Goal: Transaction & Acquisition: Download file/media

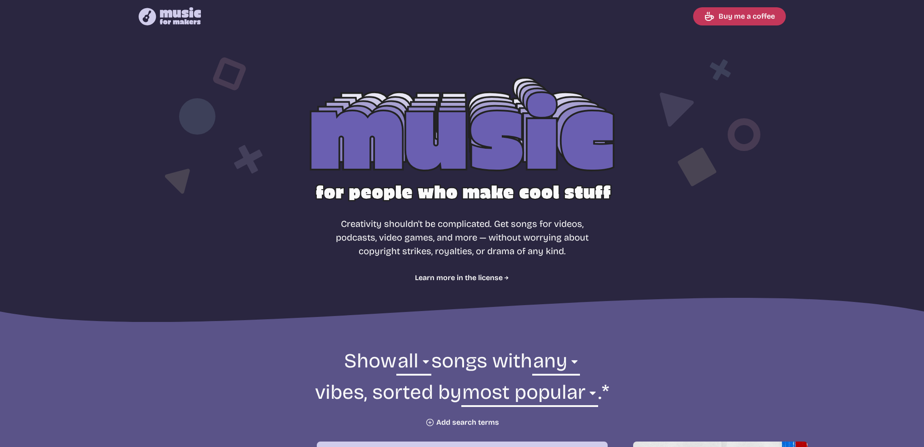
select select "most popular"
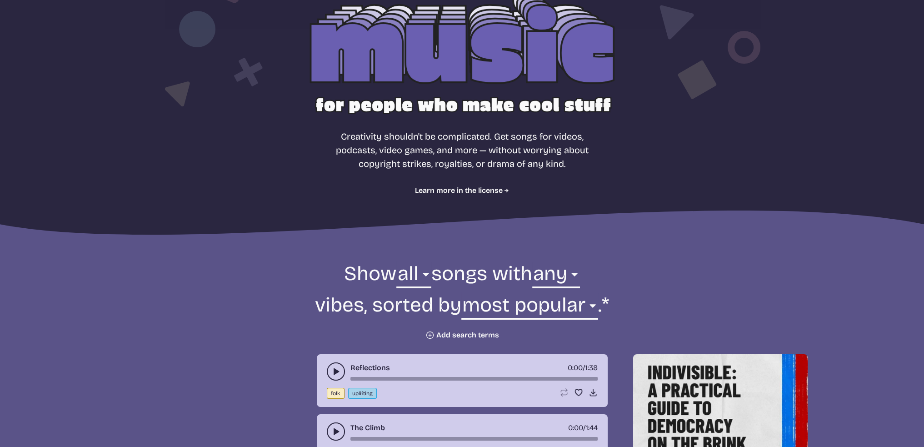
scroll to position [273, 0]
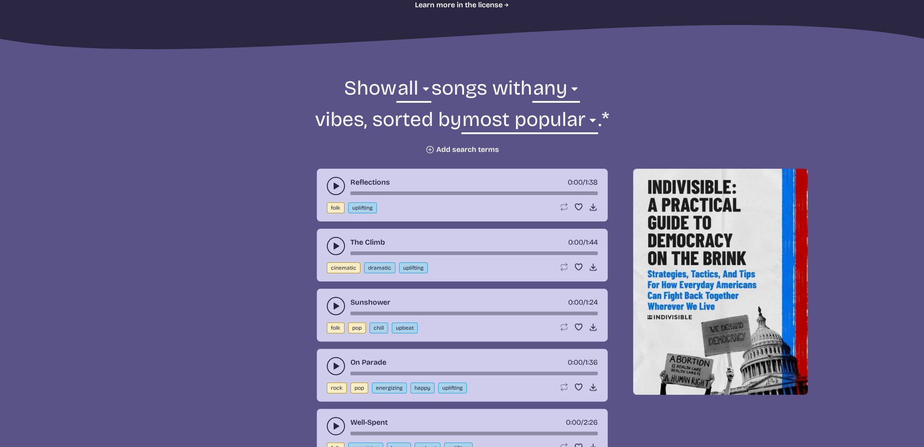
click at [336, 183] on icon "play-pause toggle" at bounding box center [335, 185] width 9 height 9
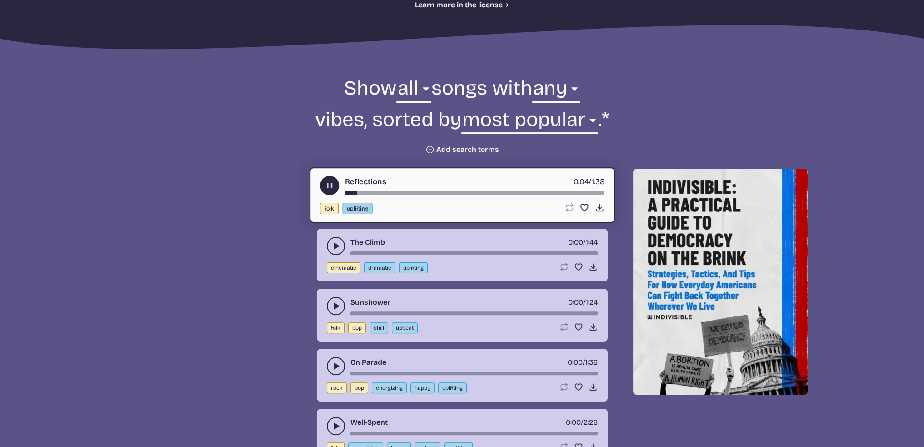
click at [337, 363] on use "play-pause toggle" at bounding box center [335, 365] width 9 height 9
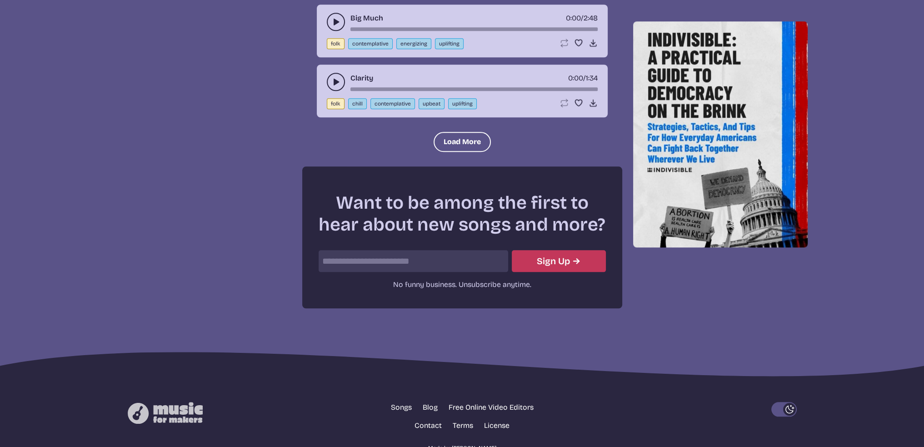
scroll to position [1176, 0]
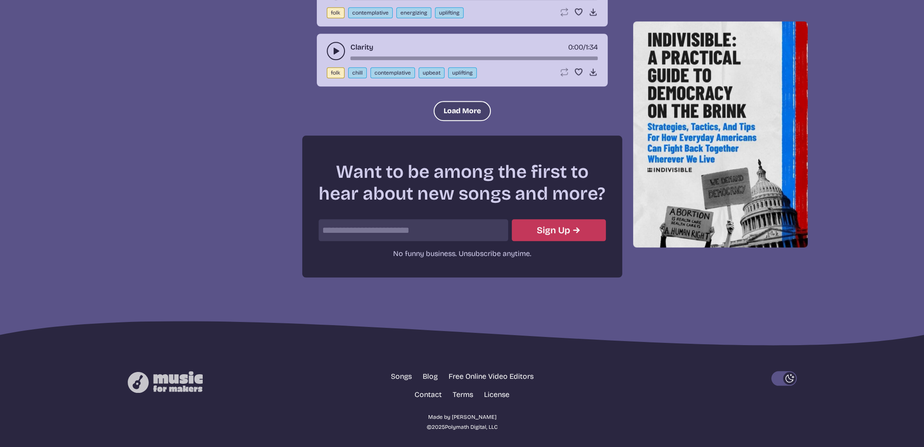
click at [468, 103] on button "Load More" at bounding box center [462, 111] width 57 height 20
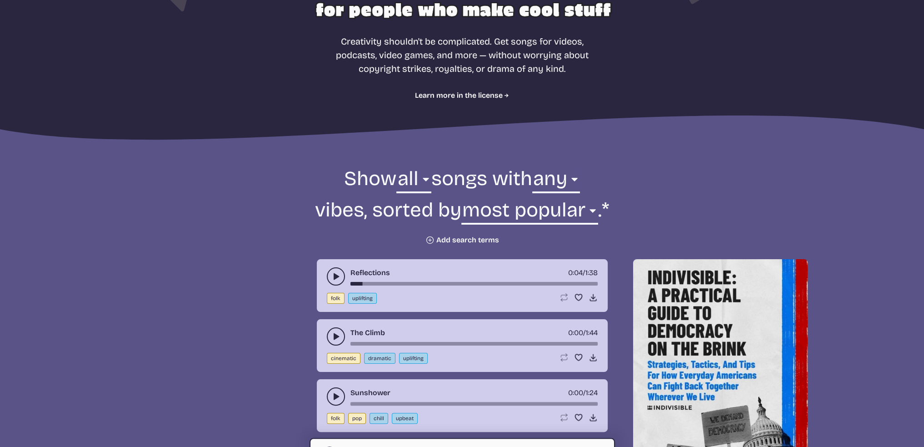
scroll to position [358, 0]
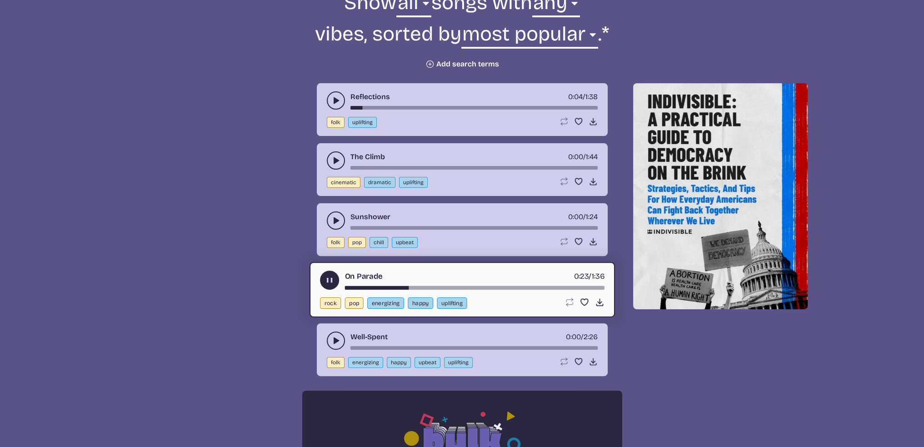
click at [331, 276] on use "play-pause toggle" at bounding box center [330, 280] width 10 height 10
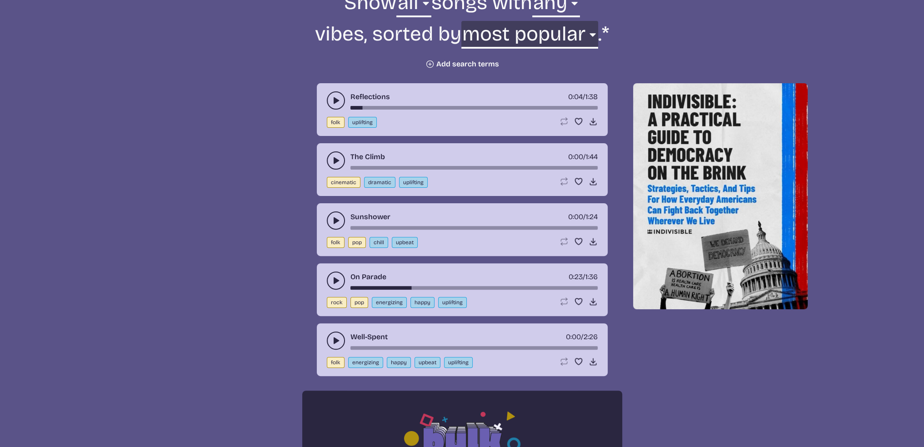
click at [551, 29] on select "newest oldest most popular least popular name" at bounding box center [529, 36] width 137 height 31
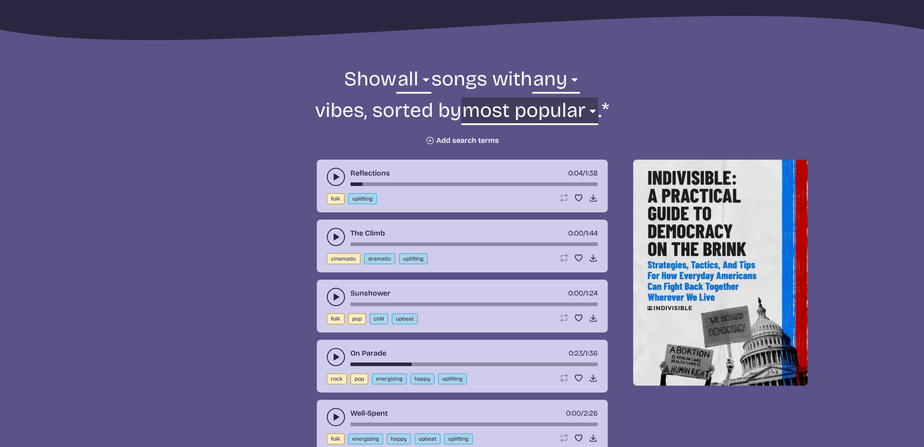
scroll to position [267, 0]
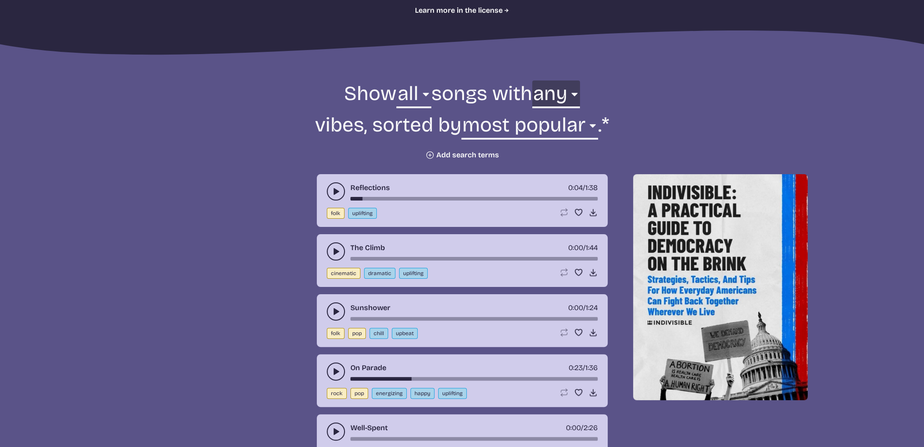
click at [560, 90] on select "any aggressive chill contemplative dark dramatic easygoing energizing happy ser…" at bounding box center [556, 95] width 48 height 31
click at [532, 80] on select "any aggressive chill contemplative dark dramatic easygoing energizing happy ser…" at bounding box center [556, 95] width 48 height 31
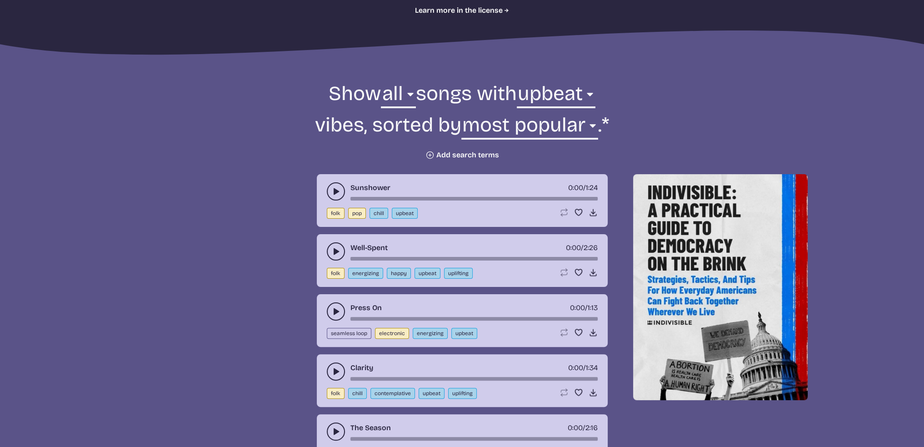
click at [331, 309] on icon "play-pause toggle" at bounding box center [335, 311] width 9 height 9
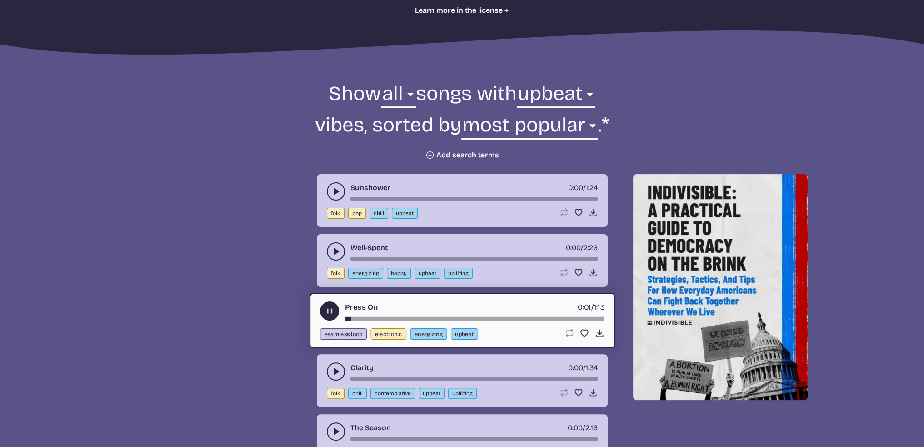
click at [328, 306] on icon "play-pause toggle" at bounding box center [330, 311] width 10 height 10
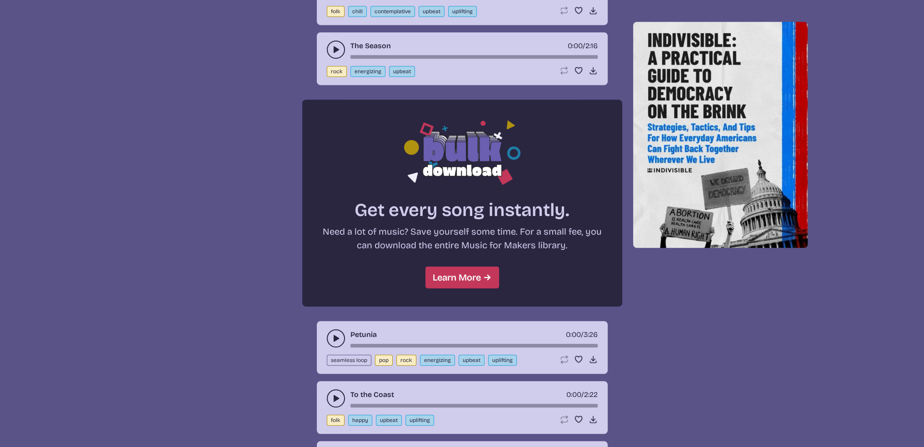
scroll to position [767, 0]
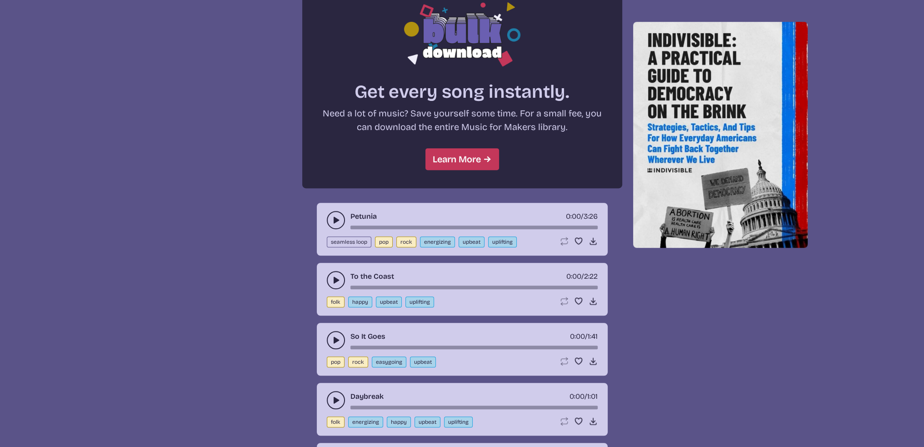
click at [334, 218] on use "play-pause toggle" at bounding box center [335, 219] width 9 height 9
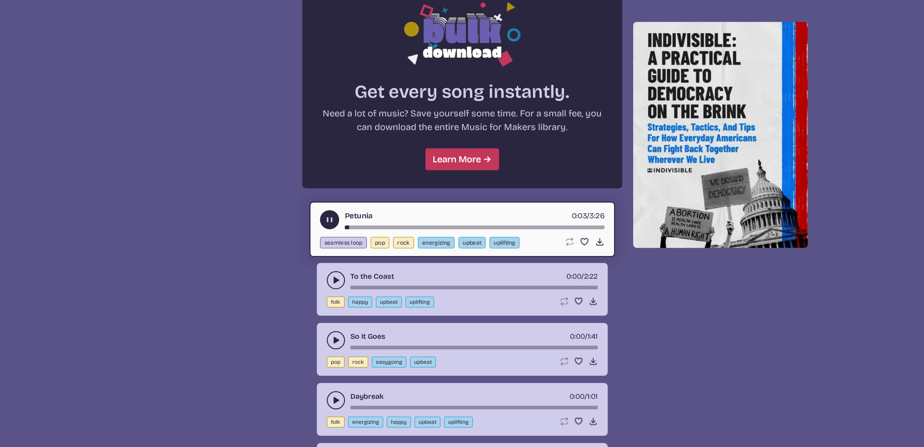
click at [326, 218] on use "play-pause toggle" at bounding box center [330, 220] width 10 height 10
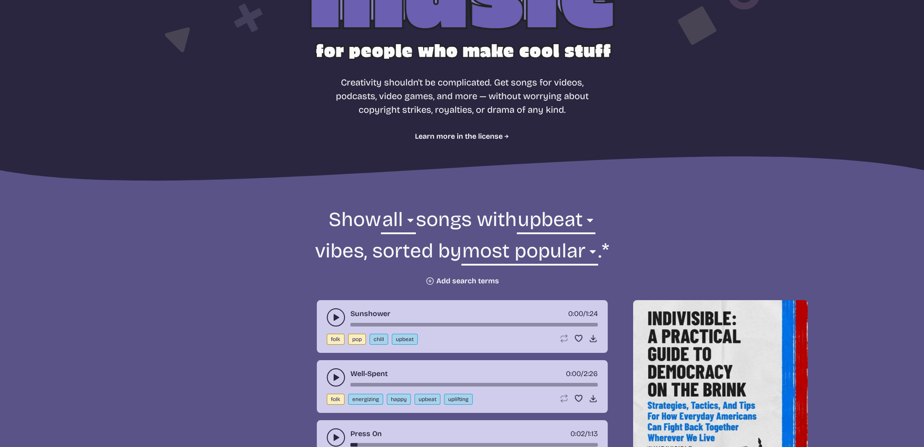
scroll to position [182, 0]
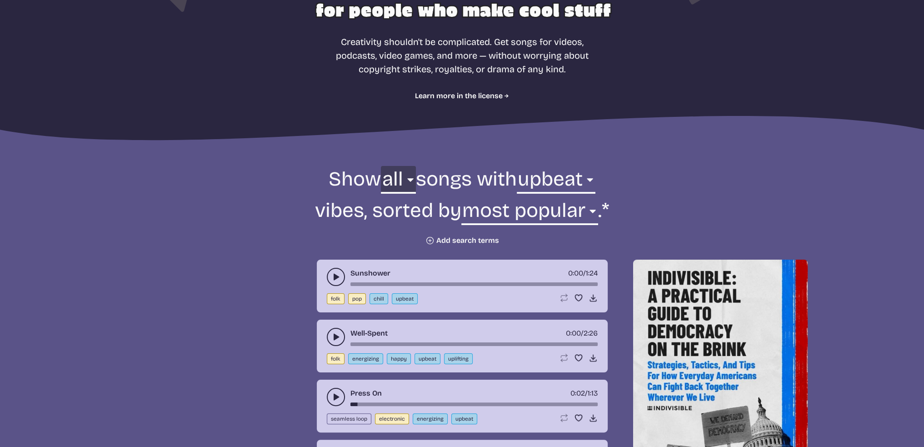
click at [395, 179] on select "all ambient cinematic electronic folk holiday jazz pop rock world" at bounding box center [398, 181] width 35 height 31
drag, startPoint x: 731, startPoint y: 161, endPoint x: 609, endPoint y: 177, distance: 123.4
click at [582, 179] on select "any aggressive chill contemplative dark dramatic easygoing energizing happy ser…" at bounding box center [556, 181] width 79 height 31
select select "contemplative"
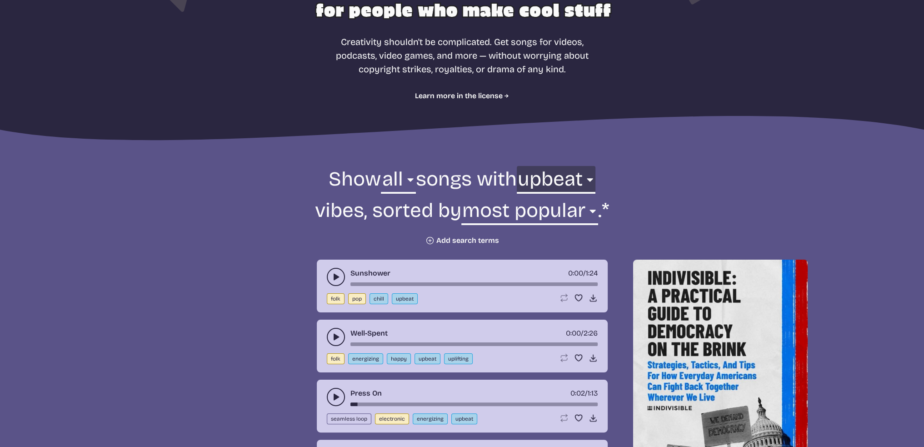
click at [517, 166] on select "any aggressive chill contemplative dark dramatic easygoing energizing happy ser…" at bounding box center [556, 181] width 79 height 31
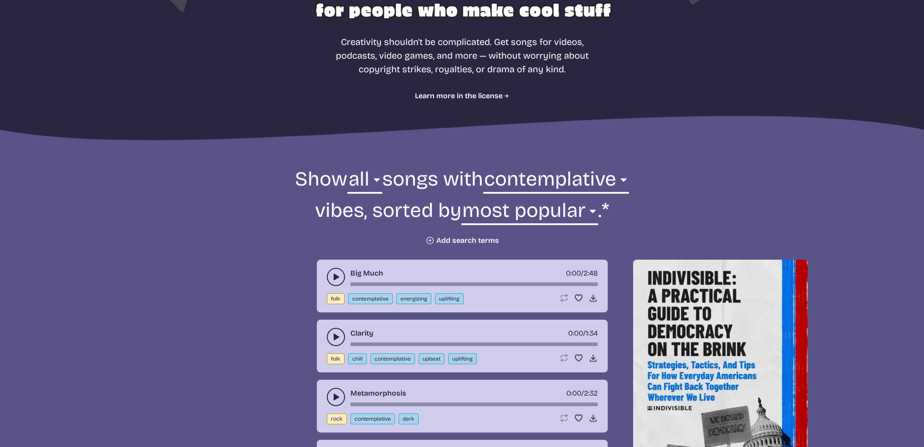
click at [336, 278] on use "play-pause toggle" at bounding box center [335, 276] width 9 height 9
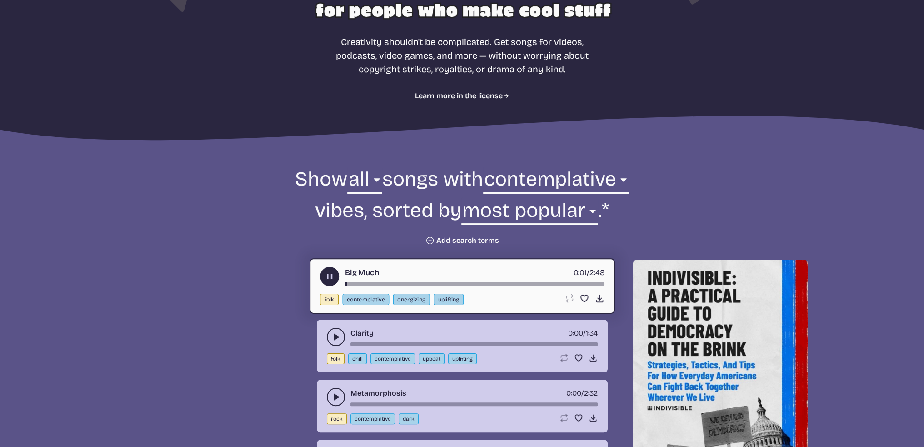
click at [328, 276] on use "play-pause toggle" at bounding box center [330, 277] width 10 height 10
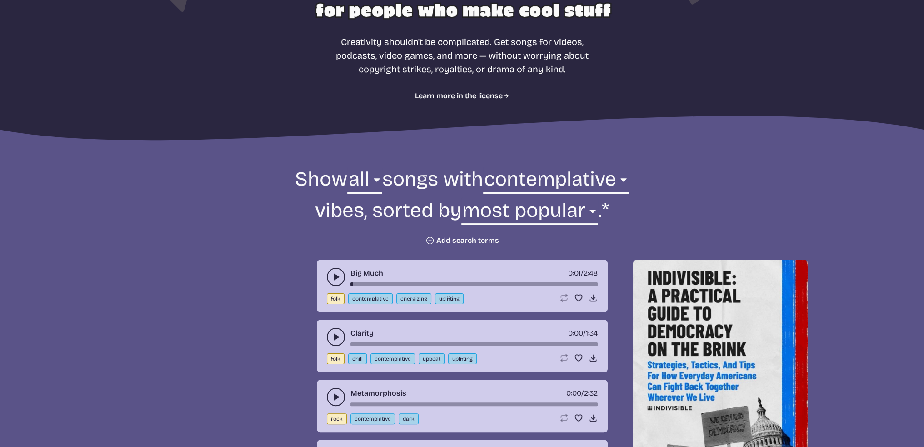
click at [336, 330] on button "play-pause toggle" at bounding box center [336, 337] width 18 height 18
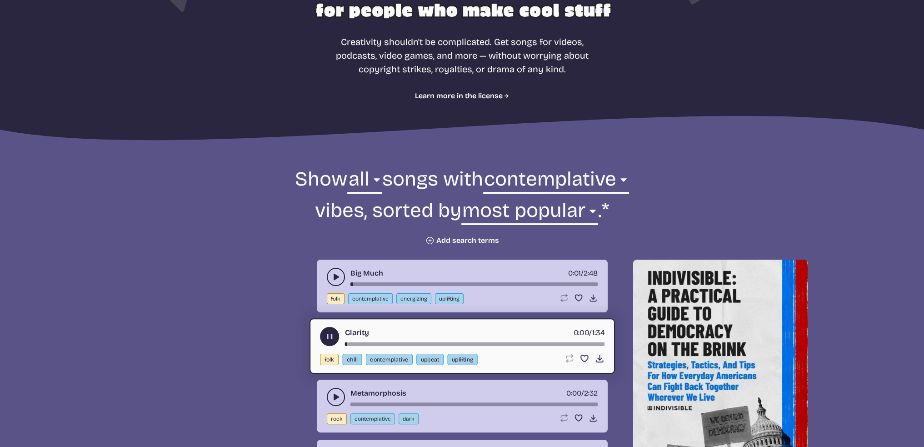
click at [334, 335] on button "play-pause toggle" at bounding box center [329, 336] width 19 height 19
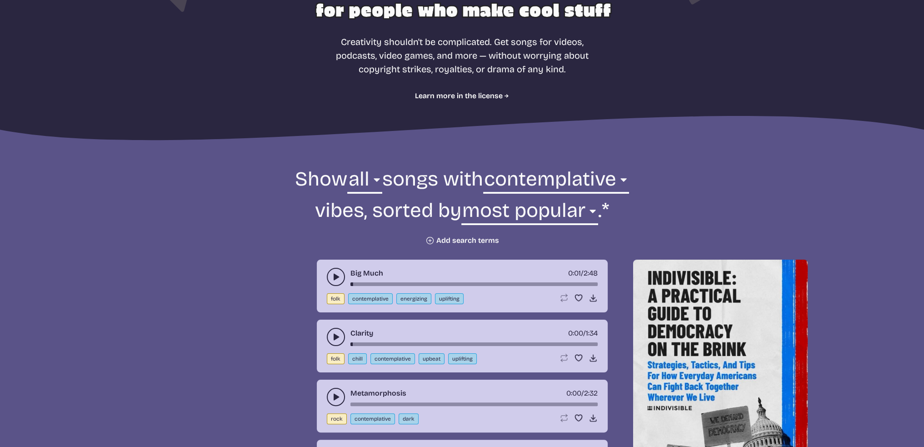
click at [336, 394] on use "play-pause toggle" at bounding box center [335, 396] width 9 height 9
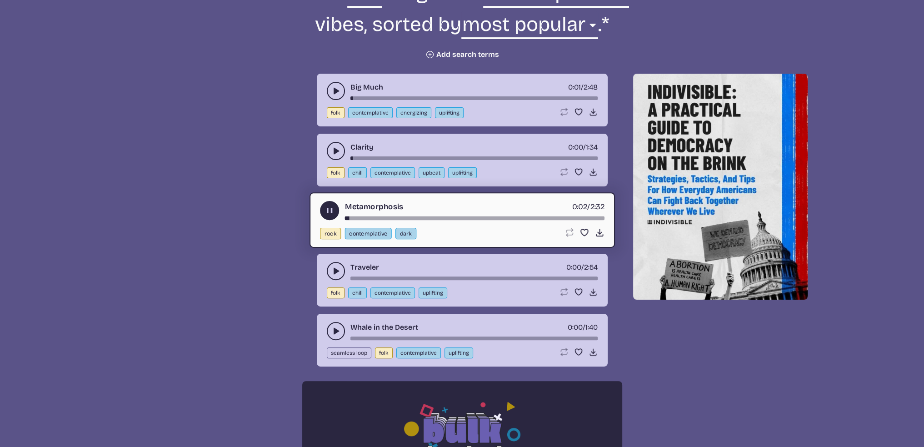
scroll to position [409, 0]
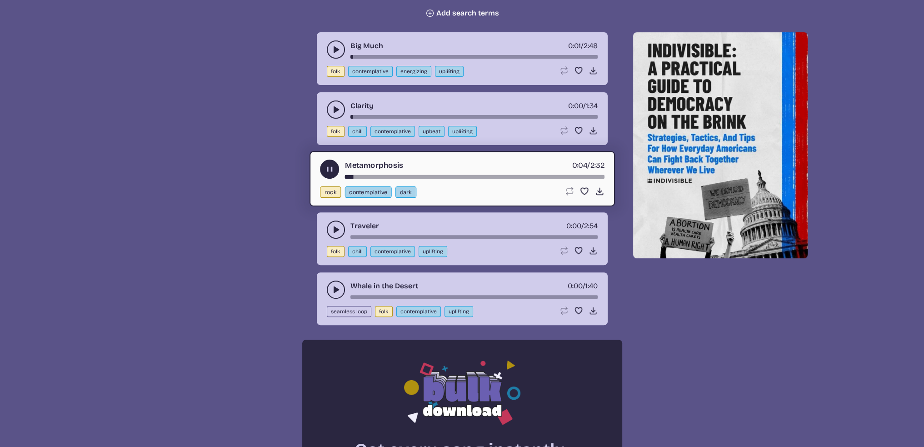
click at [330, 166] on use "play-pause toggle" at bounding box center [330, 170] width 10 height 10
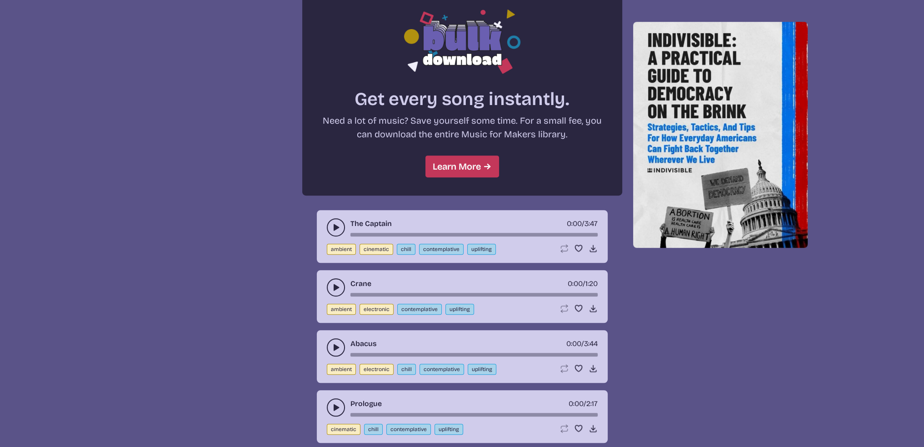
scroll to position [773, 0]
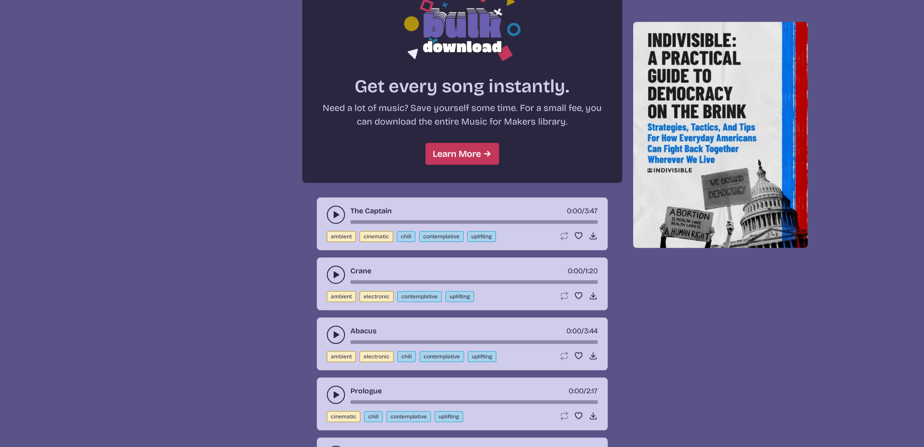
click at [336, 210] on use "play-pause toggle" at bounding box center [335, 214] width 9 height 9
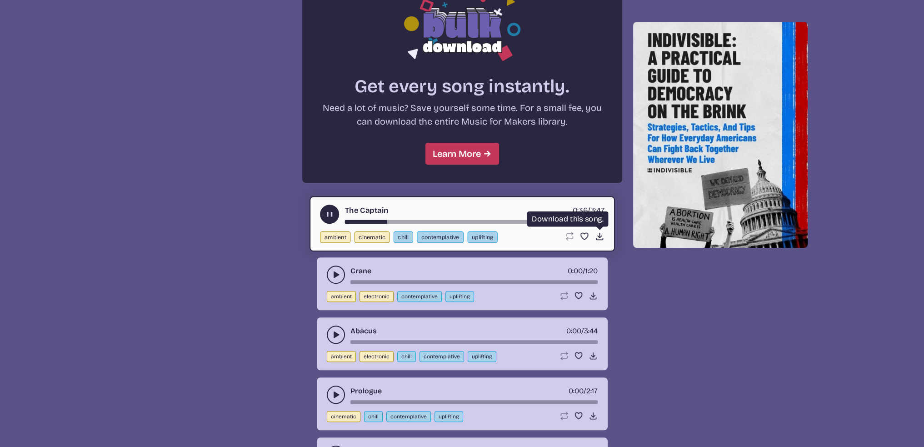
click at [598, 235] on icon "Download song" at bounding box center [599, 236] width 10 height 10
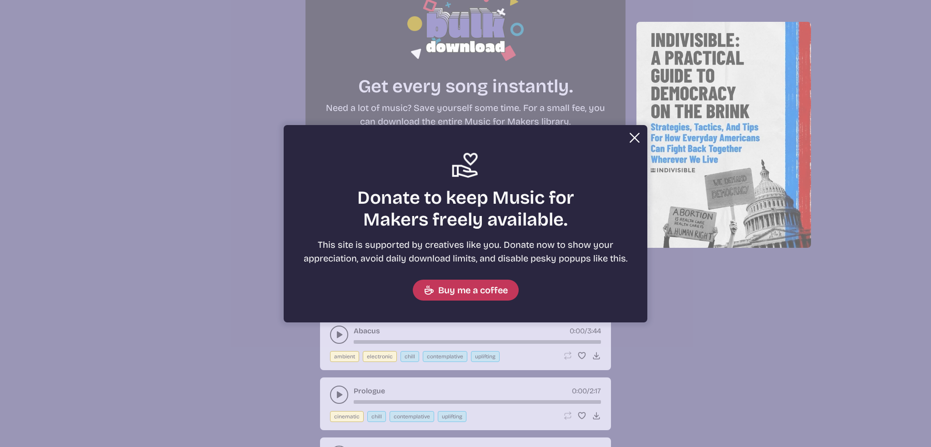
click at [631, 134] on button "Close" at bounding box center [634, 138] width 18 height 18
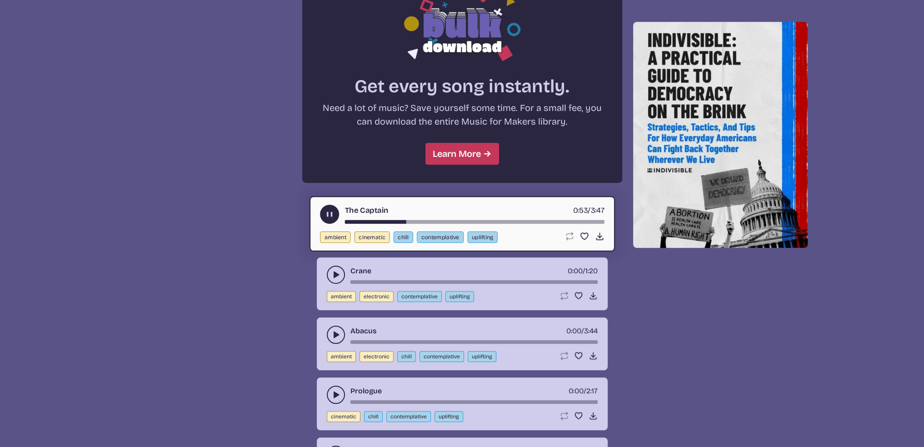
click at [329, 211] on icon "play-pause toggle" at bounding box center [330, 215] width 10 height 10
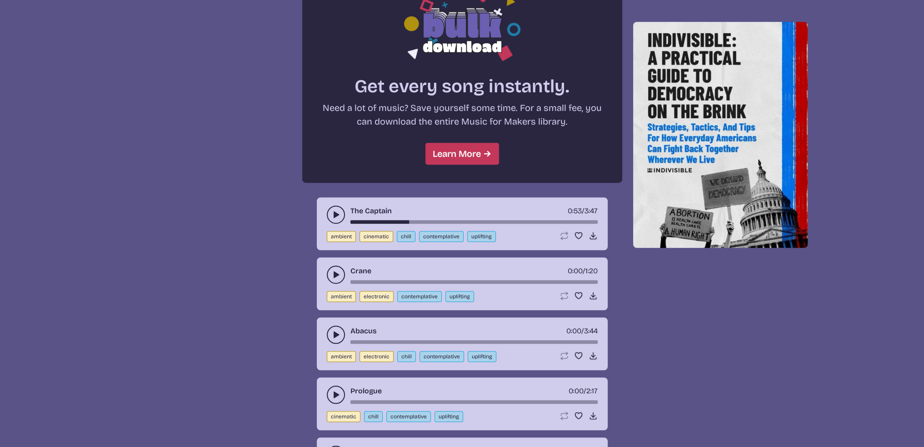
click at [336, 270] on use "play-pause toggle" at bounding box center [335, 274] width 9 height 9
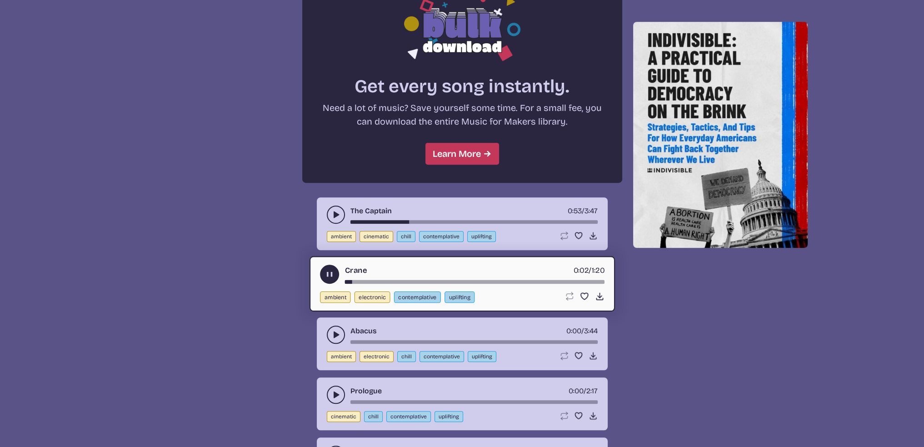
click at [330, 270] on use "play-pause toggle" at bounding box center [330, 275] width 10 height 10
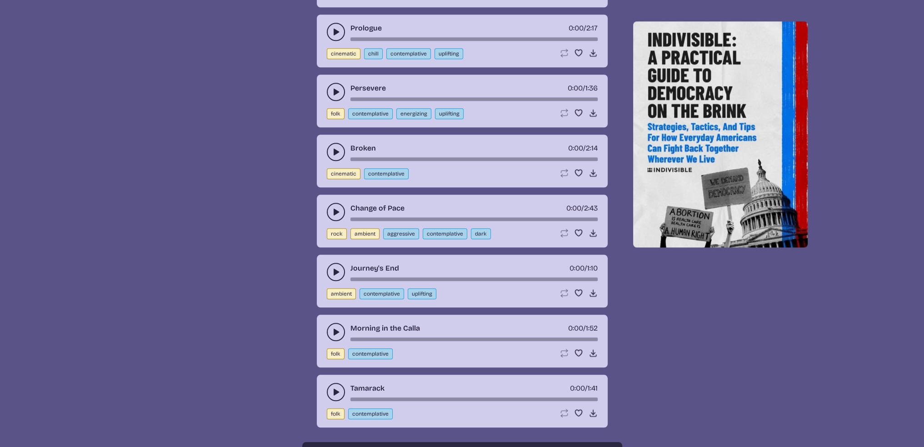
scroll to position [1136, 0]
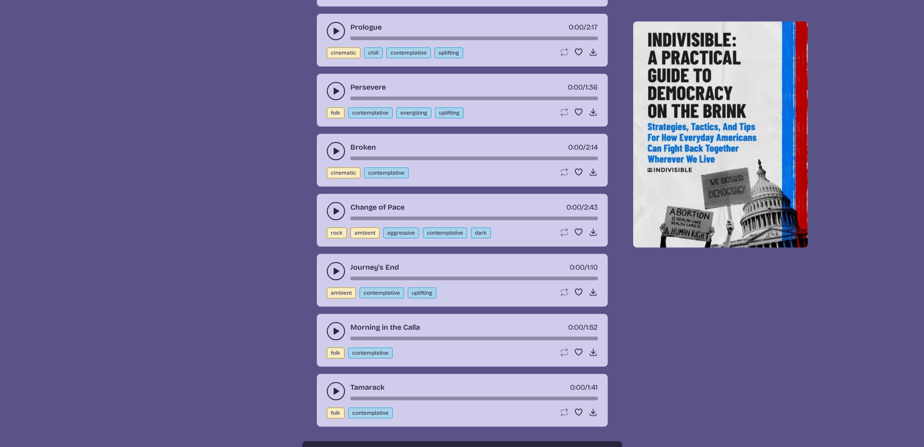
click at [334, 266] on use "play-pause toggle" at bounding box center [335, 270] width 9 height 9
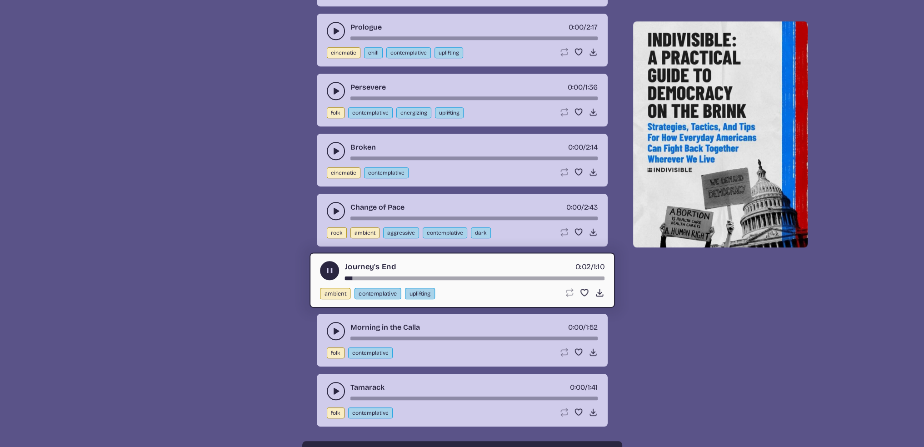
click at [330, 266] on use "play-pause toggle" at bounding box center [330, 271] width 10 height 10
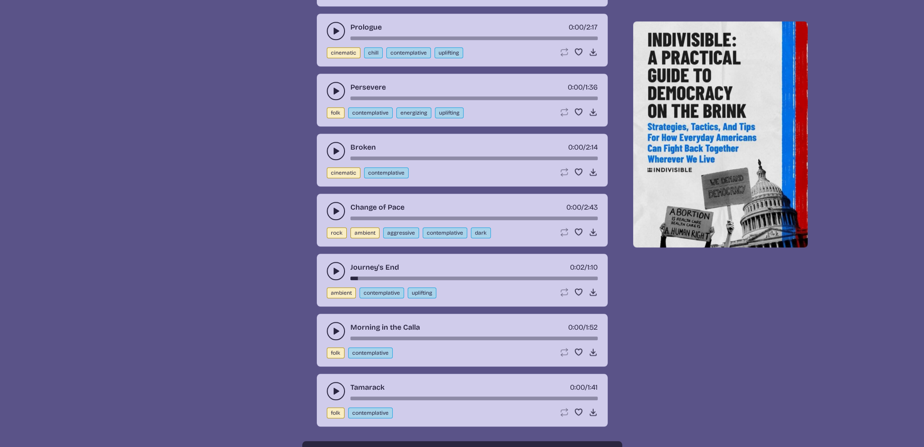
click at [337, 206] on icon "play-pause toggle" at bounding box center [335, 210] width 9 height 9
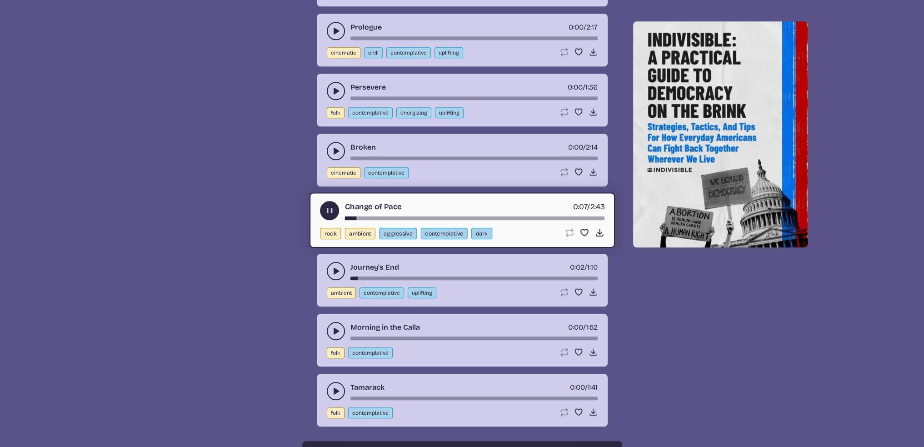
click at [326, 206] on use "play-pause toggle" at bounding box center [330, 211] width 10 height 10
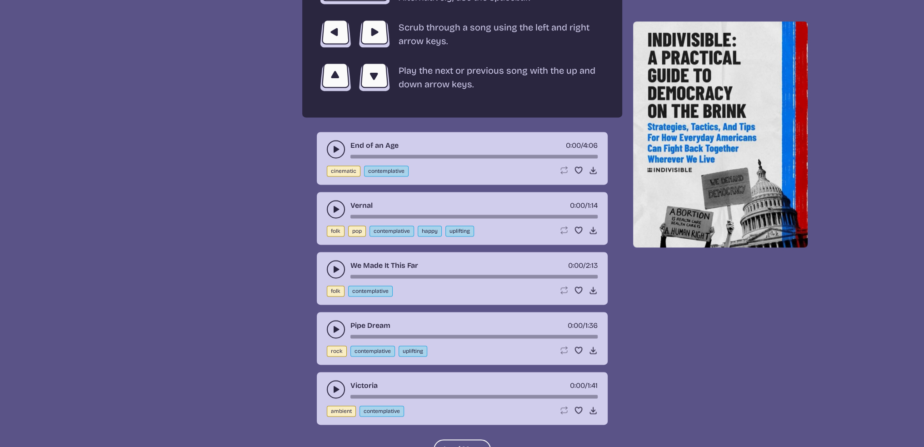
scroll to position [1682, 0]
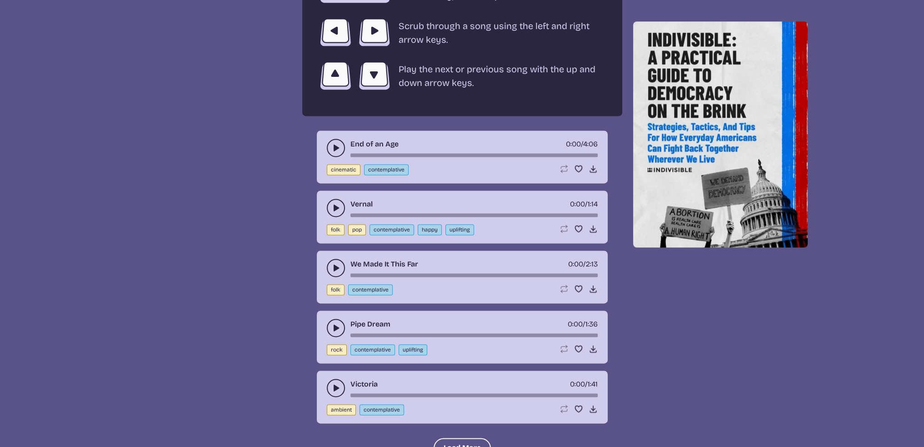
click at [336, 203] on use "play-pause toggle" at bounding box center [335, 207] width 9 height 9
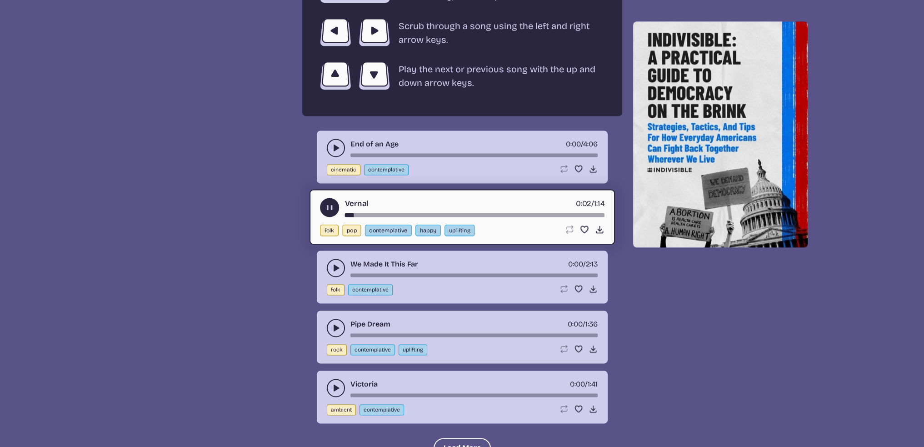
click at [327, 203] on use "play-pause toggle" at bounding box center [330, 208] width 10 height 10
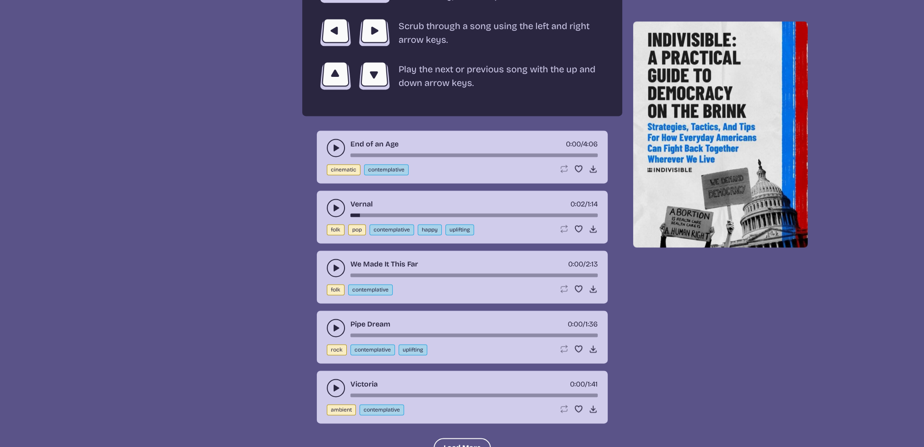
click at [336, 323] on use "play-pause toggle" at bounding box center [335, 327] width 9 height 9
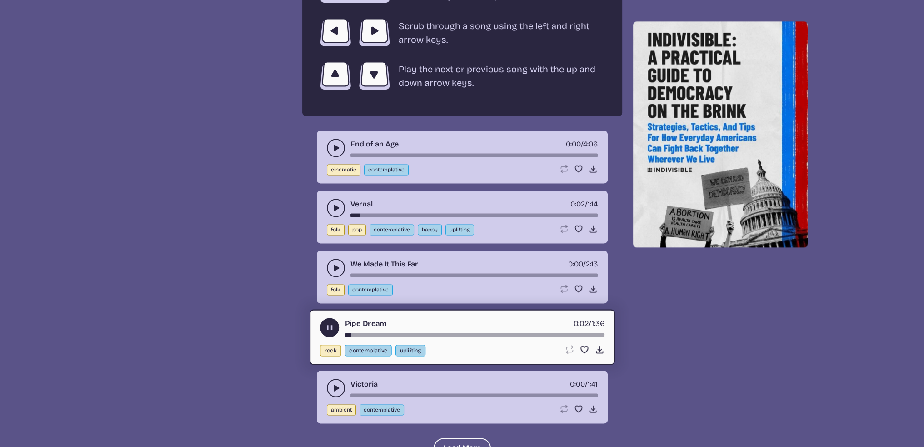
drag, startPoint x: 327, startPoint y: 318, endPoint x: 420, endPoint y: 328, distance: 94.2
click at [327, 323] on use "play-pause toggle" at bounding box center [330, 328] width 10 height 10
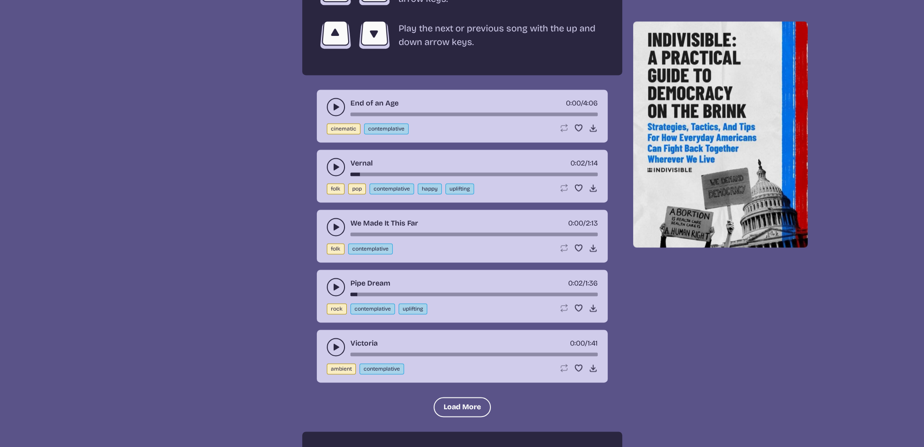
scroll to position [1954, 0]
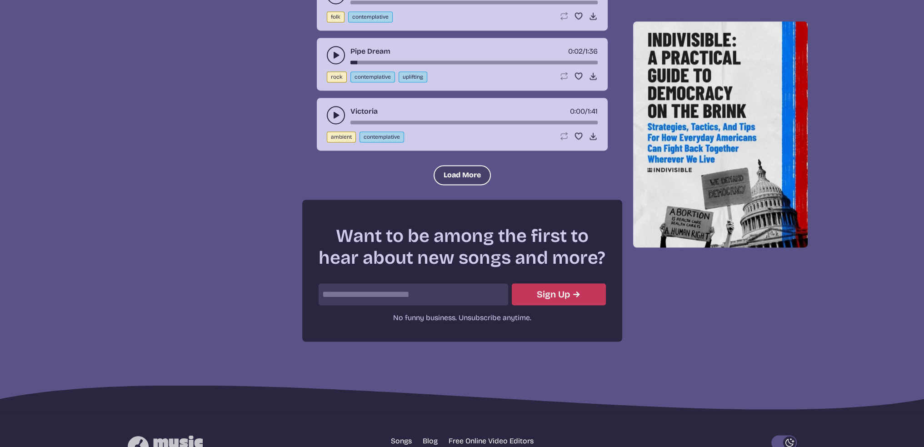
click at [461, 170] on button "Load More" at bounding box center [462, 175] width 57 height 20
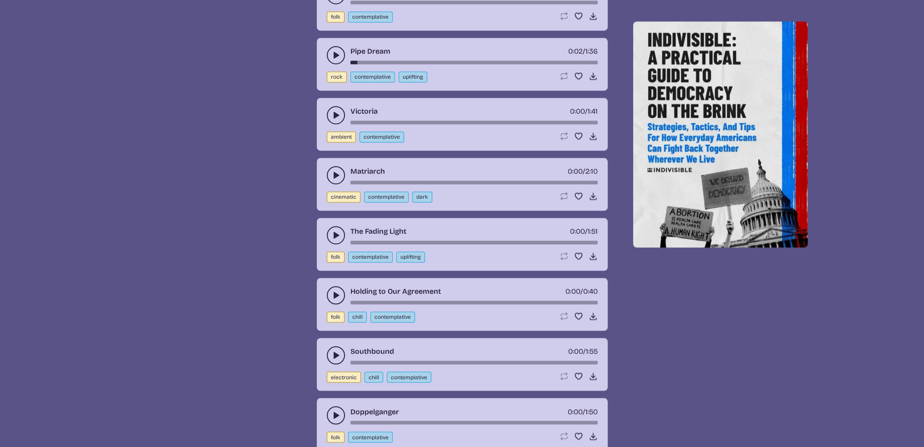
click at [335, 170] on use "play-pause toggle" at bounding box center [335, 174] width 9 height 9
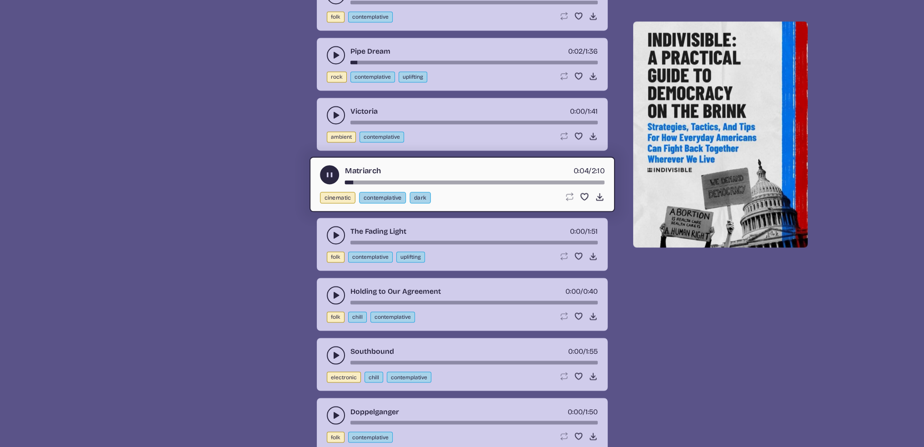
click at [327, 170] on use "play-pause toggle" at bounding box center [330, 175] width 10 height 10
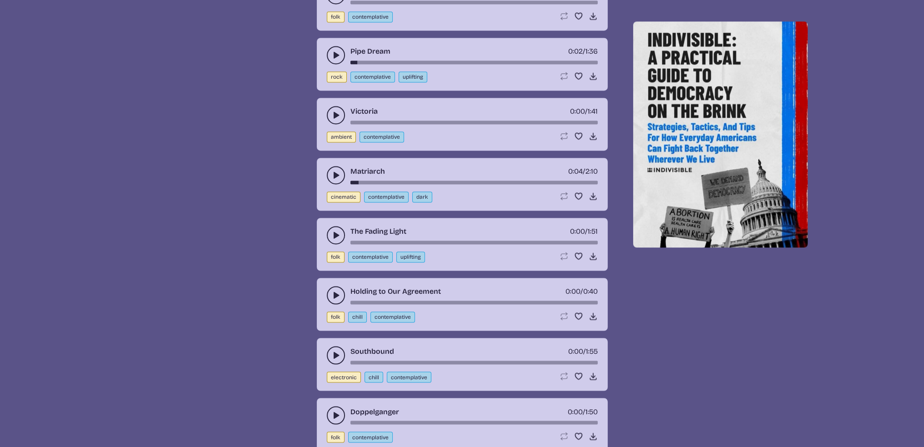
click at [335, 230] on use "play-pause toggle" at bounding box center [335, 234] width 9 height 9
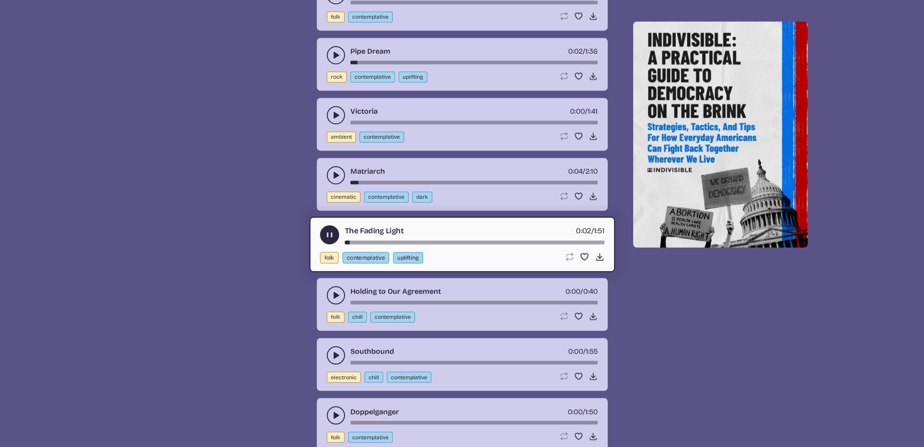
click at [325, 230] on icon "play-pause toggle" at bounding box center [330, 235] width 10 height 10
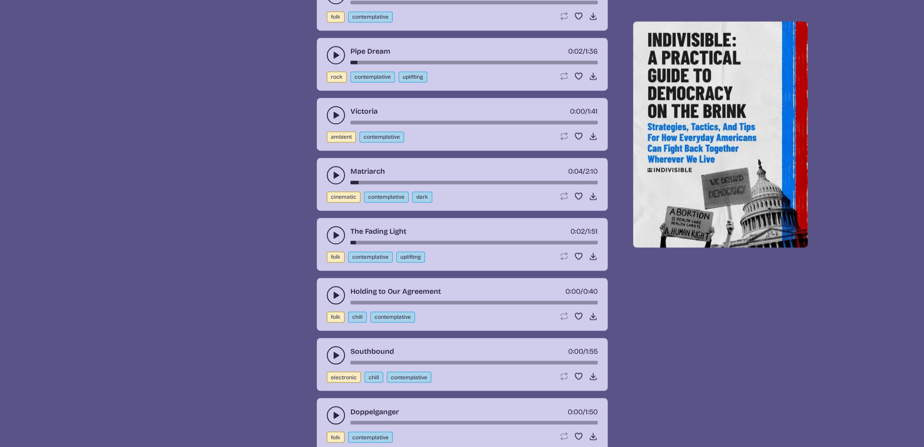
click at [338, 410] on icon "play-pause toggle" at bounding box center [335, 414] width 9 height 9
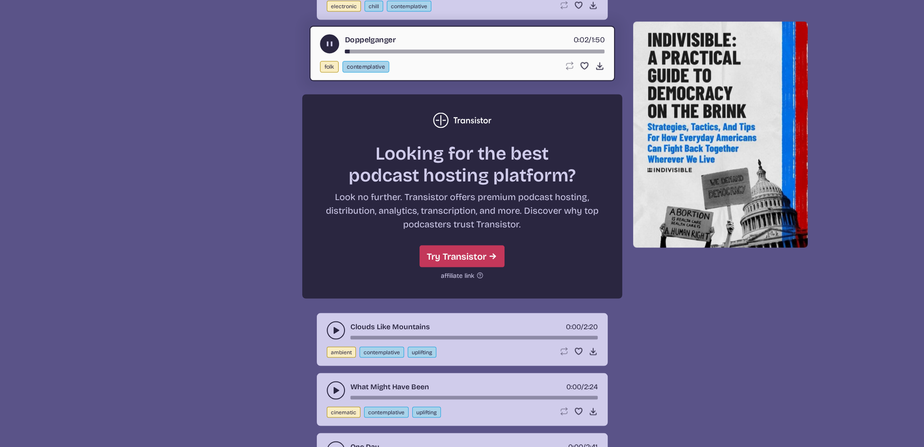
scroll to position [2363, 0]
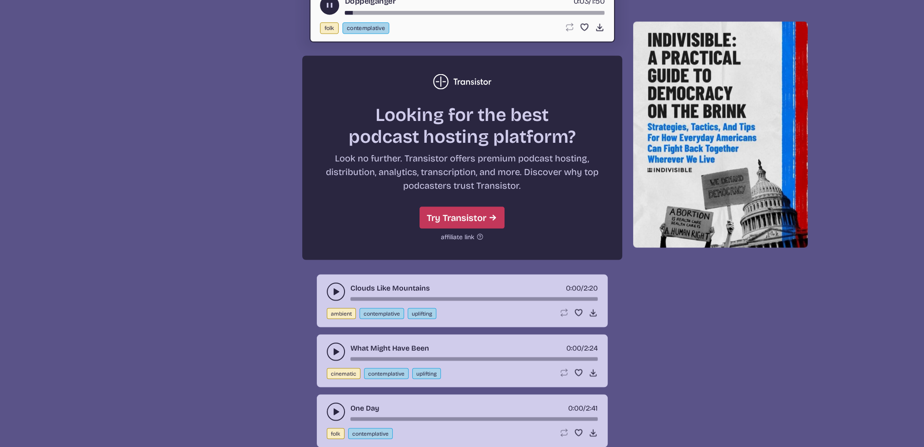
click at [336, 287] on use "play-pause toggle" at bounding box center [335, 291] width 9 height 9
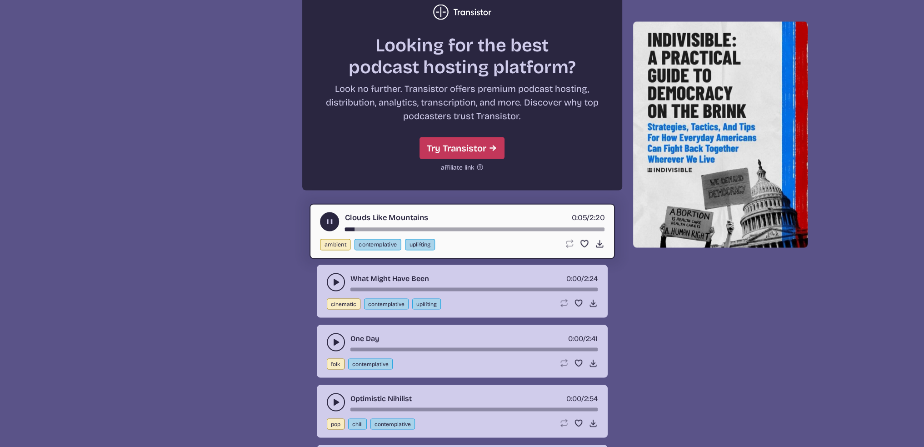
scroll to position [2500, 0]
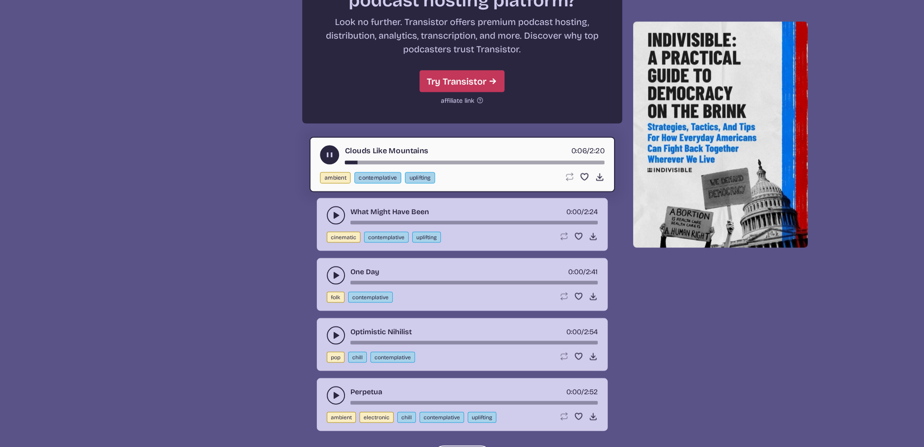
click at [330, 150] on use "play-pause toggle" at bounding box center [330, 155] width 10 height 10
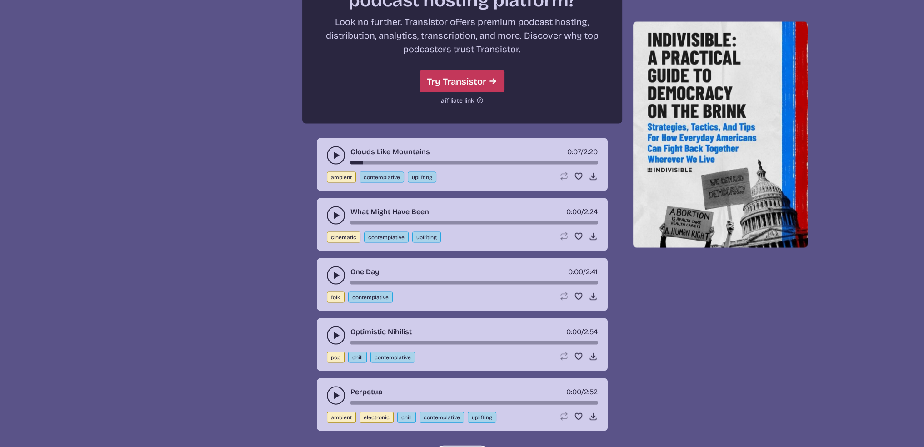
click at [335, 271] on use "play-pause toggle" at bounding box center [335, 275] width 9 height 9
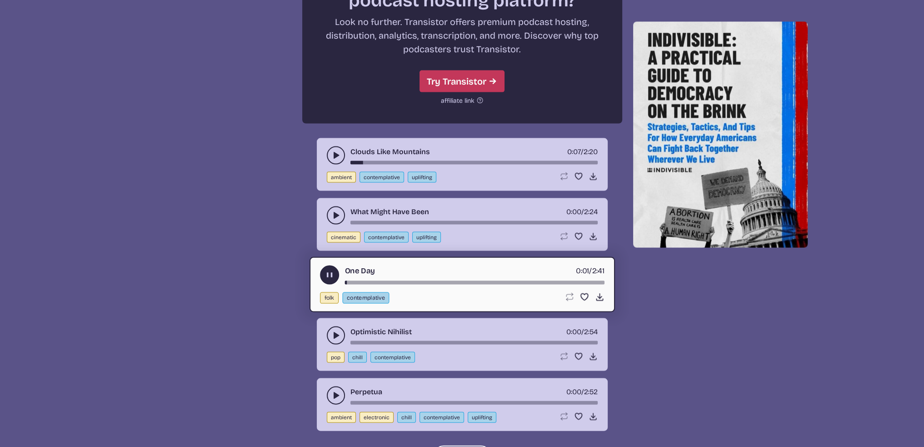
click at [326, 270] on use "play-pause toggle" at bounding box center [330, 275] width 10 height 10
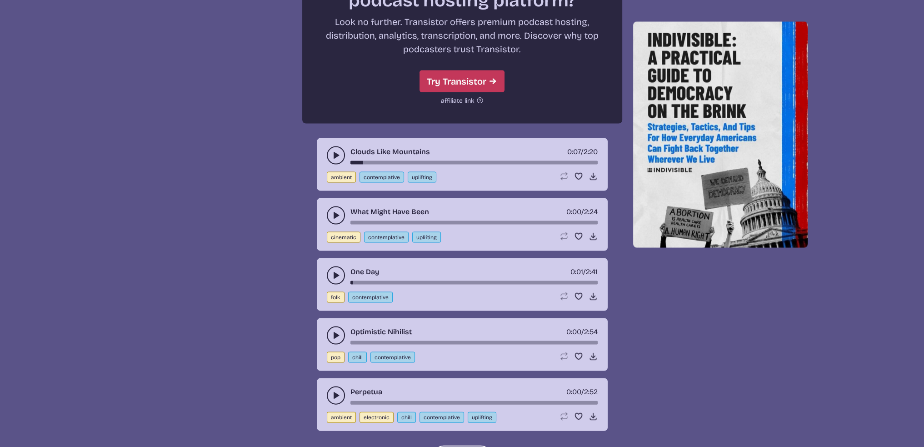
click at [330, 326] on button "play-pause toggle" at bounding box center [336, 335] width 18 height 18
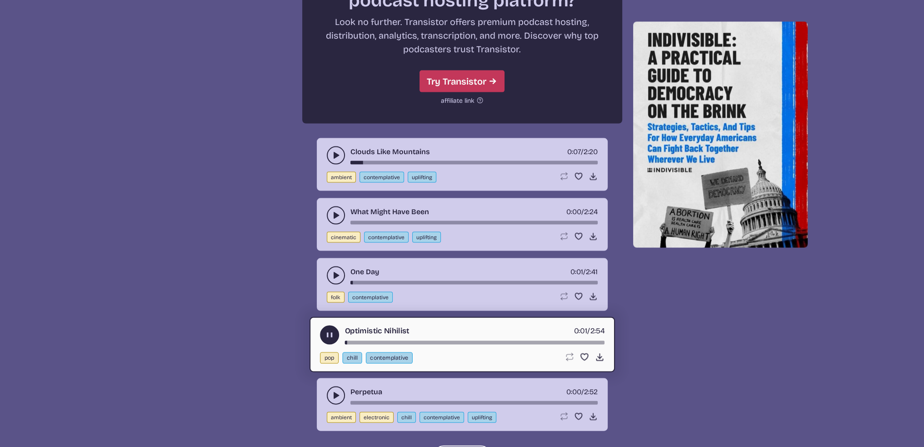
click at [328, 330] on use "play-pause toggle" at bounding box center [330, 335] width 10 height 10
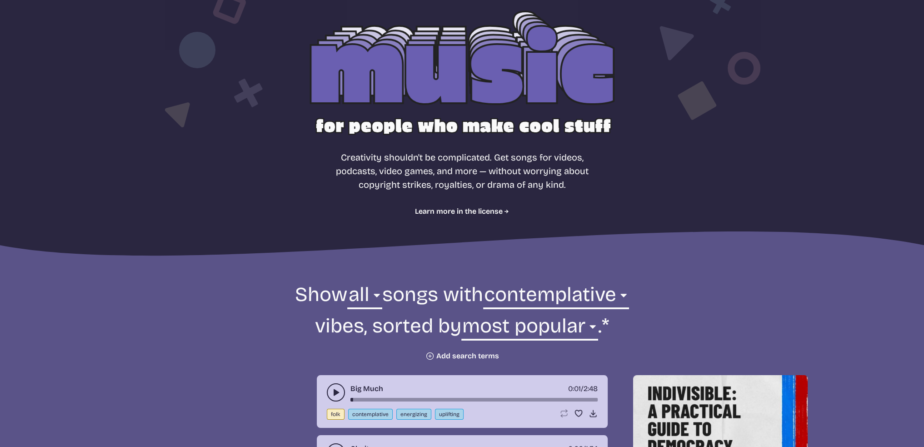
scroll to position [58, 0]
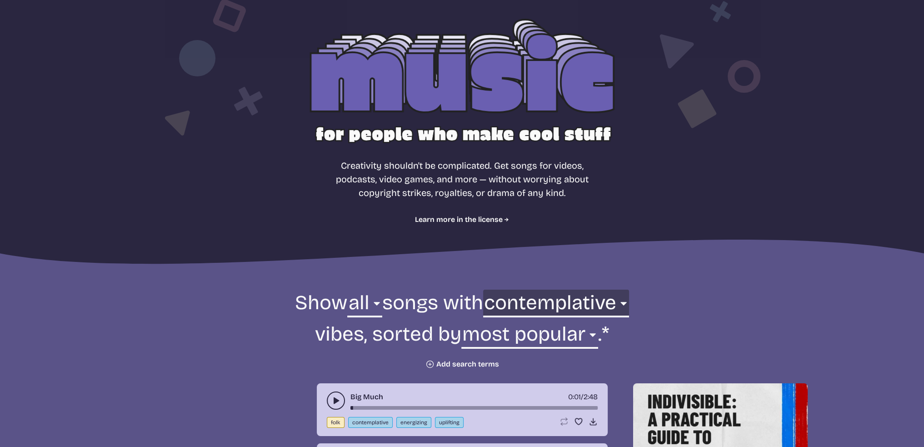
click at [576, 304] on select "any aggressive chill contemplative dark dramatic easygoing energizing happy ser…" at bounding box center [556, 305] width 146 height 31
select select "dark"
click at [536, 290] on select "any aggressive chill contemplative dark dramatic easygoing energizing happy ser…" at bounding box center [556, 305] width 146 height 31
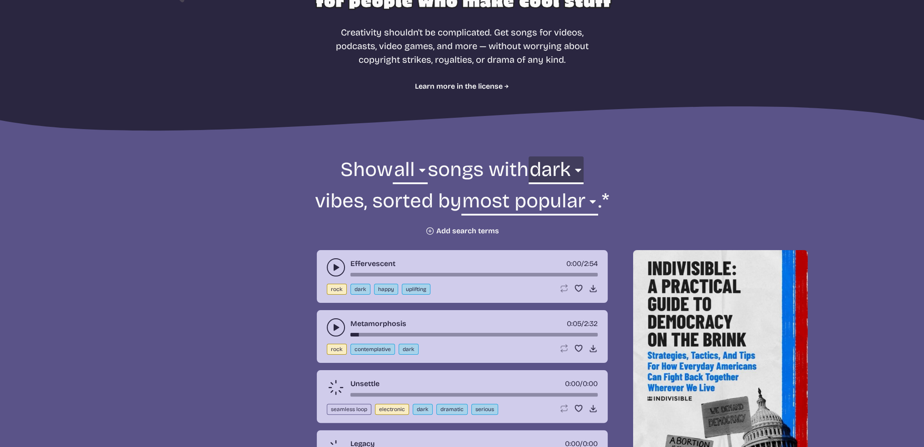
scroll to position [195, 0]
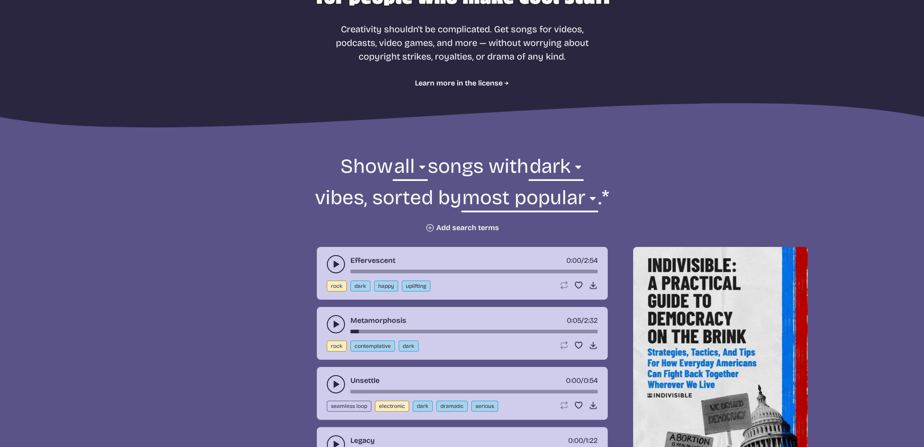
click at [334, 265] on use "play-pause toggle" at bounding box center [335, 264] width 9 height 9
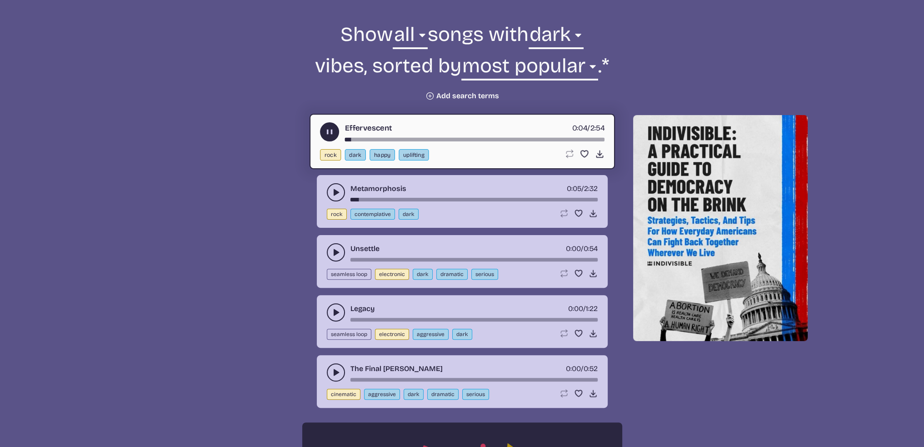
scroll to position [331, 0]
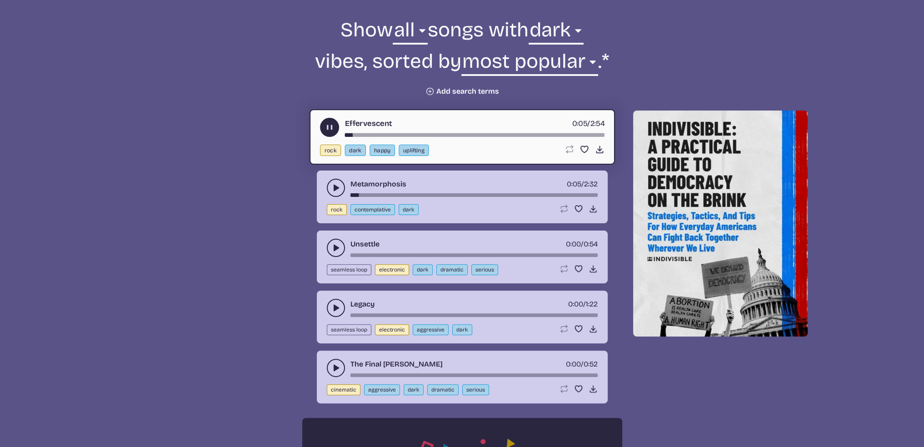
click at [333, 247] on icon "play-pause toggle" at bounding box center [335, 247] width 9 height 9
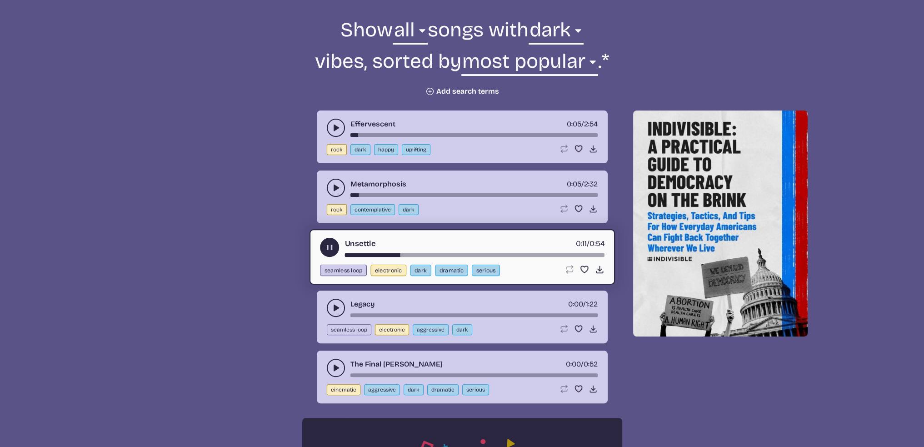
click at [330, 247] on use "play-pause toggle" at bounding box center [330, 248] width 10 height 10
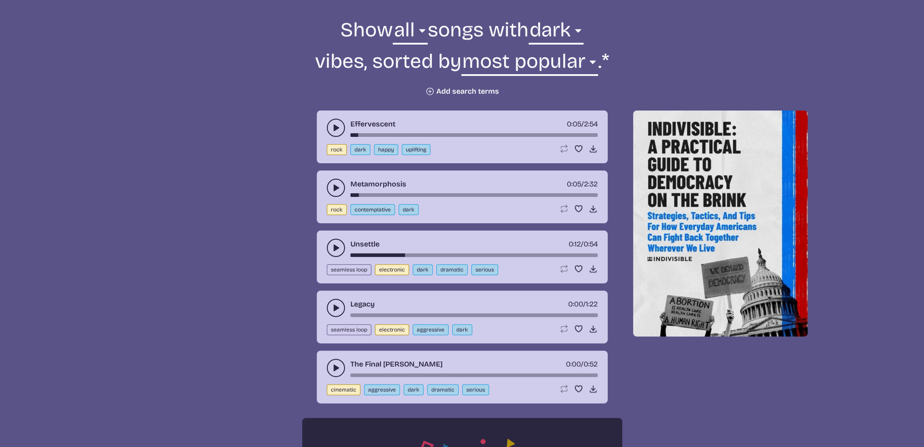
click at [336, 363] on icon "play-pause toggle" at bounding box center [335, 367] width 9 height 9
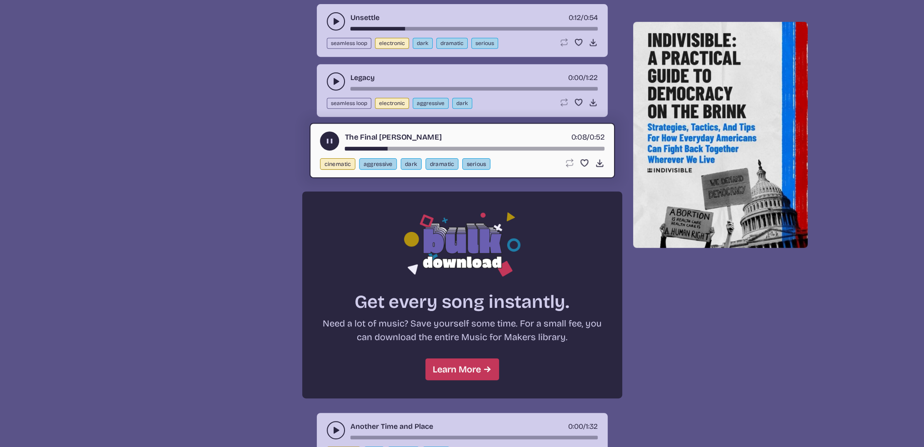
scroll to position [558, 0]
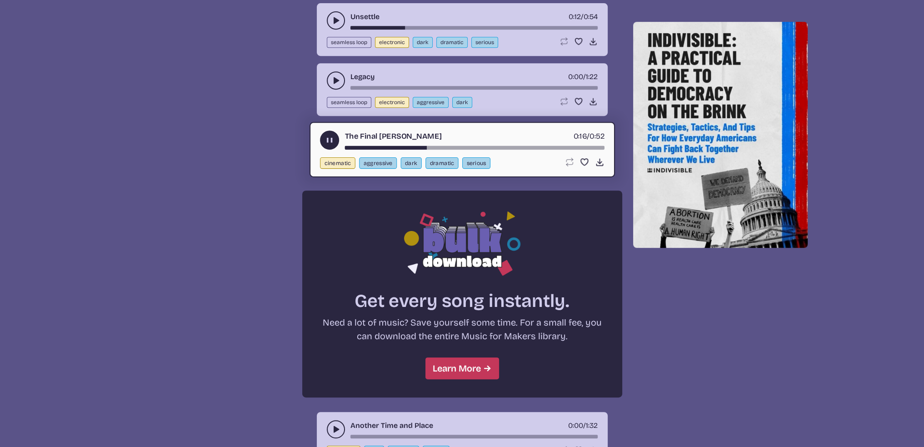
click at [328, 137] on use "play-pause toggle" at bounding box center [330, 140] width 10 height 10
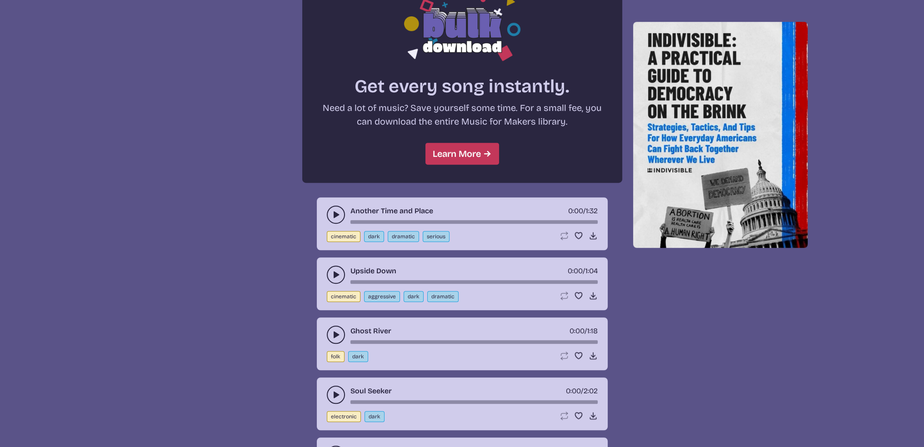
scroll to position [785, 0]
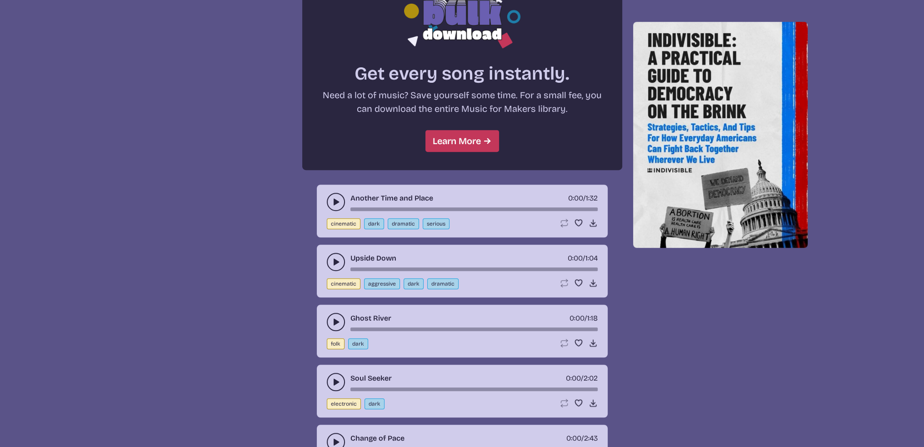
click at [333, 200] on use "play-pause toggle" at bounding box center [335, 201] width 9 height 9
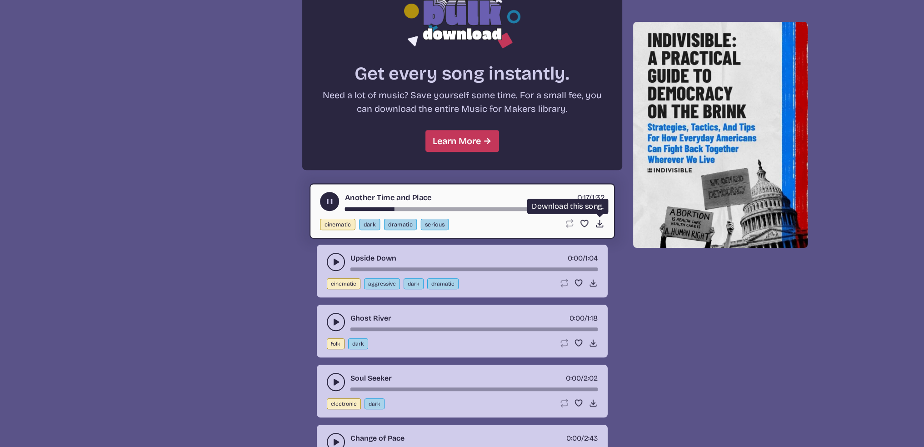
click at [599, 220] on icon "Download song" at bounding box center [599, 224] width 10 height 10
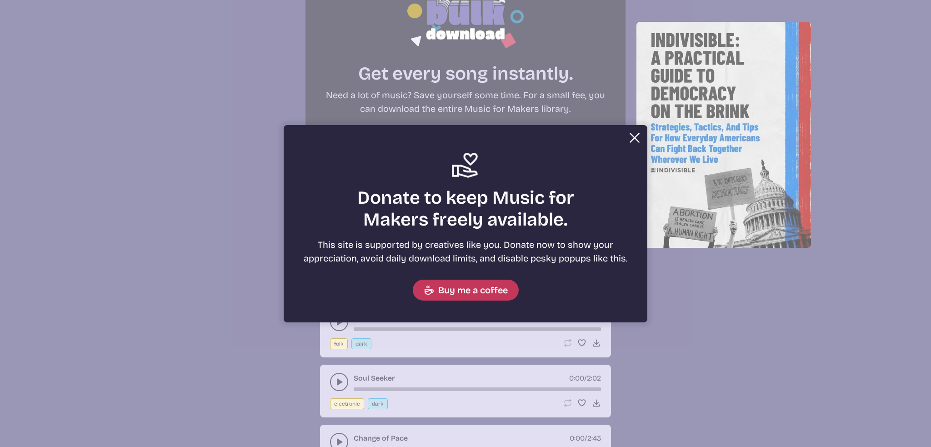
drag, startPoint x: 632, startPoint y: 136, endPoint x: 644, endPoint y: 130, distance: 13.0
click at [632, 135] on button "Close" at bounding box center [634, 138] width 18 height 18
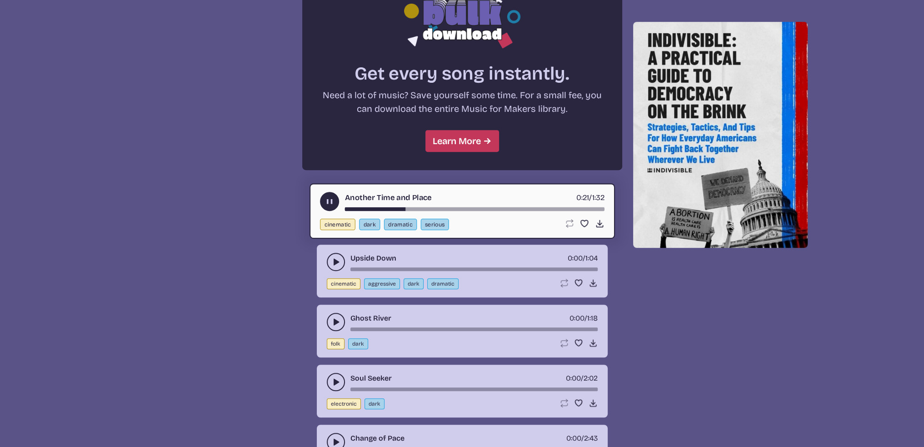
click at [327, 200] on use "play-pause toggle" at bounding box center [330, 202] width 10 height 10
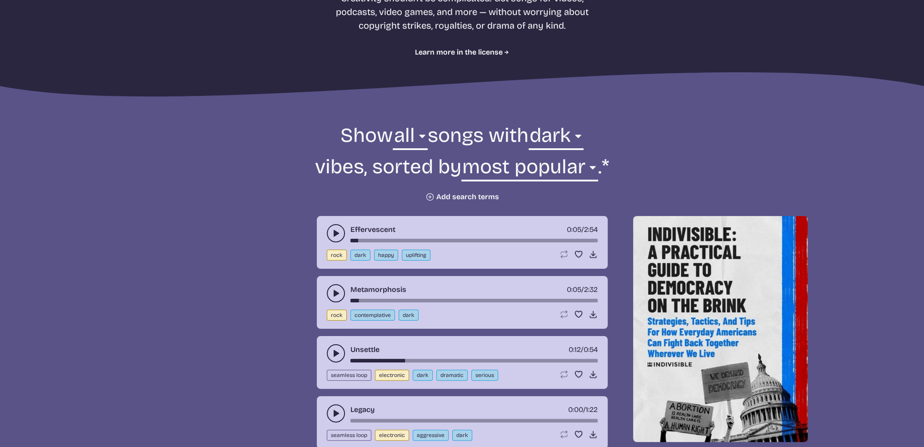
scroll to position [227, 0]
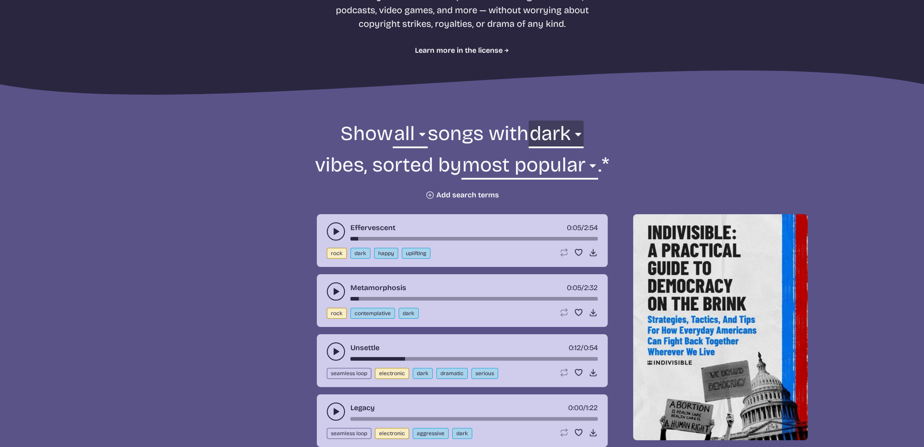
click at [565, 134] on select "any aggressive chill contemplative dark dramatic easygoing energizing happy ser…" at bounding box center [556, 135] width 55 height 31
click at [529, 120] on select "any aggressive chill contemplative dark dramatic easygoing energizing happy ser…" at bounding box center [556, 135] width 55 height 31
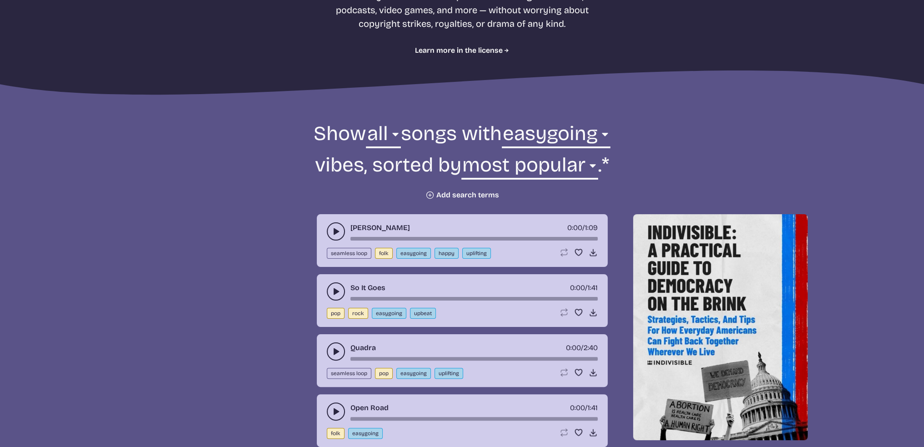
click at [336, 230] on use "play-pause toggle" at bounding box center [335, 231] width 9 height 9
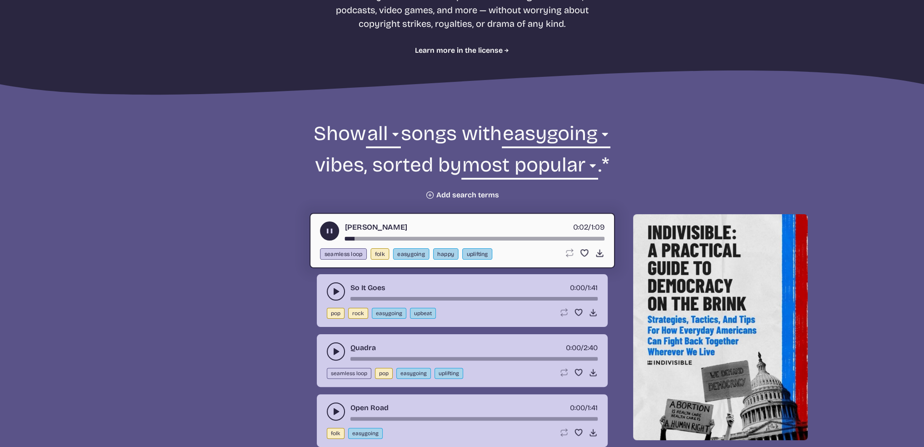
click at [328, 227] on icon "play-pause toggle" at bounding box center [330, 231] width 10 height 10
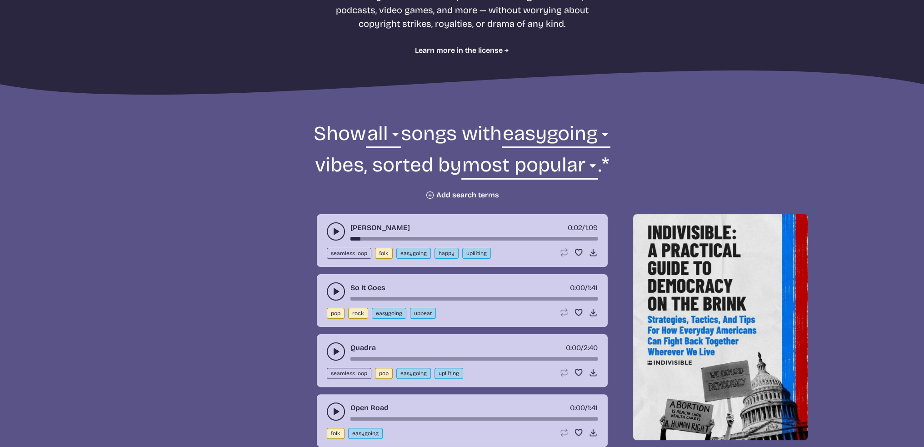
click at [333, 290] on use "play-pause toggle" at bounding box center [335, 291] width 9 height 9
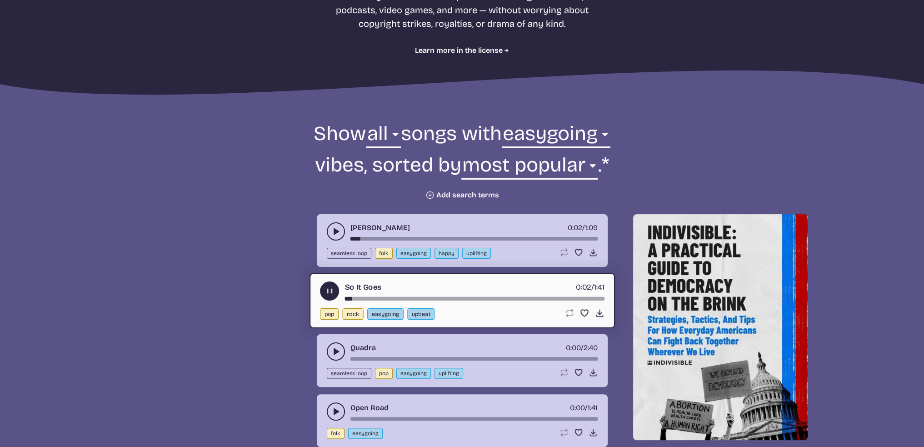
click at [331, 293] on use "play-pause toggle" at bounding box center [330, 291] width 10 height 10
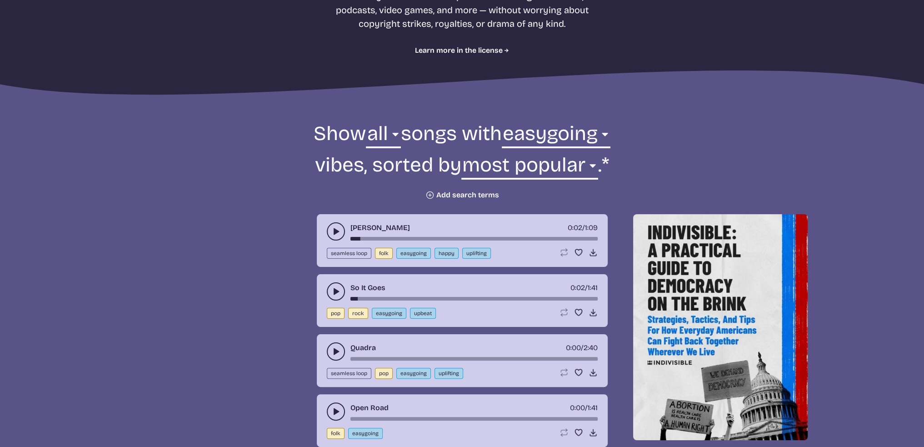
click at [334, 412] on use "play-pause toggle" at bounding box center [335, 411] width 9 height 9
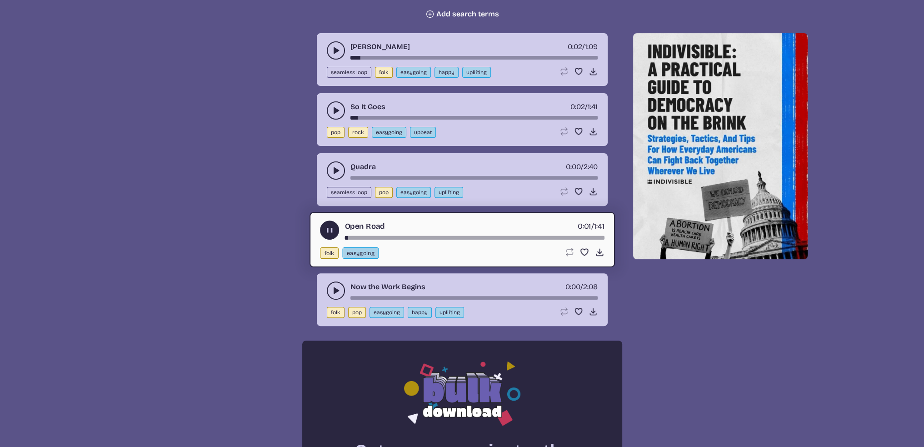
scroll to position [409, 0]
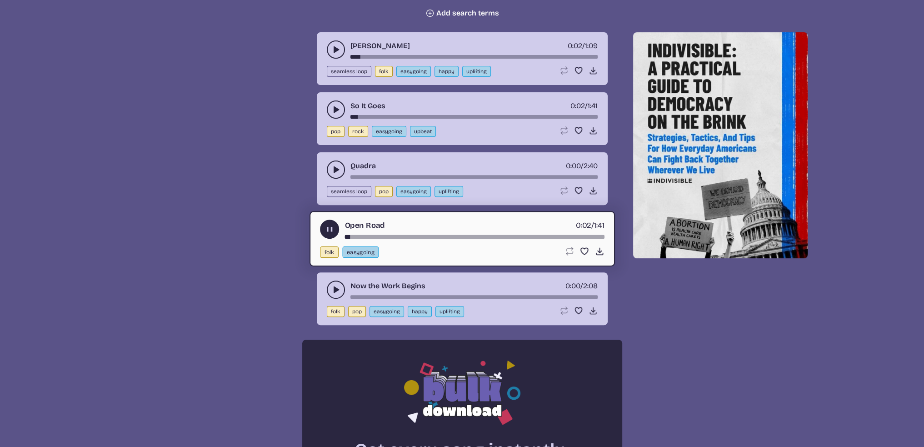
click at [327, 227] on use "play-pause toggle" at bounding box center [330, 230] width 10 height 10
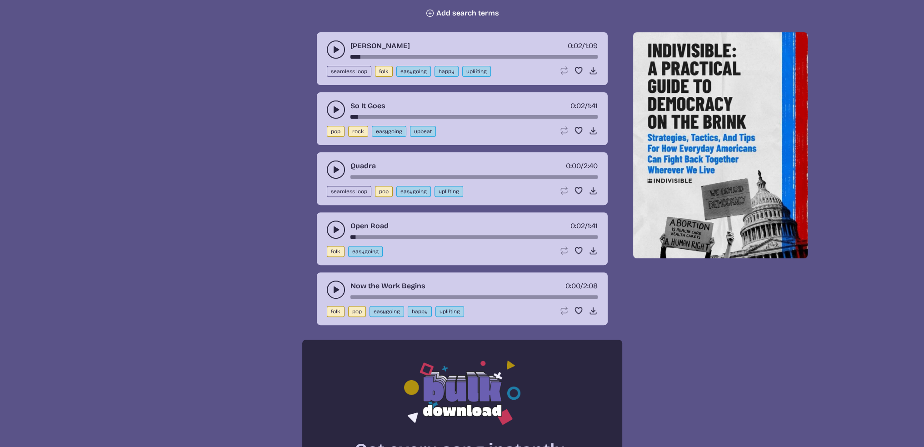
click at [338, 289] on icon "play-pause toggle" at bounding box center [335, 289] width 9 height 9
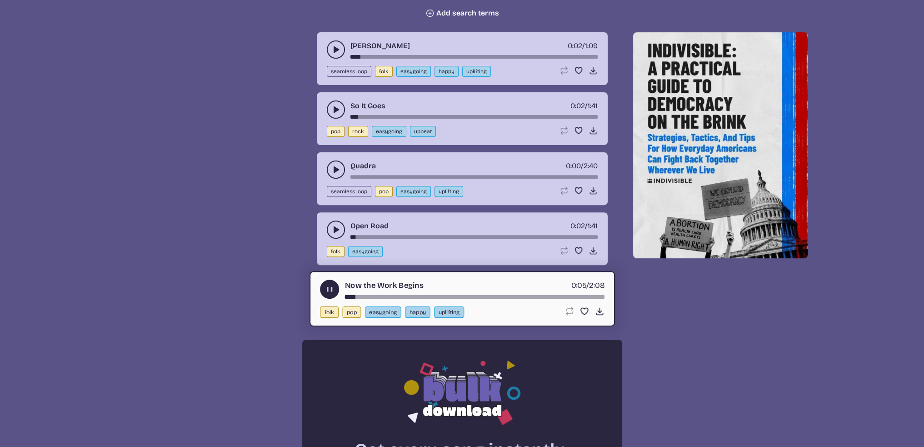
click at [327, 287] on use "play-pause toggle" at bounding box center [330, 290] width 10 height 10
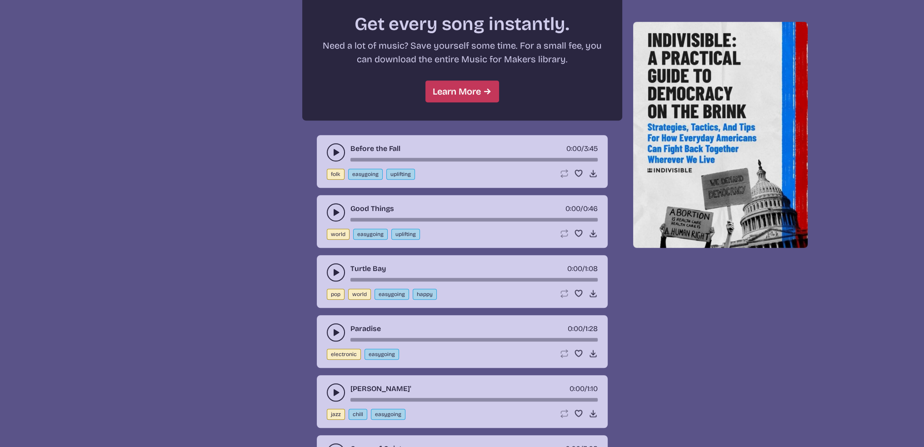
scroll to position [864, 0]
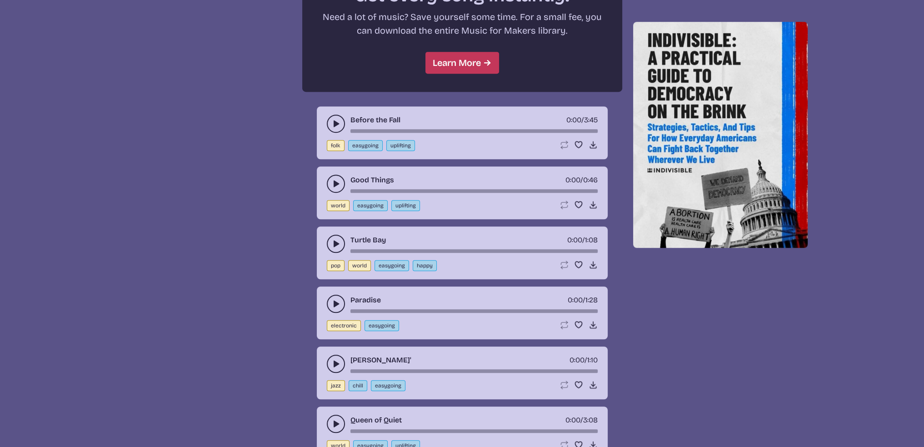
click at [335, 119] on icon "play-pause toggle" at bounding box center [335, 123] width 9 height 9
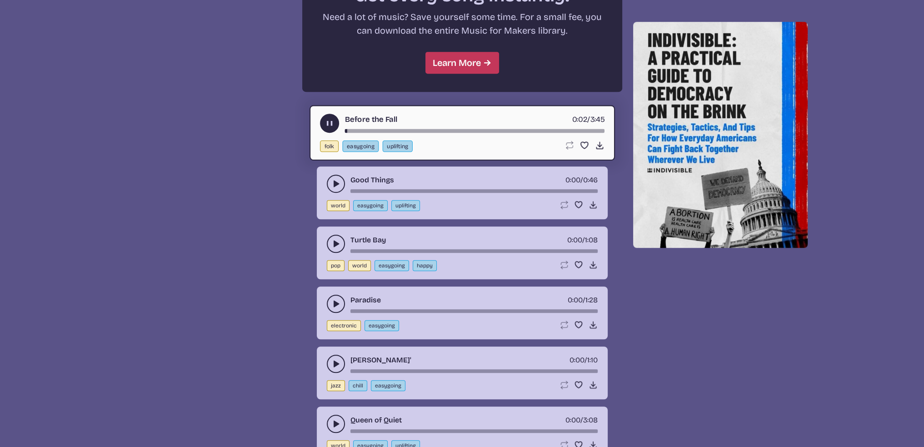
click at [327, 120] on use "play-pause toggle" at bounding box center [330, 124] width 10 height 10
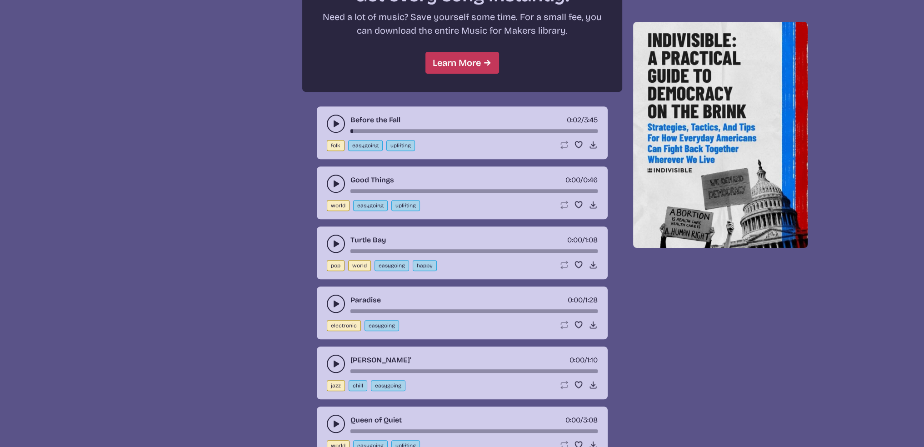
click at [334, 180] on use "play-pause toggle" at bounding box center [335, 183] width 9 height 9
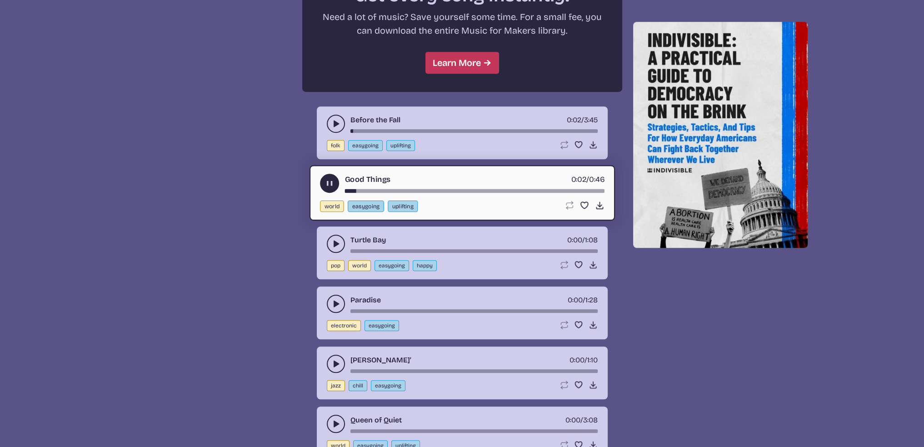
click at [327, 181] on use "play-pause toggle" at bounding box center [330, 184] width 10 height 10
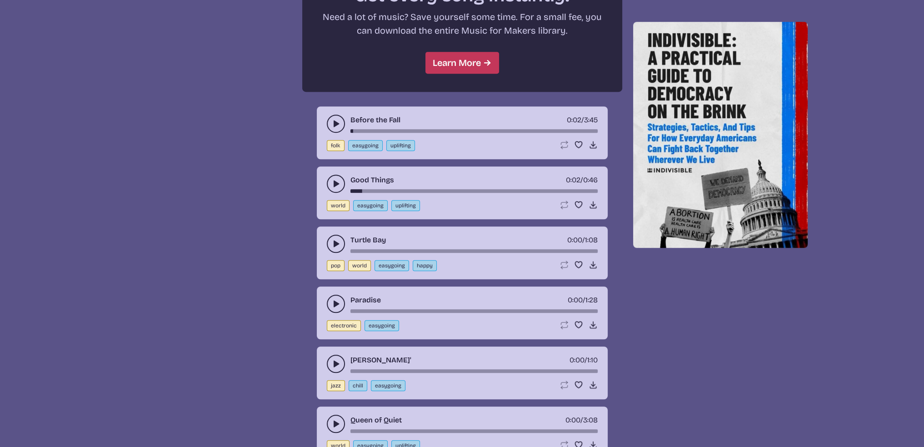
click at [334, 239] on use "play-pause toggle" at bounding box center [335, 243] width 9 height 9
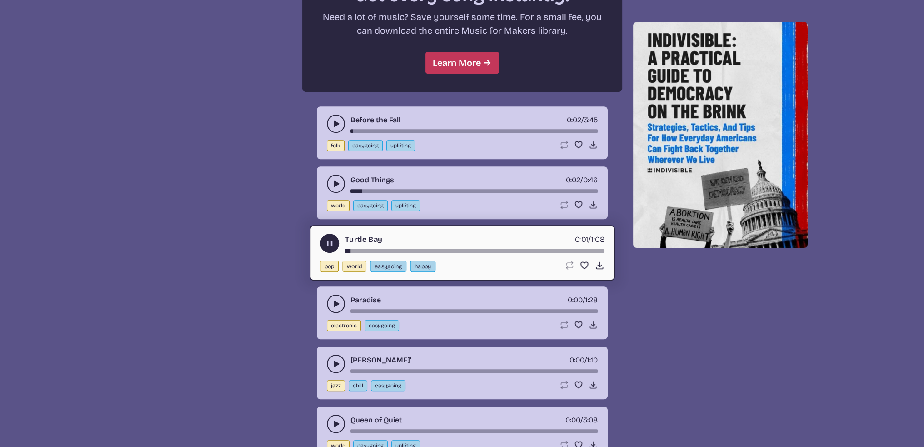
click at [329, 239] on icon "play-pause toggle" at bounding box center [330, 244] width 10 height 10
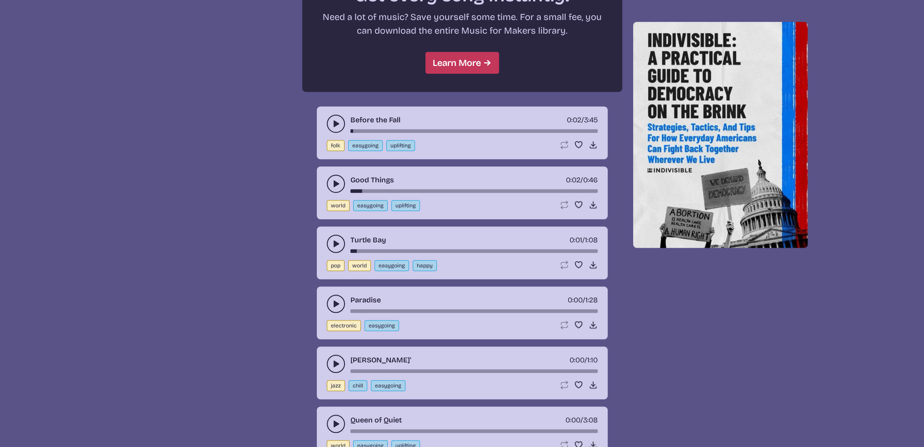
click at [334, 300] on use "play-pause toggle" at bounding box center [335, 303] width 9 height 9
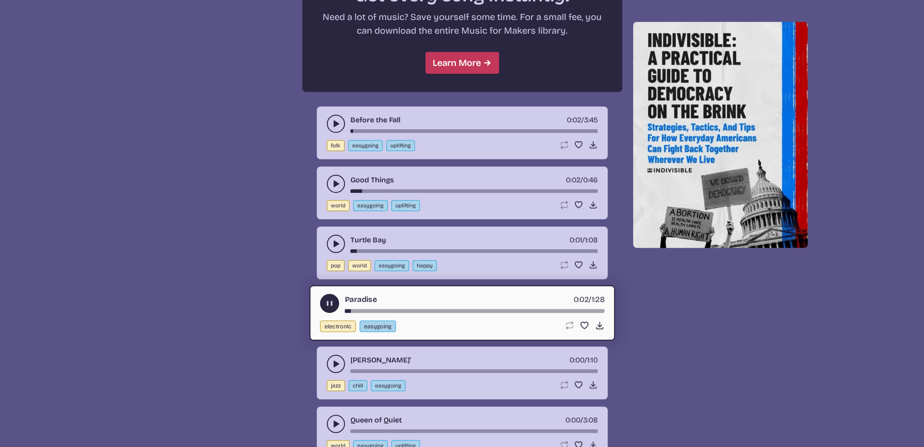
click at [328, 300] on use "play-pause toggle" at bounding box center [330, 304] width 10 height 10
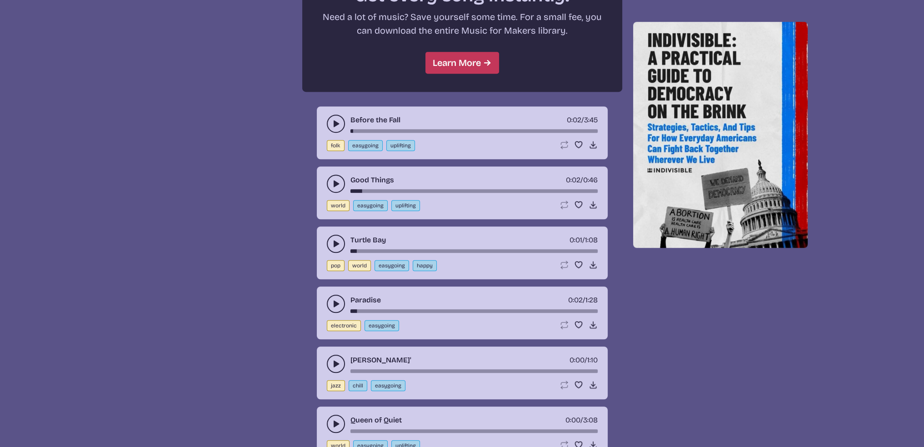
click at [336, 359] on use "play-pause toggle" at bounding box center [335, 363] width 9 height 9
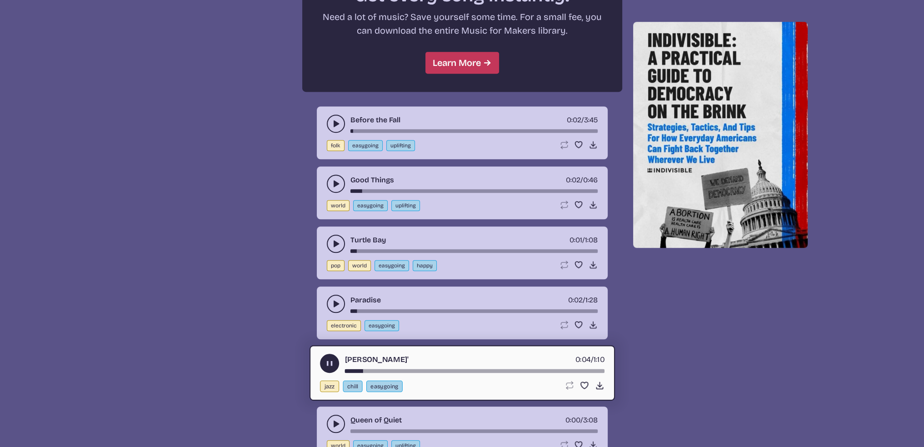
click at [330, 360] on use "play-pause toggle" at bounding box center [330, 364] width 10 height 10
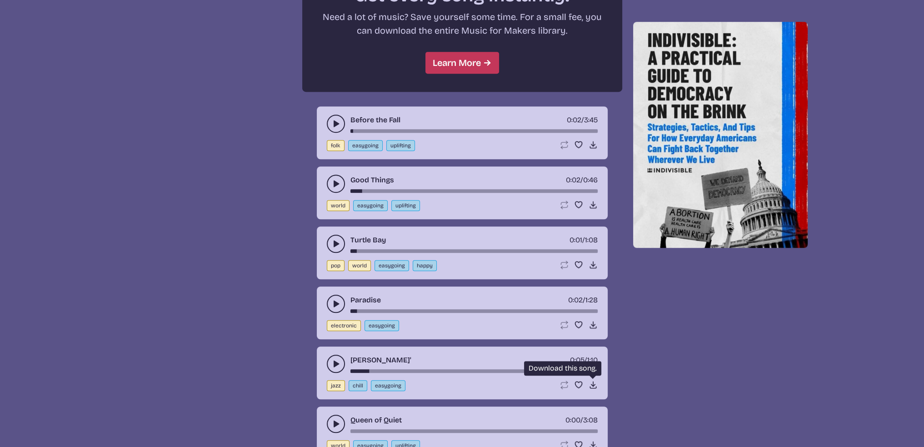
click at [593, 380] on use at bounding box center [593, 384] width 9 height 9
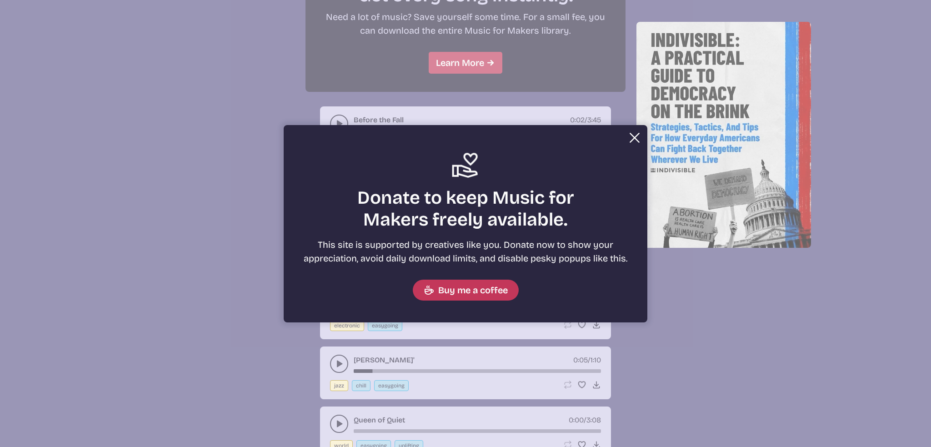
drag, startPoint x: 633, startPoint y: 136, endPoint x: 646, endPoint y: 124, distance: 18.0
click at [633, 136] on button "Close" at bounding box center [634, 138] width 18 height 18
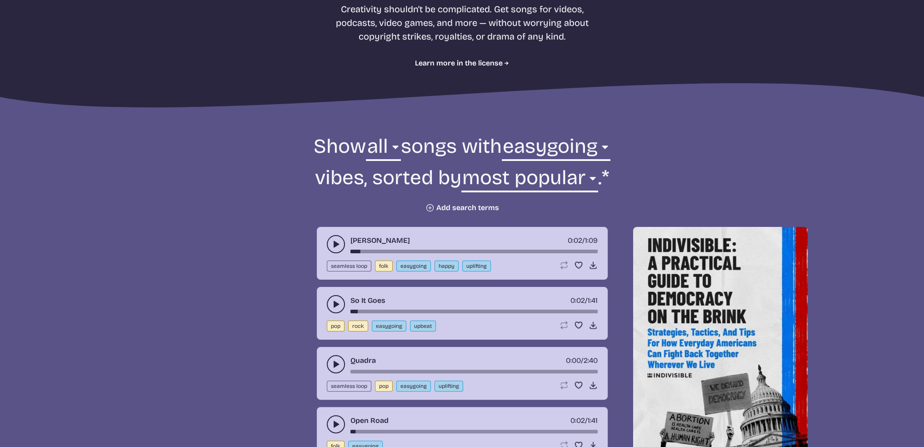
scroll to position [227, 0]
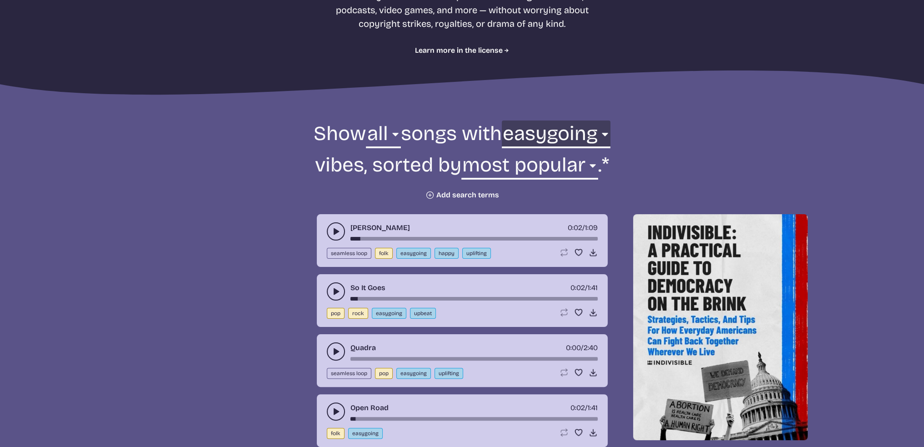
click at [587, 139] on select "any aggressive chill contemplative dark dramatic easygoing energizing happy ser…" at bounding box center [556, 135] width 109 height 31
click at [538, 120] on select "any aggressive chill contemplative dark dramatic easygoing energizing happy ser…" at bounding box center [556, 135] width 109 height 31
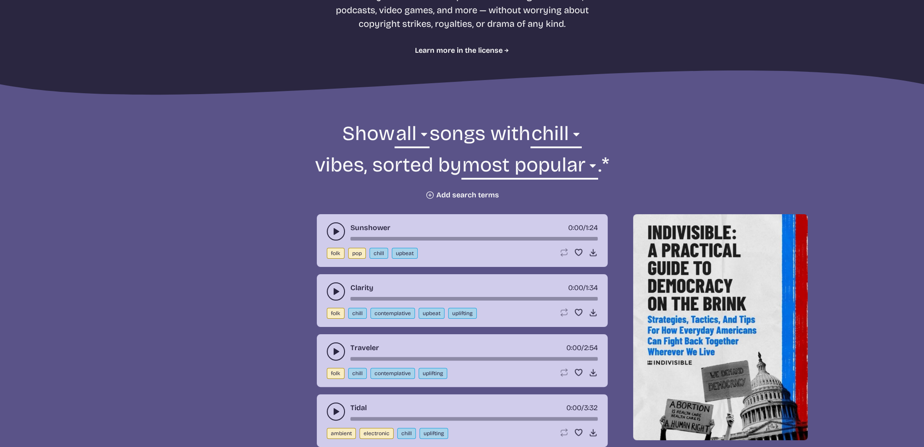
click at [335, 230] on use "play-pause toggle" at bounding box center [335, 231] width 9 height 9
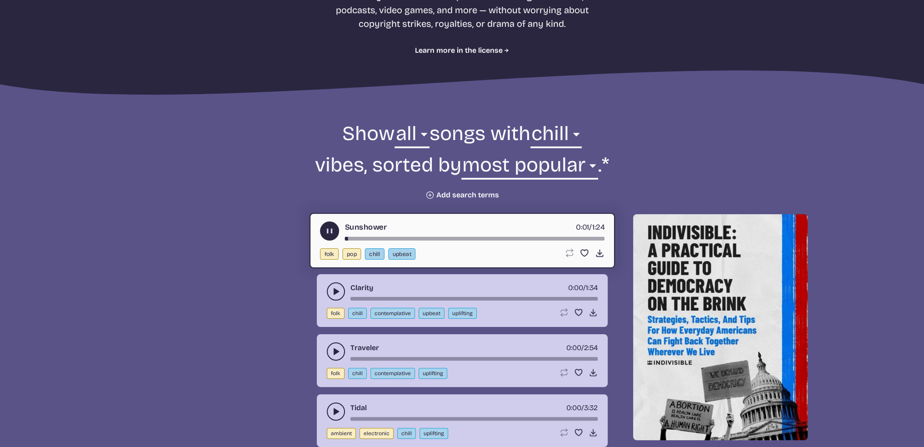
click at [328, 231] on use "play-pause toggle" at bounding box center [330, 231] width 10 height 10
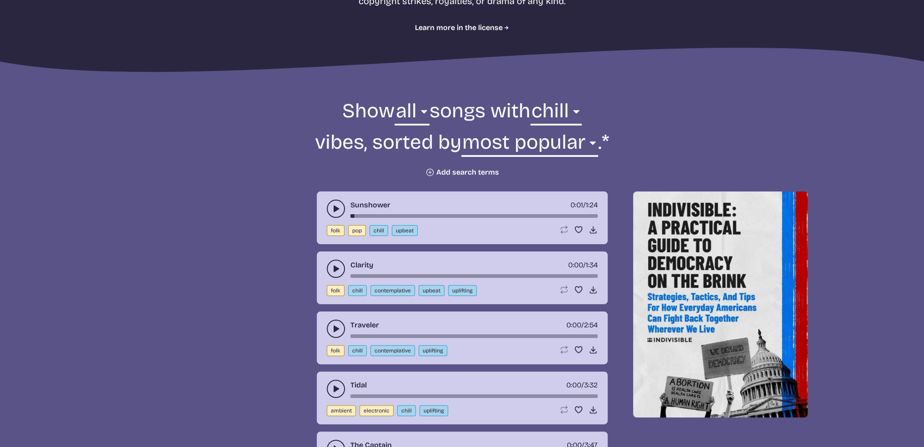
scroll to position [364, 0]
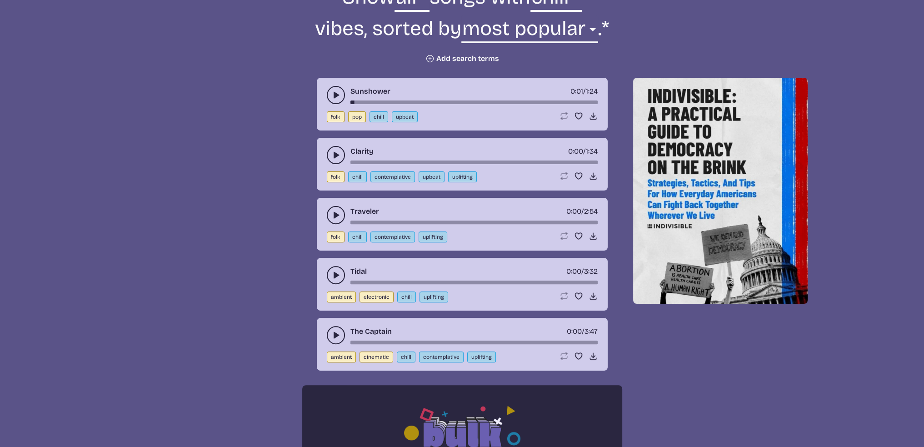
click at [335, 275] on use "play-pause toggle" at bounding box center [335, 274] width 9 height 9
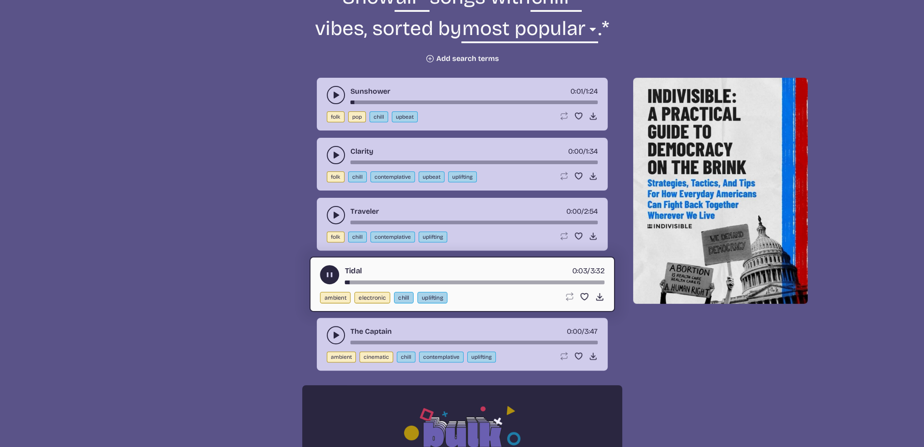
click at [331, 274] on use "play-pause toggle" at bounding box center [330, 275] width 10 height 10
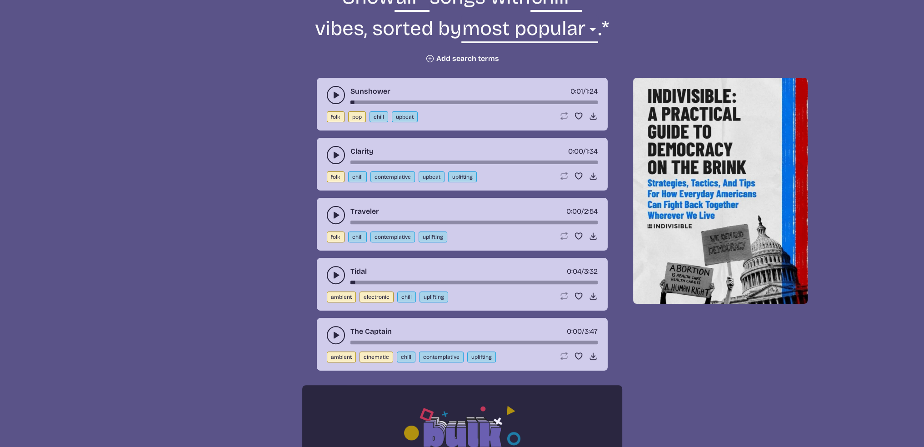
click at [336, 335] on icon "play-pause toggle" at bounding box center [335, 334] width 9 height 9
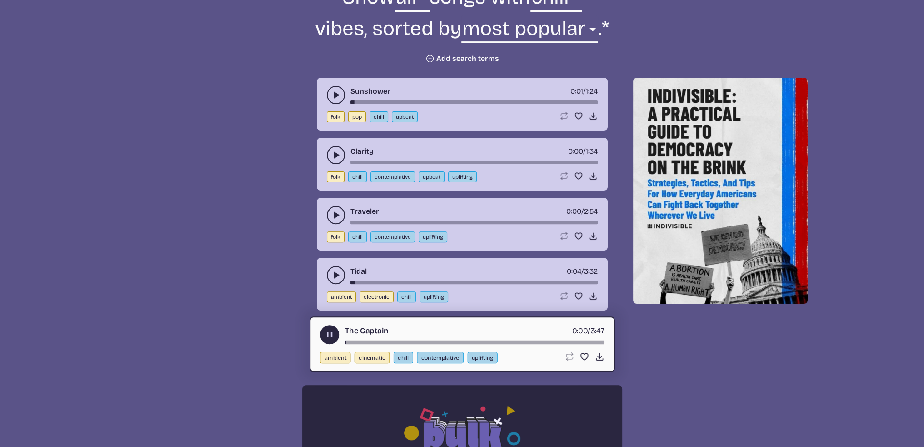
click at [329, 333] on icon "play-pause toggle" at bounding box center [330, 335] width 10 height 10
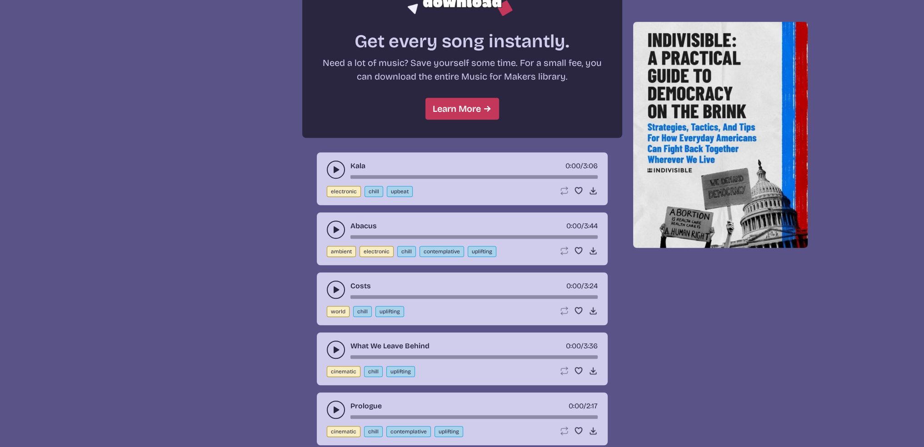
scroll to position [818, 0]
click at [332, 161] on button "play-pause toggle" at bounding box center [336, 169] width 18 height 18
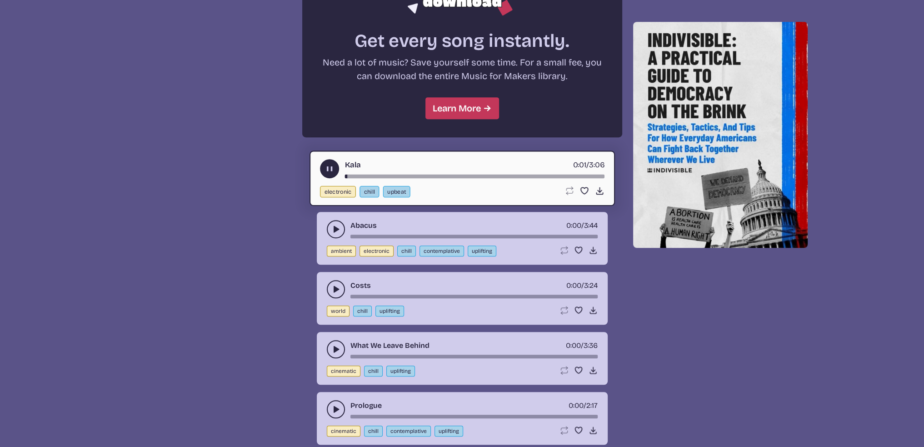
click at [333, 165] on icon "play-pause toggle" at bounding box center [330, 169] width 10 height 10
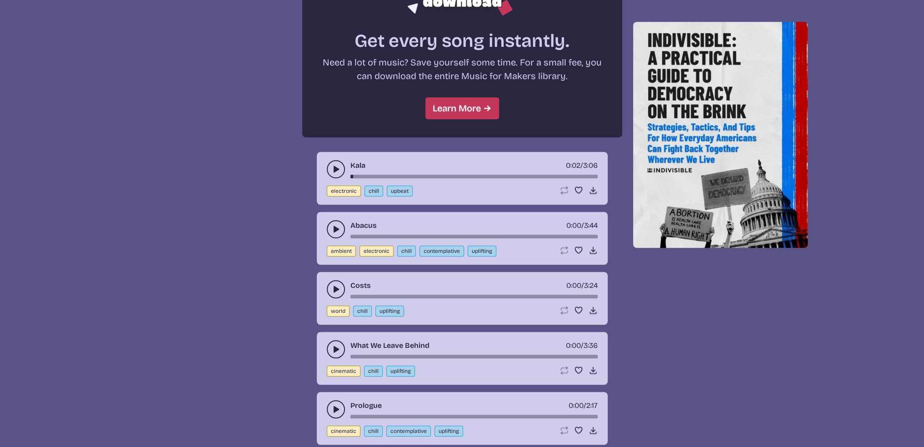
click at [334, 231] on button "play-pause toggle" at bounding box center [336, 229] width 18 height 18
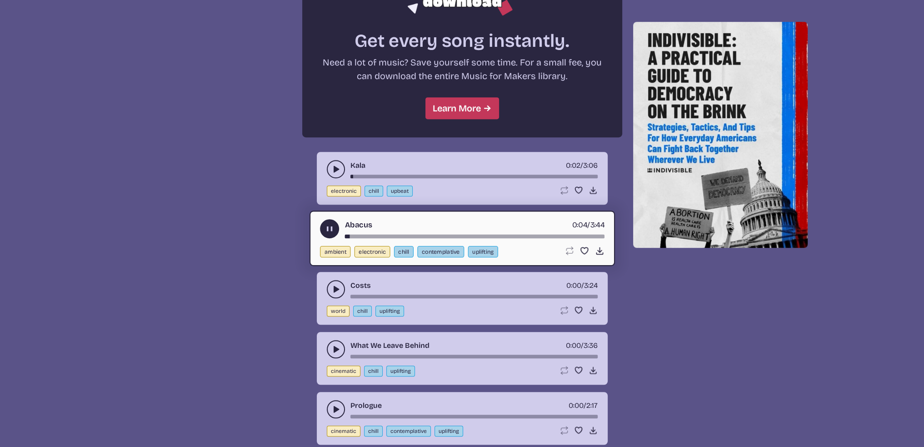
drag, startPoint x: 327, startPoint y: 229, endPoint x: 262, endPoint y: 265, distance: 74.5
click at [326, 229] on icon "play-pause toggle" at bounding box center [330, 229] width 10 height 10
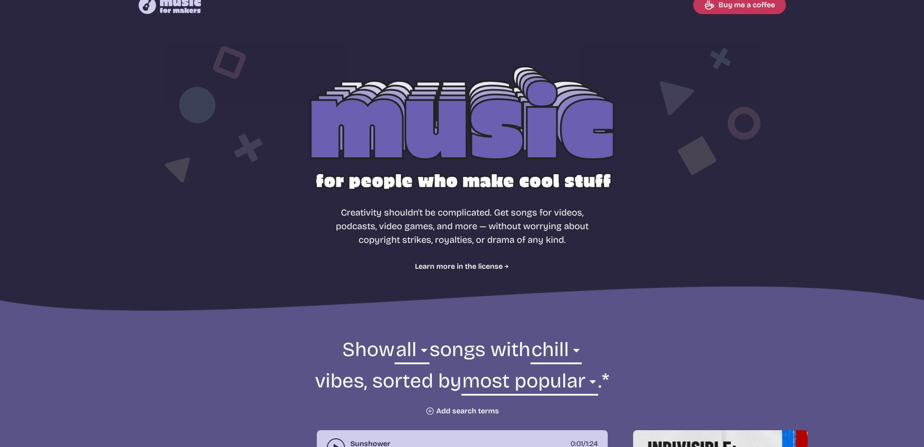
scroll to position [0, 0]
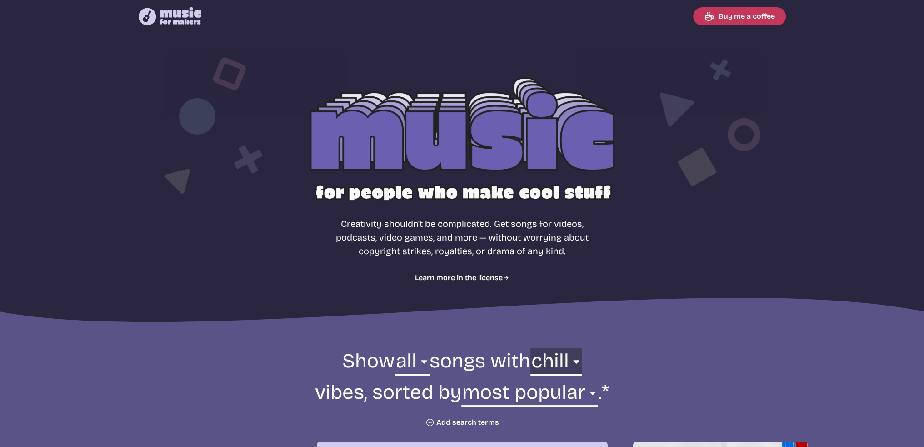
click at [564, 358] on select "any aggressive chill contemplative dark dramatic easygoing energizing happy ser…" at bounding box center [555, 363] width 51 height 31
select select "happy"
click at [530, 348] on select "any aggressive chill contemplative dark dramatic easygoing energizing happy ser…" at bounding box center [555, 363] width 51 height 31
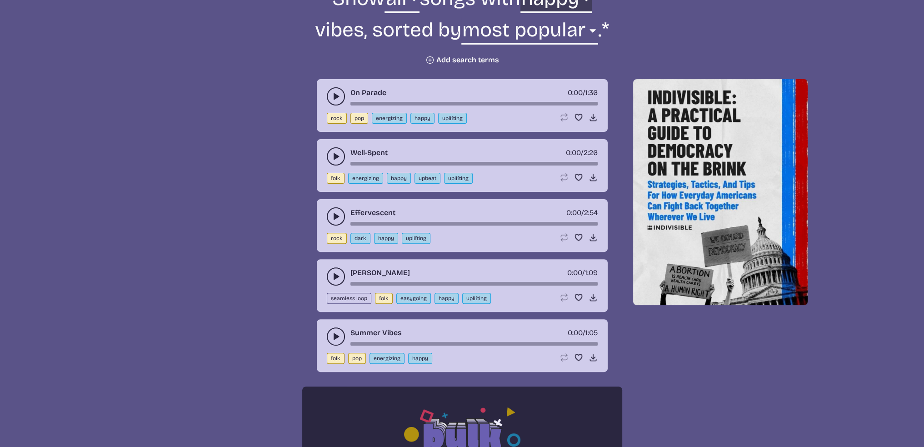
scroll to position [364, 0]
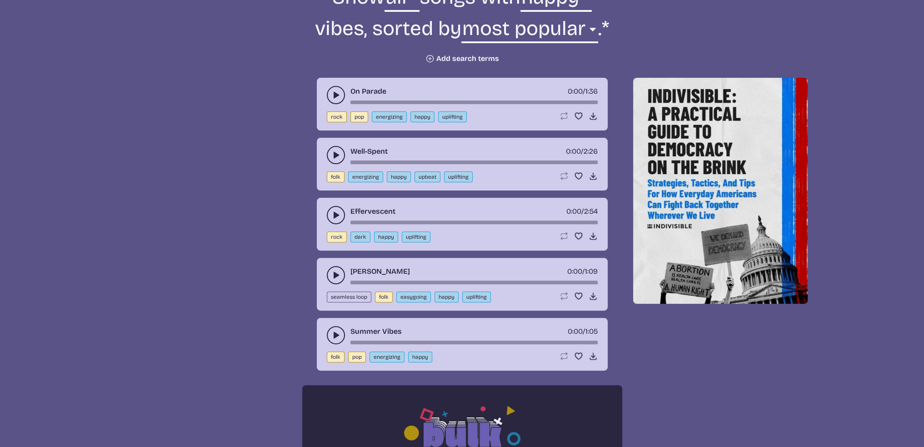
click at [329, 150] on button "play-pause toggle" at bounding box center [336, 155] width 18 height 18
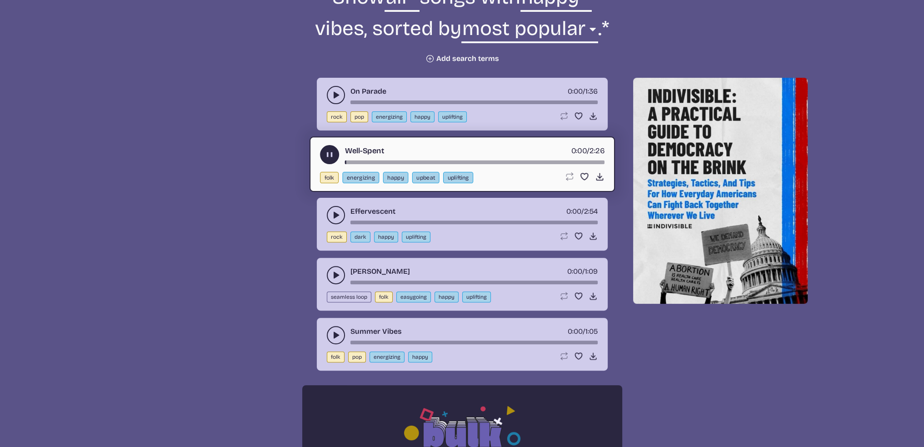
click at [329, 151] on use "play-pause toggle" at bounding box center [330, 155] width 10 height 10
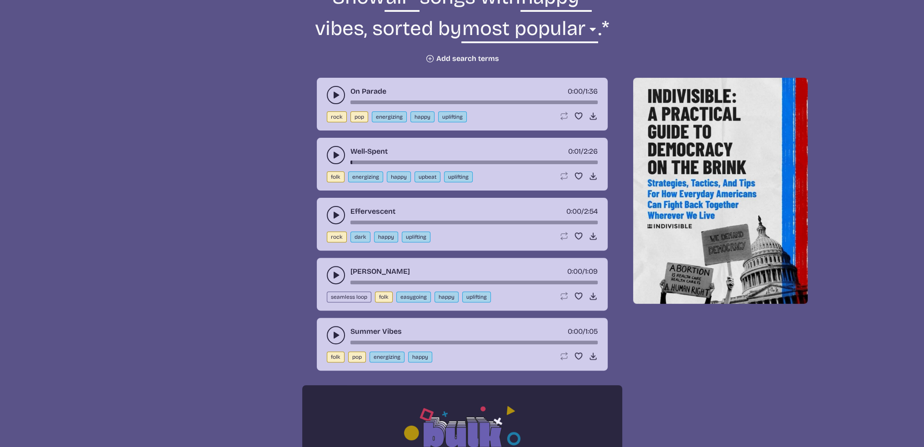
click at [333, 276] on use "play-pause toggle" at bounding box center [335, 274] width 9 height 9
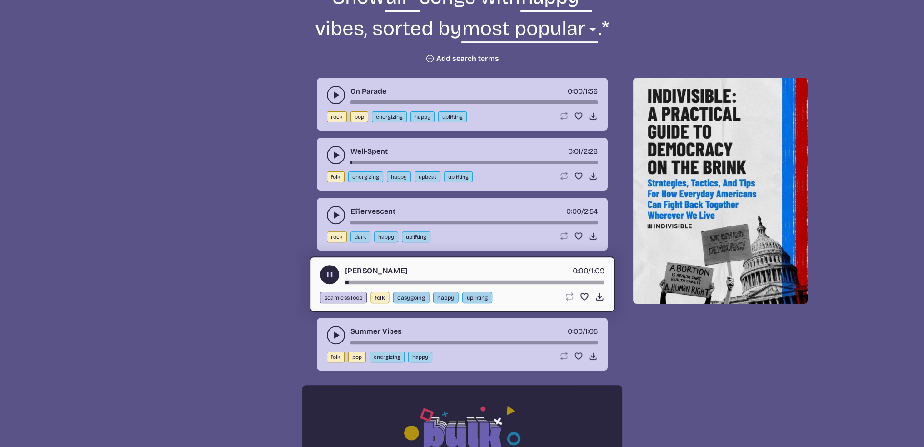
drag, startPoint x: 328, startPoint y: 274, endPoint x: 338, endPoint y: 253, distance: 23.2
click at [328, 272] on use "play-pause toggle" at bounding box center [330, 275] width 10 height 10
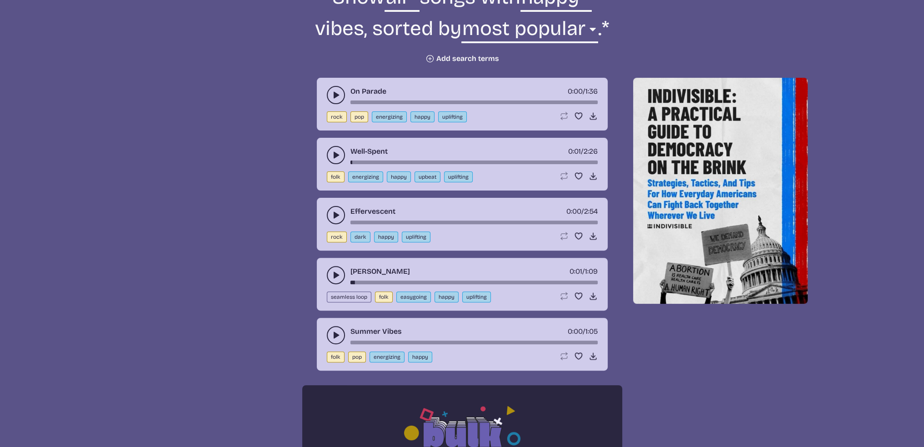
click at [338, 213] on icon "play-pause toggle" at bounding box center [335, 214] width 9 height 9
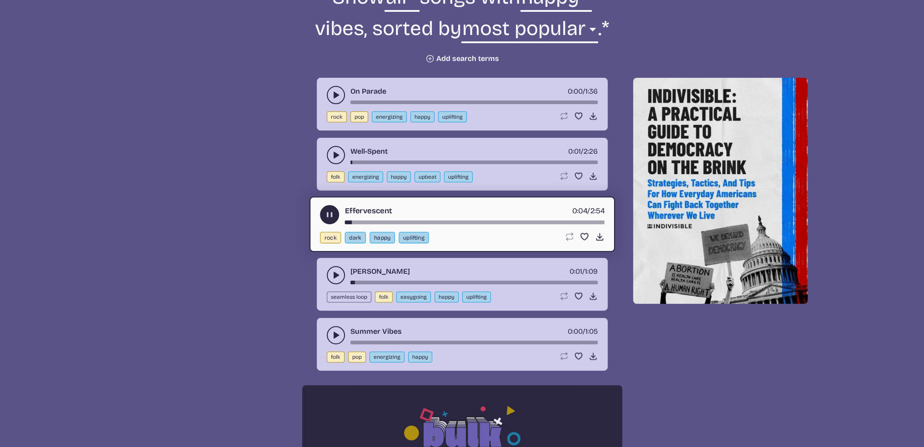
click at [327, 214] on use "play-pause toggle" at bounding box center [330, 215] width 10 height 10
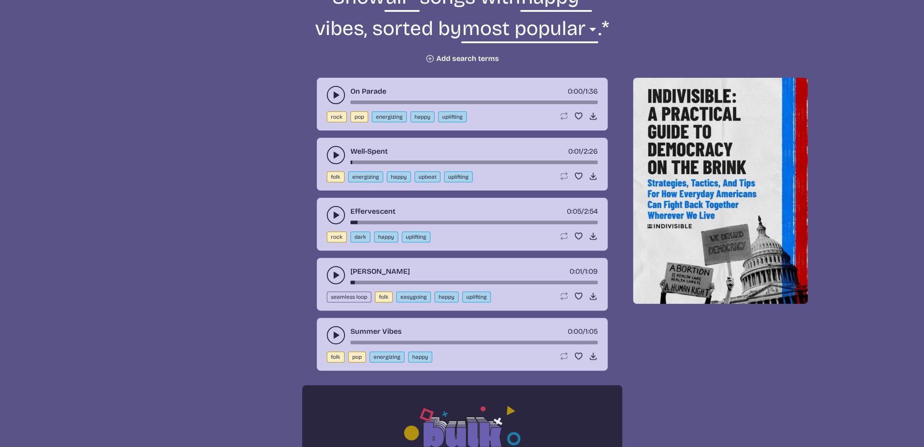
click at [335, 330] on icon "play-pause toggle" at bounding box center [335, 334] width 9 height 9
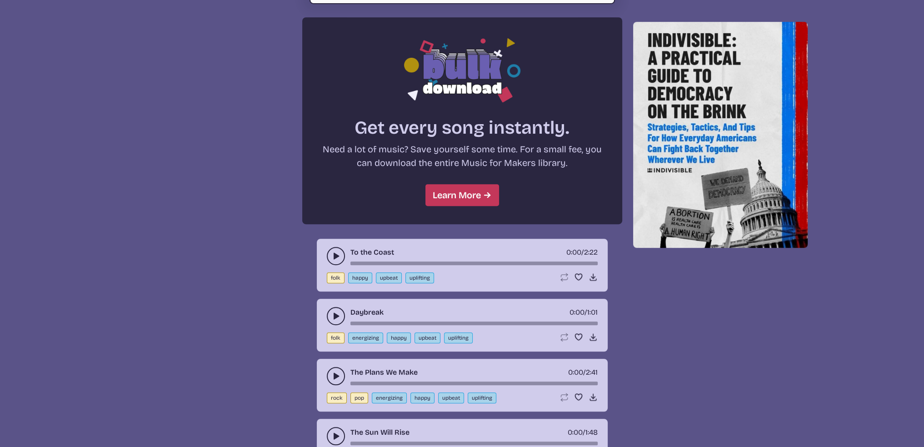
scroll to position [773, 0]
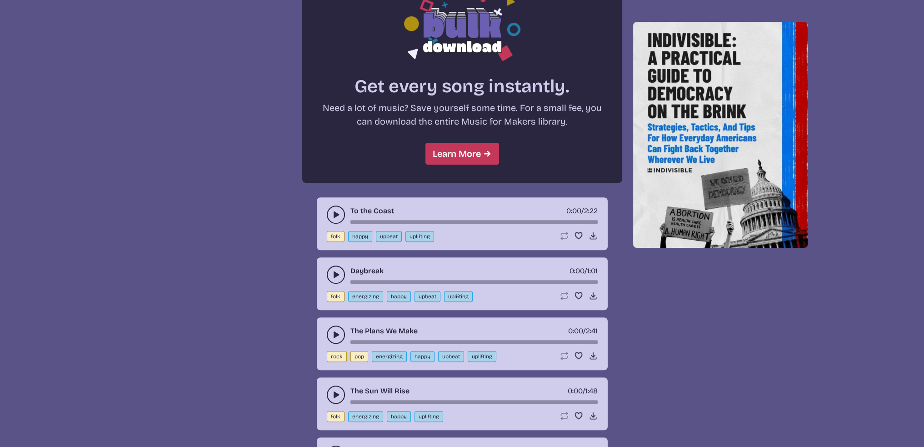
click at [331, 210] on icon "play-pause toggle" at bounding box center [335, 214] width 9 height 9
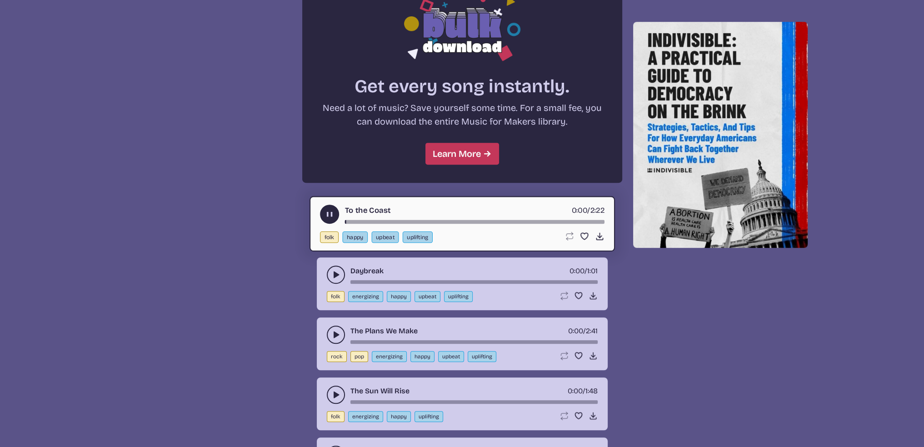
click at [333, 210] on icon "play-pause toggle" at bounding box center [330, 215] width 10 height 10
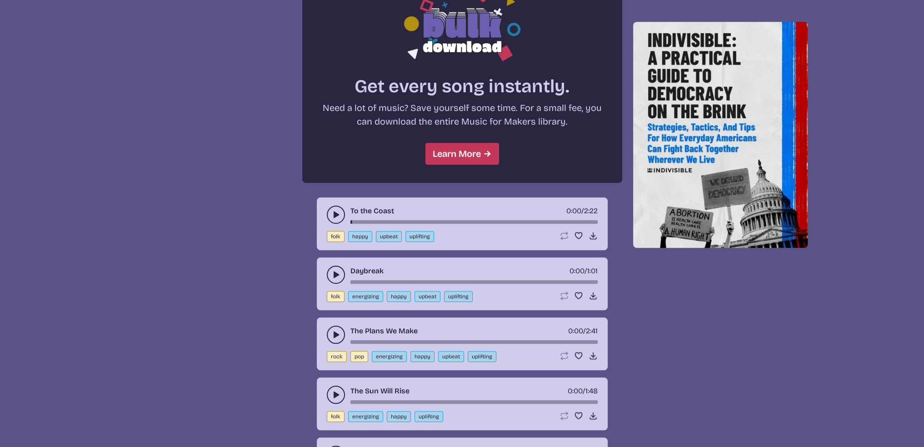
click at [335, 275] on icon "play-pause toggle" at bounding box center [335, 274] width 9 height 9
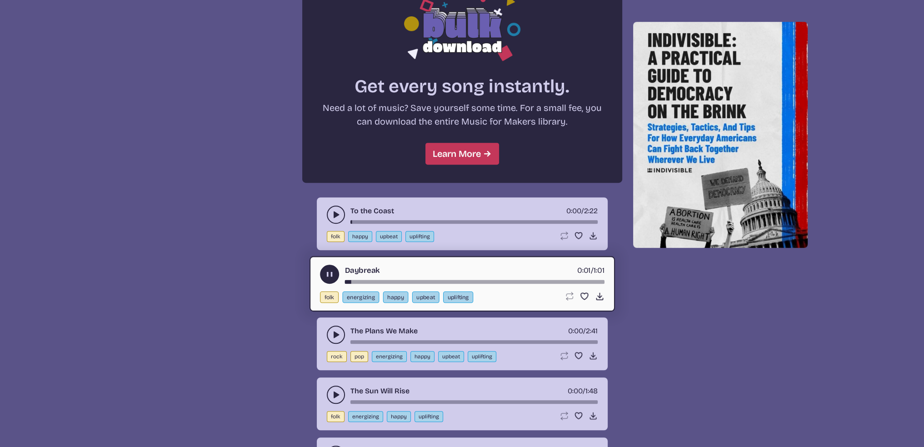
click at [330, 270] on use "play-pause toggle" at bounding box center [330, 275] width 10 height 10
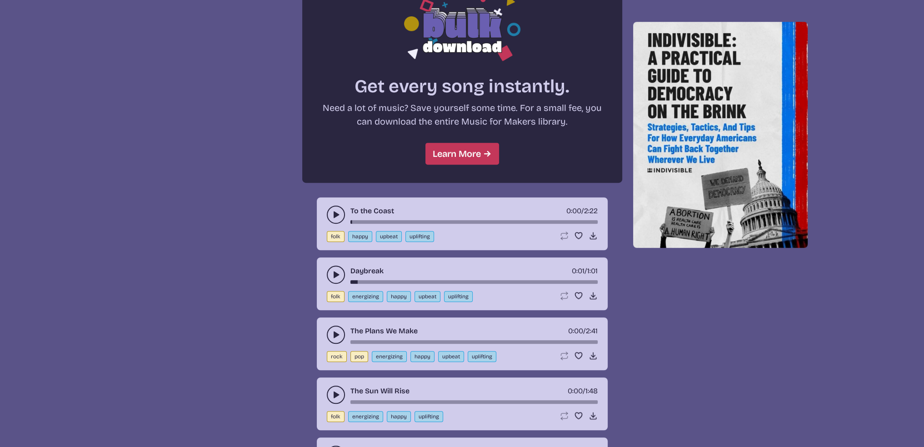
click at [334, 330] on icon "play-pause toggle" at bounding box center [335, 334] width 9 height 9
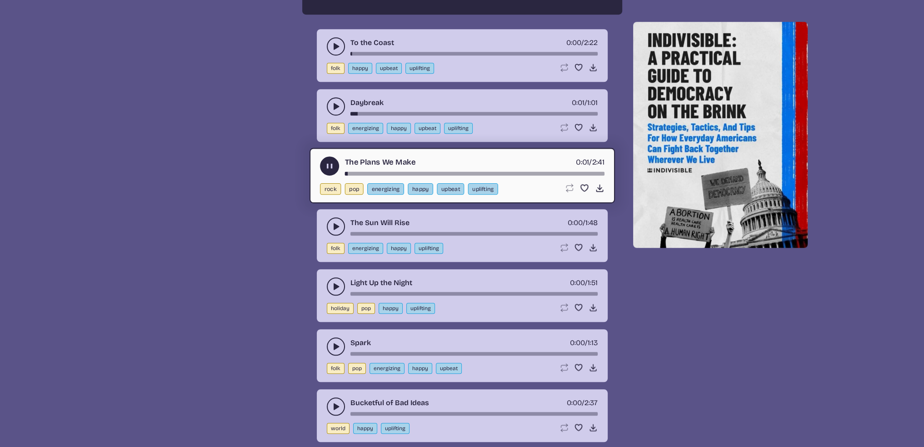
scroll to position [954, 0]
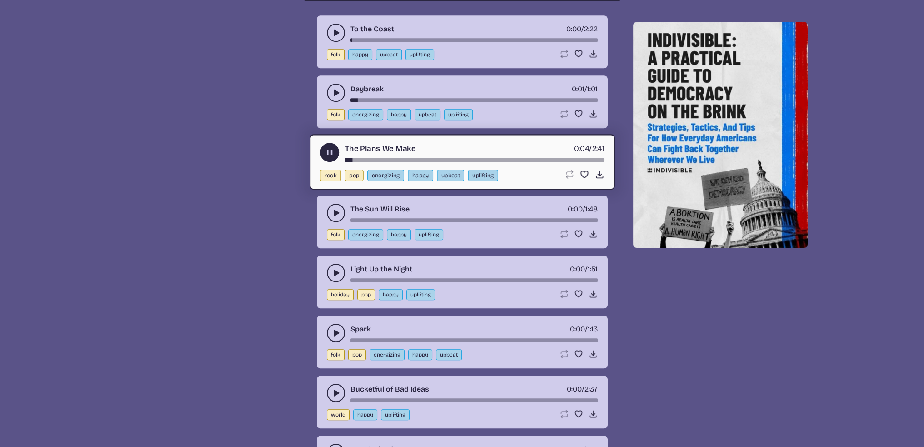
click at [327, 150] on use "play-pause toggle" at bounding box center [330, 153] width 10 height 10
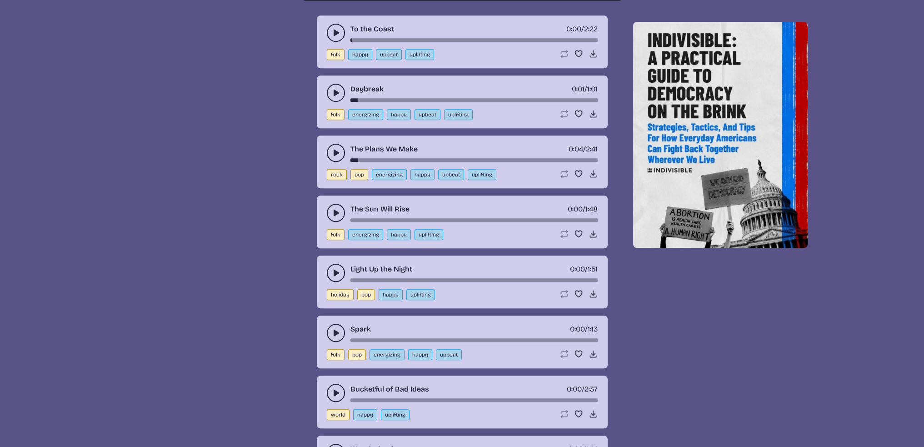
click at [334, 208] on icon "play-pause toggle" at bounding box center [335, 212] width 9 height 9
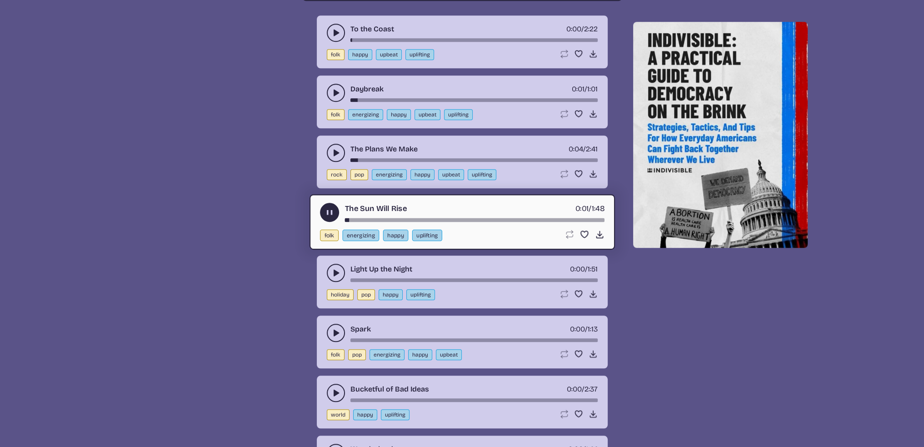
click at [327, 209] on use "play-pause toggle" at bounding box center [330, 213] width 10 height 10
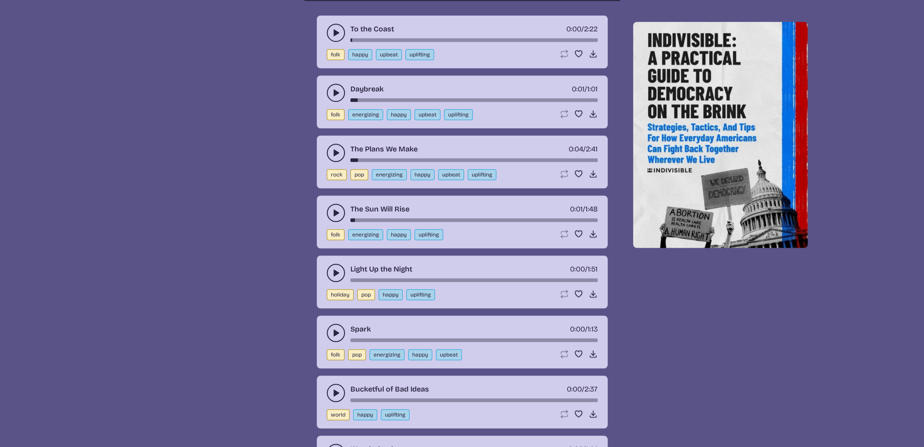
click at [333, 272] on icon "play-pause toggle" at bounding box center [335, 272] width 9 height 9
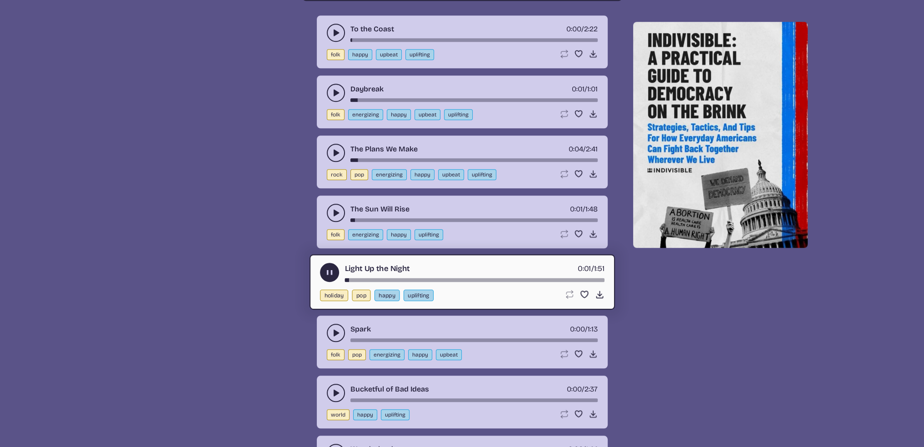
click at [325, 268] on icon "play-pause toggle" at bounding box center [330, 273] width 10 height 10
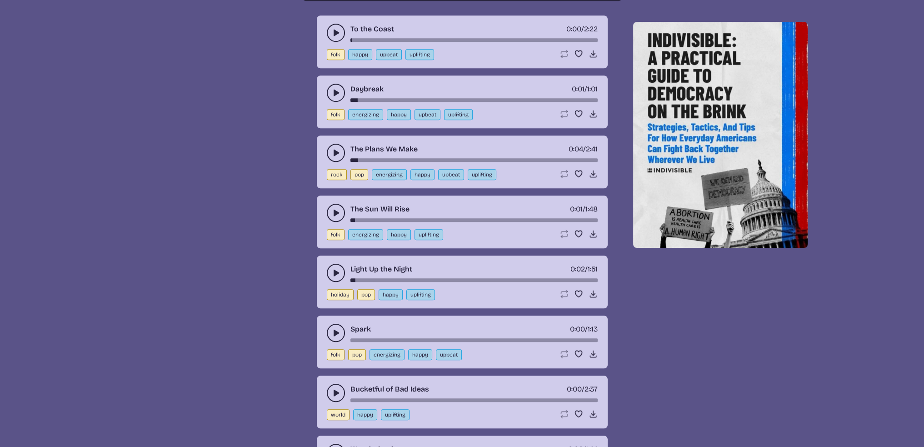
click at [336, 331] on icon "play-pause toggle" at bounding box center [335, 332] width 9 height 9
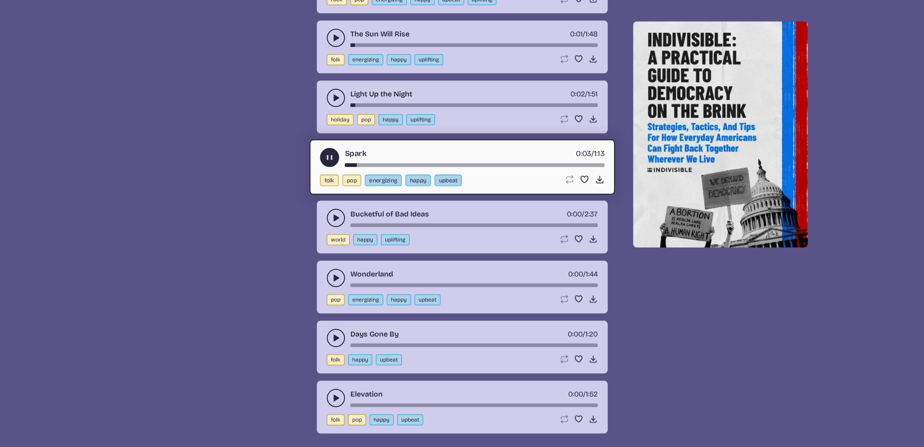
scroll to position [1182, 0]
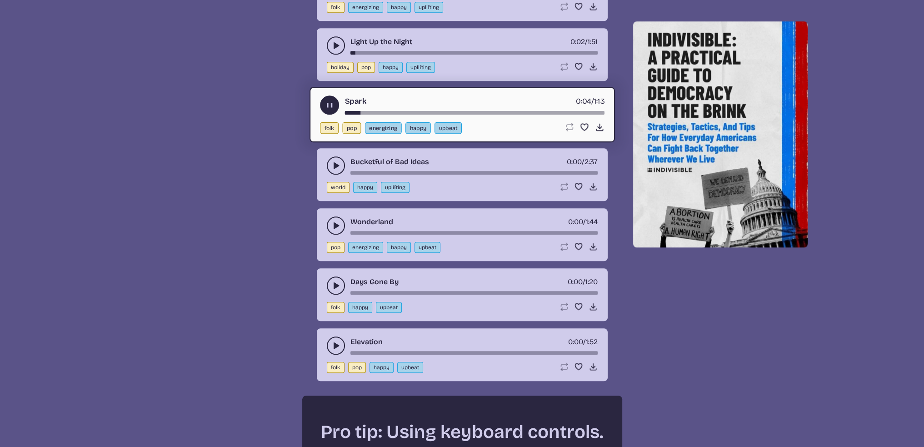
click at [329, 100] on use "play-pause toggle" at bounding box center [330, 105] width 10 height 10
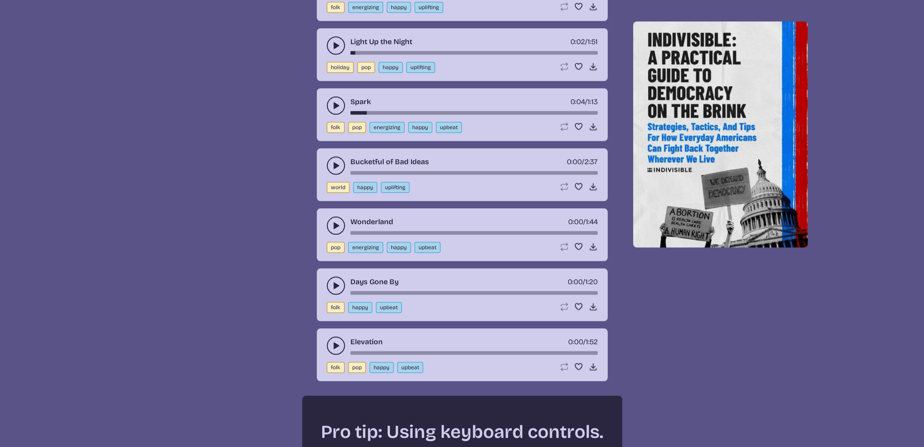
click at [331, 161] on icon "play-pause toggle" at bounding box center [335, 165] width 9 height 9
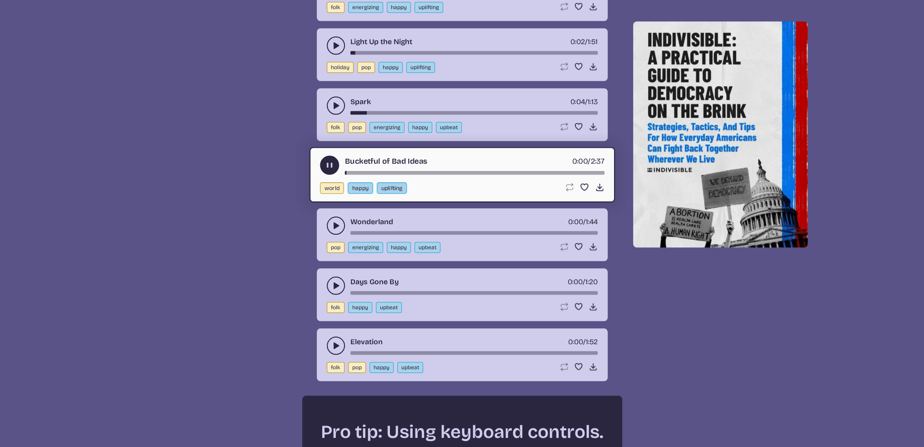
click at [326, 163] on icon "play-pause toggle" at bounding box center [330, 165] width 10 height 10
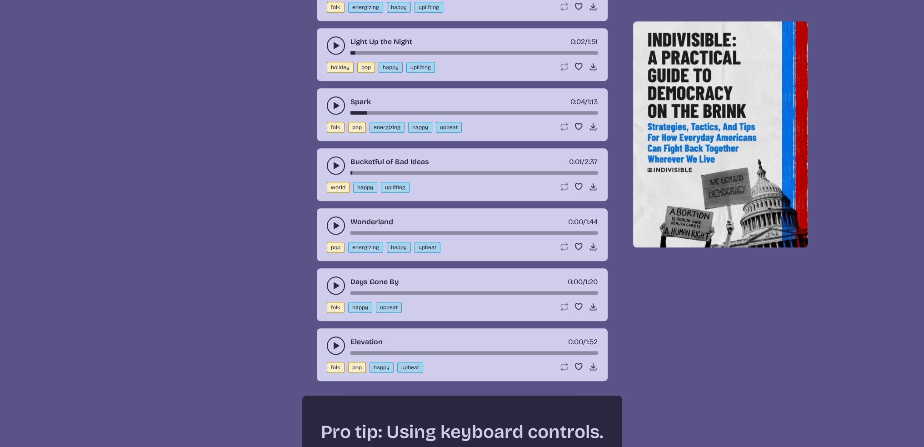
click at [331, 221] on icon "play-pause toggle" at bounding box center [335, 225] width 9 height 9
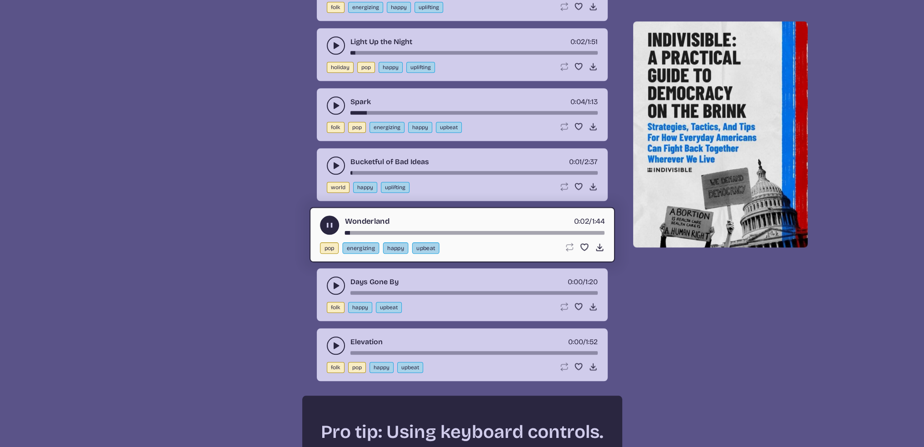
click at [328, 220] on use "play-pause toggle" at bounding box center [330, 225] width 10 height 10
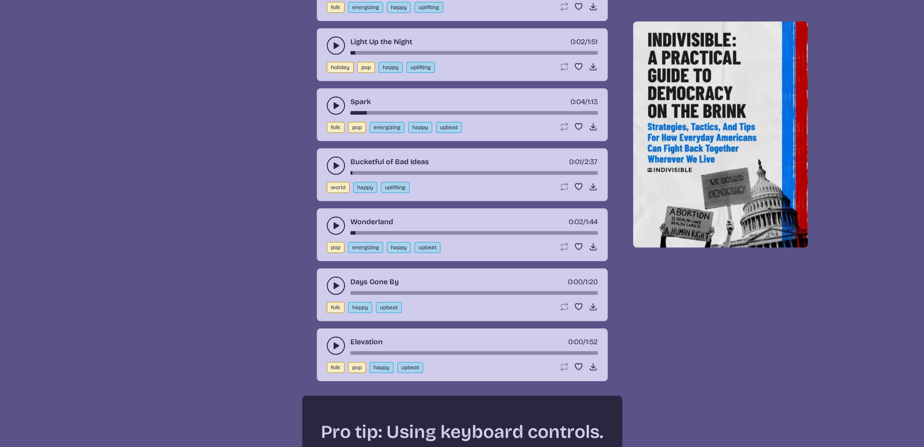
click at [333, 336] on button "play-pause toggle" at bounding box center [336, 345] width 18 height 18
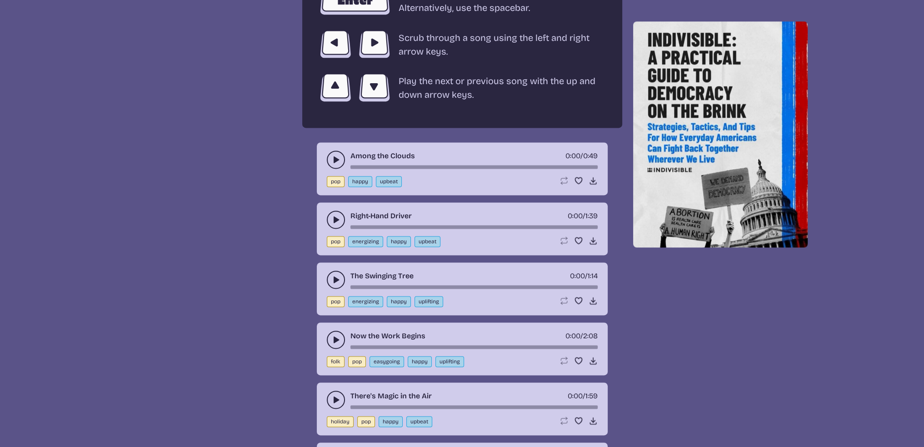
scroll to position [1727, 0]
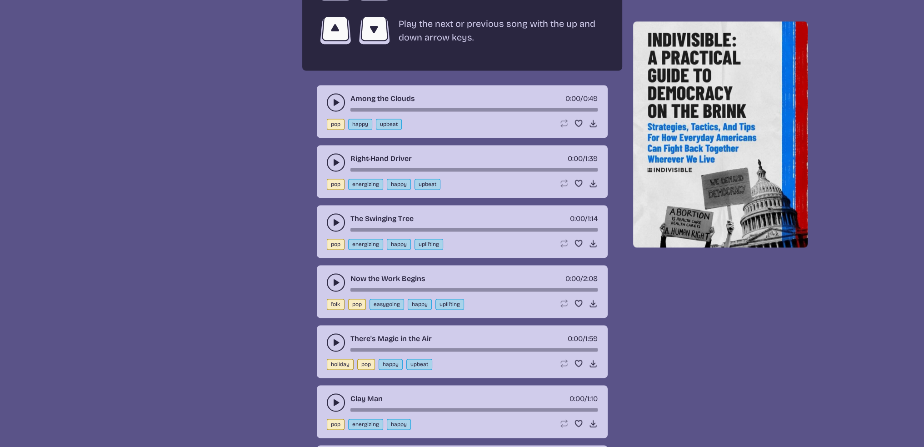
click at [335, 98] on use "play-pause toggle" at bounding box center [335, 102] width 9 height 9
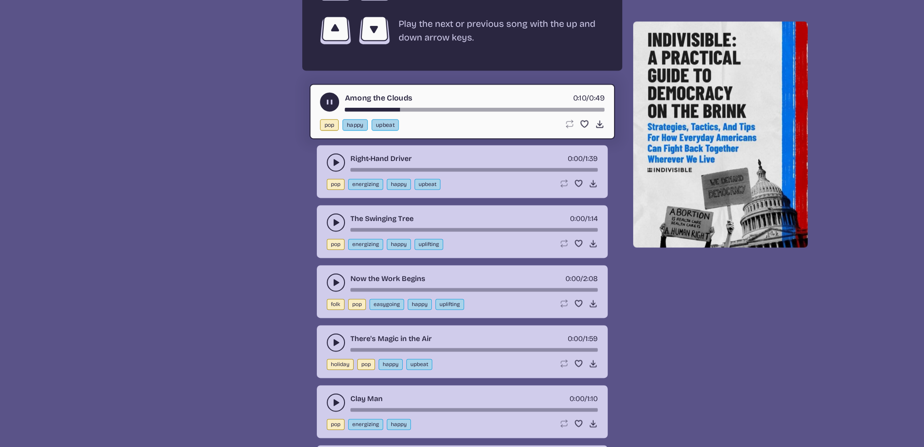
click at [329, 97] on icon "play-pause toggle" at bounding box center [330, 102] width 10 height 10
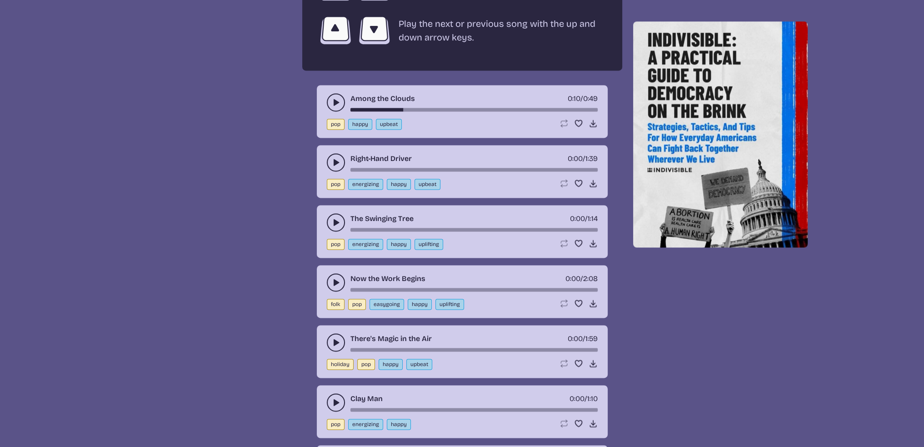
click at [331, 278] on icon "play-pause toggle" at bounding box center [335, 282] width 9 height 9
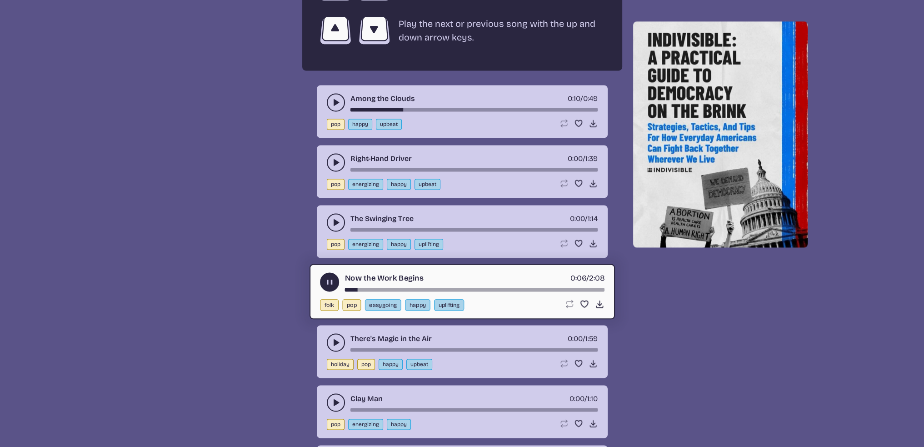
click at [325, 277] on use "play-pause toggle" at bounding box center [330, 282] width 10 height 10
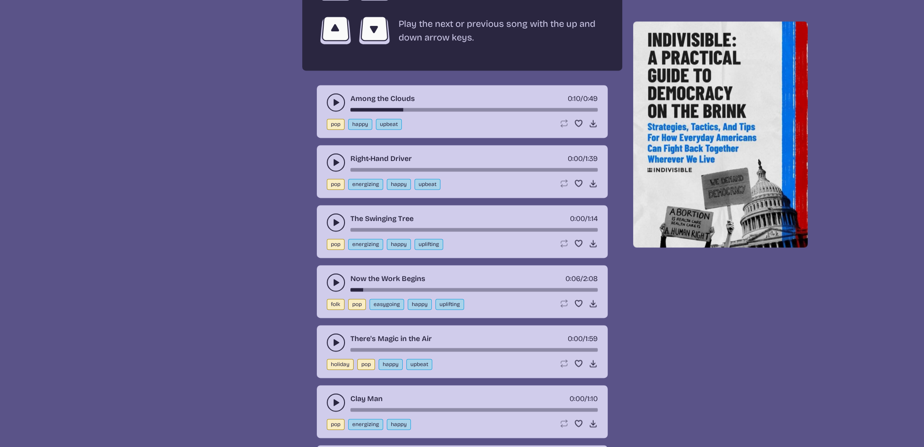
click at [336, 338] on icon "play-pause toggle" at bounding box center [335, 342] width 9 height 9
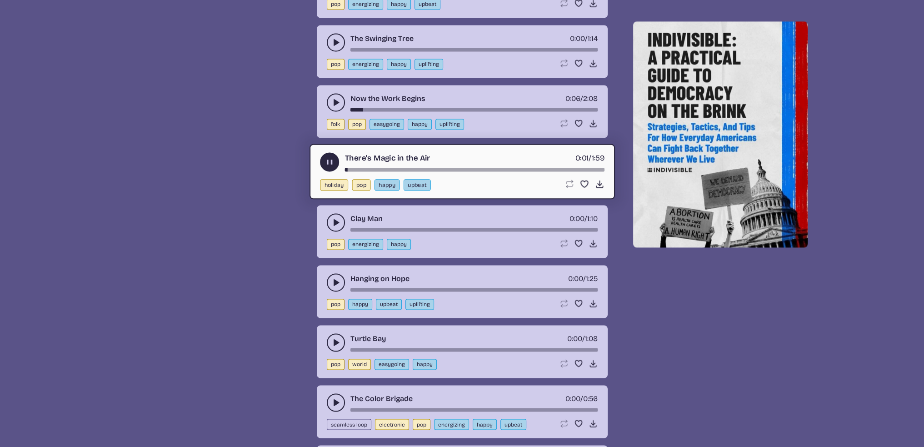
scroll to position [1909, 0]
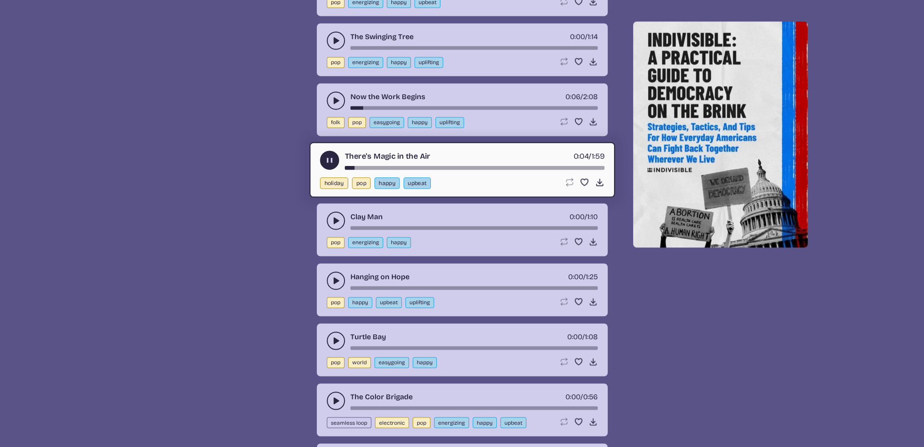
click at [329, 271] on button "play-pause toggle" at bounding box center [336, 280] width 18 height 18
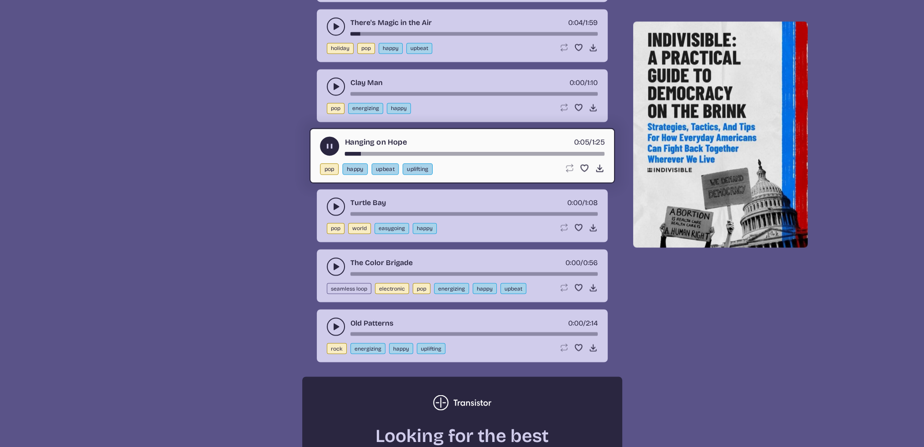
scroll to position [2045, 0]
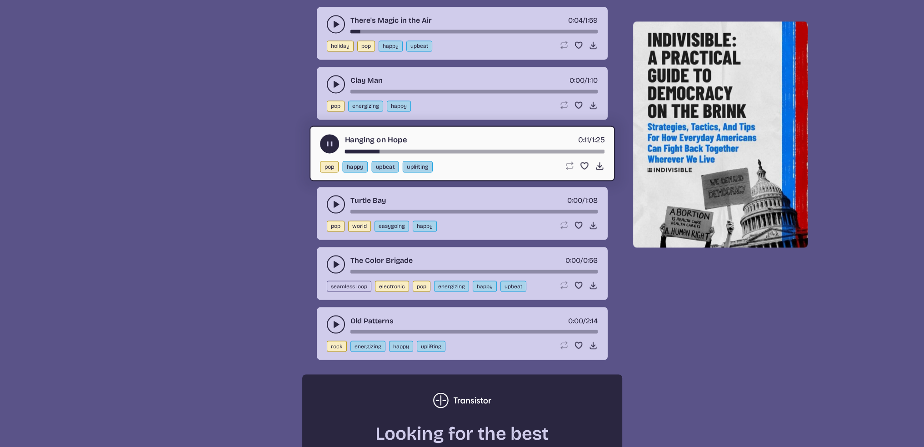
click at [328, 139] on use "play-pause toggle" at bounding box center [330, 144] width 10 height 10
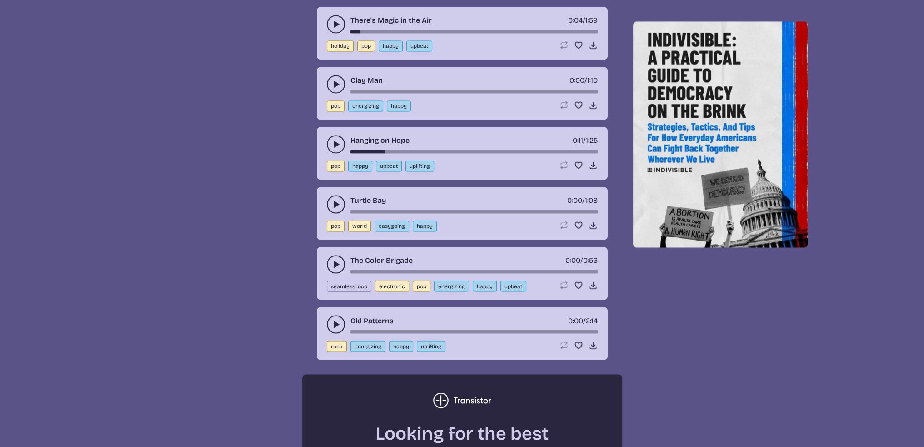
click at [334, 140] on use "play-pause toggle" at bounding box center [335, 144] width 9 height 9
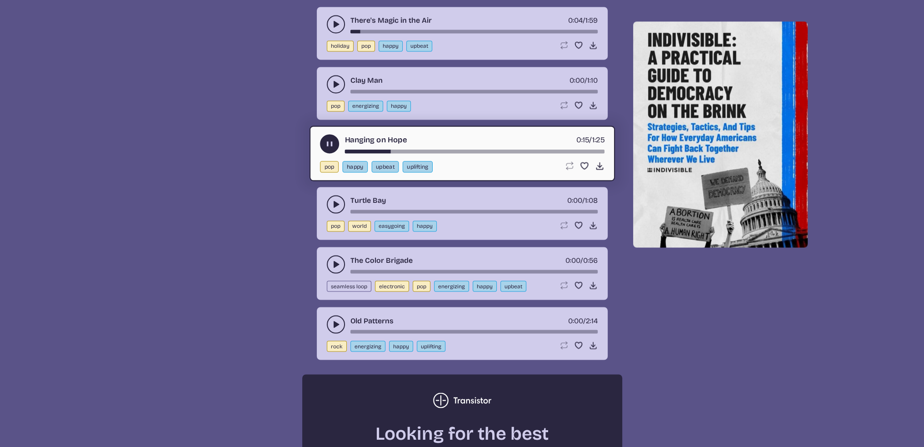
click at [329, 139] on icon "play-pause toggle" at bounding box center [330, 144] width 10 height 10
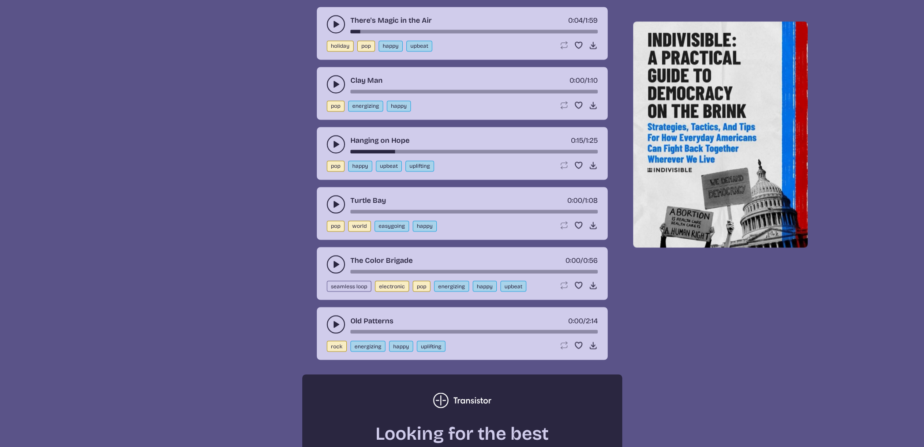
click at [338, 320] on icon "play-pause toggle" at bounding box center [335, 324] width 9 height 9
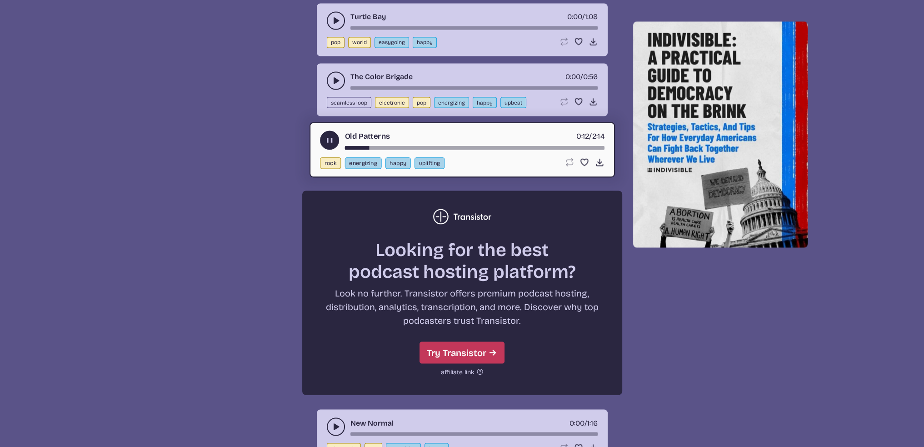
scroll to position [2273, 0]
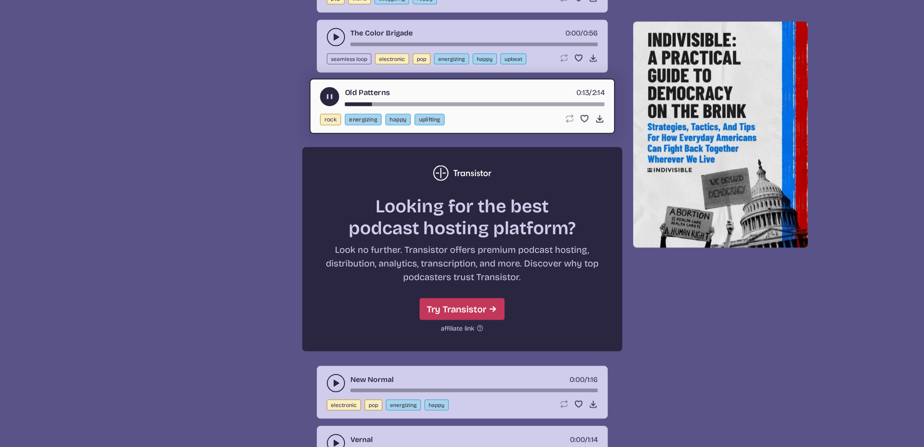
click at [336, 374] on button "play-pause toggle" at bounding box center [336, 383] width 18 height 18
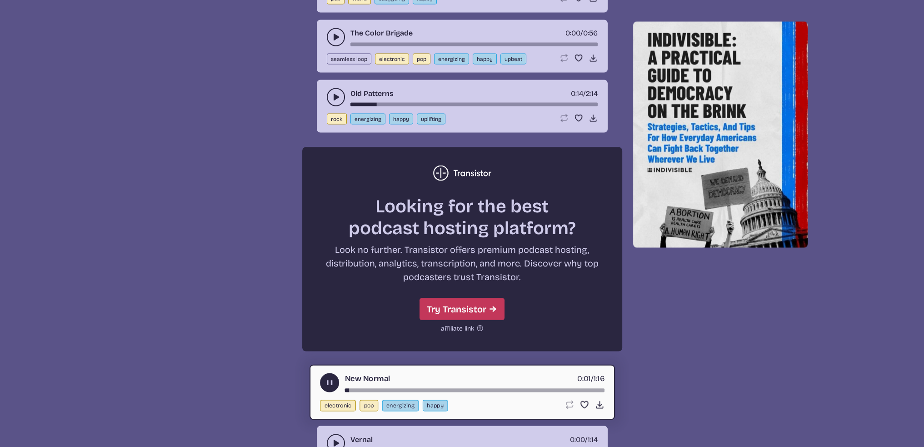
click at [320, 373] on button "play-pause toggle" at bounding box center [329, 382] width 19 height 19
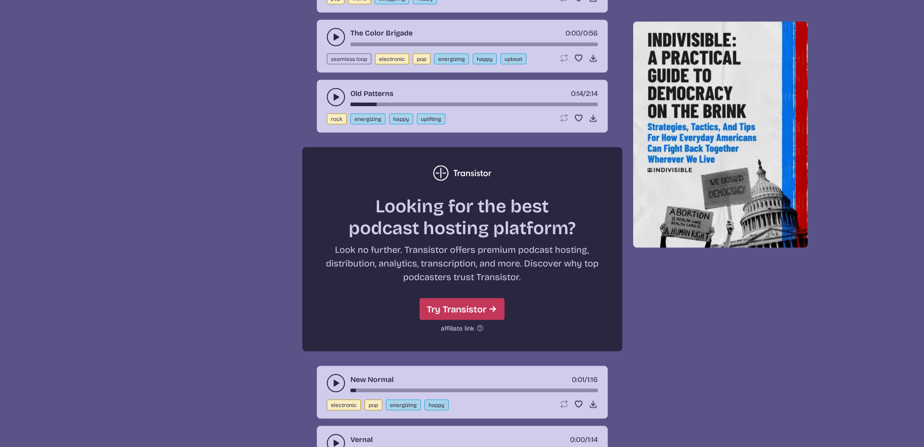
click at [336, 438] on use "play-pause toggle" at bounding box center [335, 442] width 9 height 9
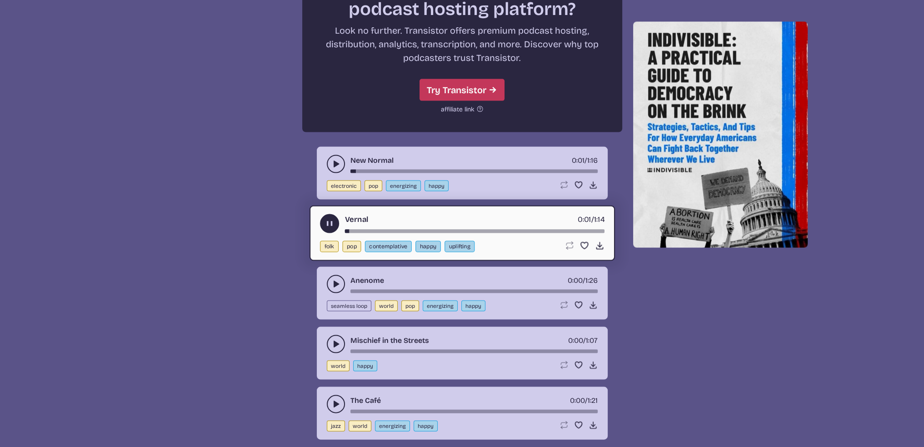
scroll to position [2500, 0]
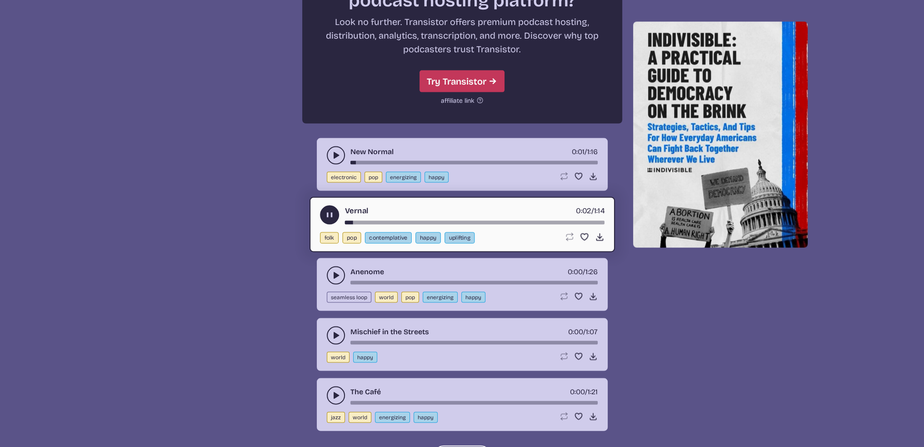
click at [329, 326] on button "play-pause toggle" at bounding box center [336, 335] width 18 height 18
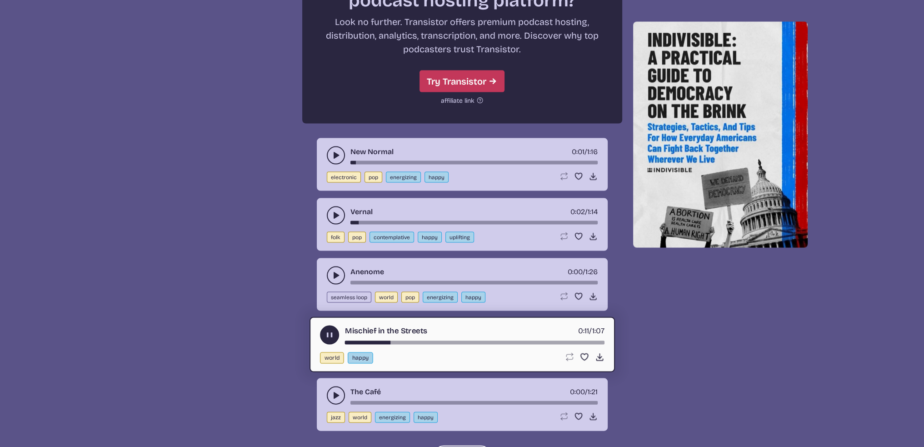
click at [328, 330] on use "play-pause toggle" at bounding box center [330, 335] width 10 height 10
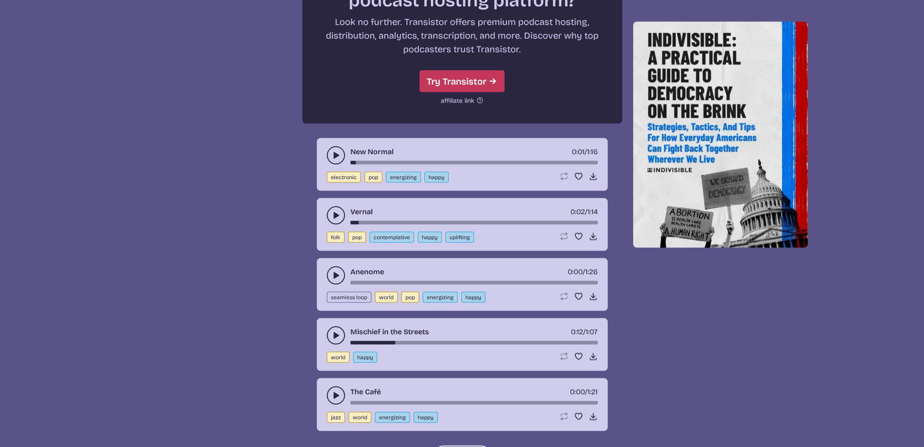
click at [335, 391] on icon "play-pause toggle" at bounding box center [335, 395] width 9 height 9
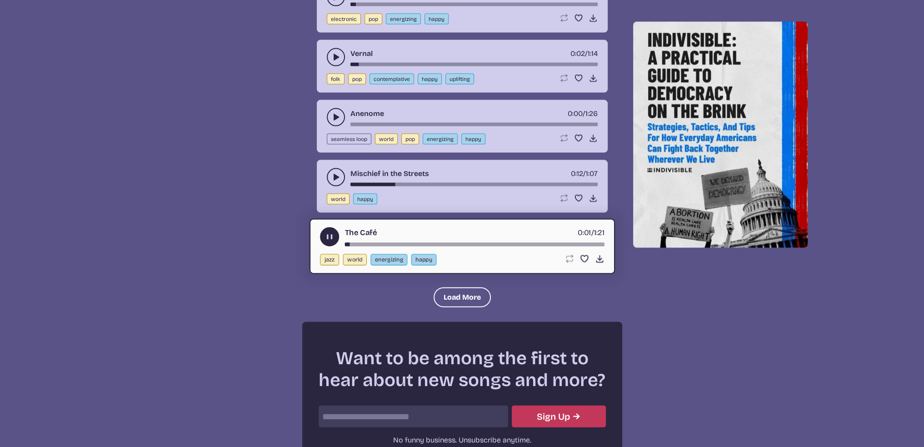
scroll to position [2682, 0]
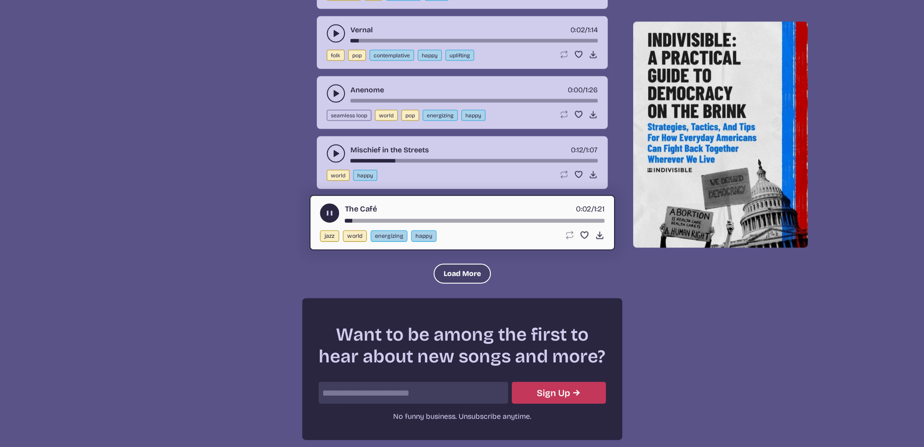
click at [466, 264] on button "Load More" at bounding box center [462, 274] width 57 height 20
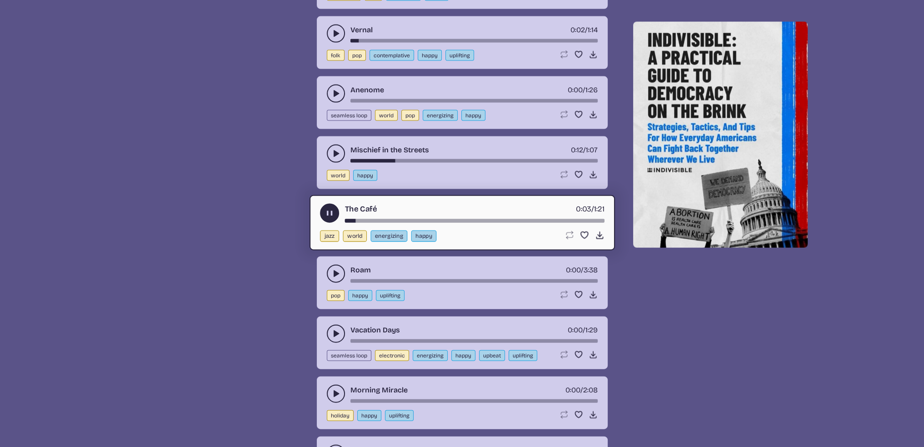
click at [333, 269] on icon "play-pause toggle" at bounding box center [335, 273] width 9 height 9
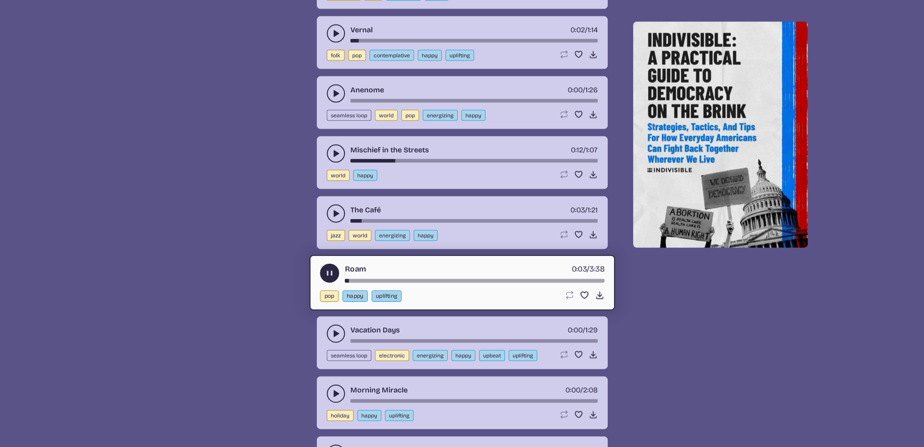
click at [335, 329] on use "play-pause toggle" at bounding box center [335, 333] width 9 height 9
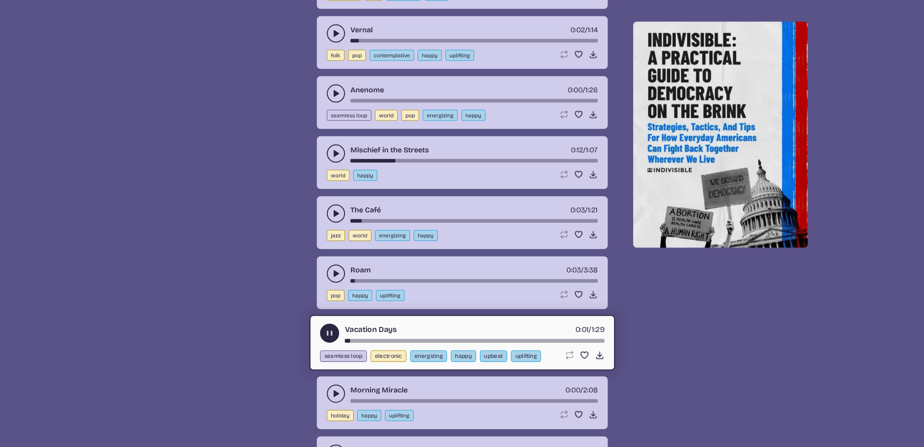
drag, startPoint x: 328, startPoint y: 316, endPoint x: 333, endPoint y: 335, distance: 20.3
click at [328, 328] on use "play-pause toggle" at bounding box center [330, 333] width 10 height 10
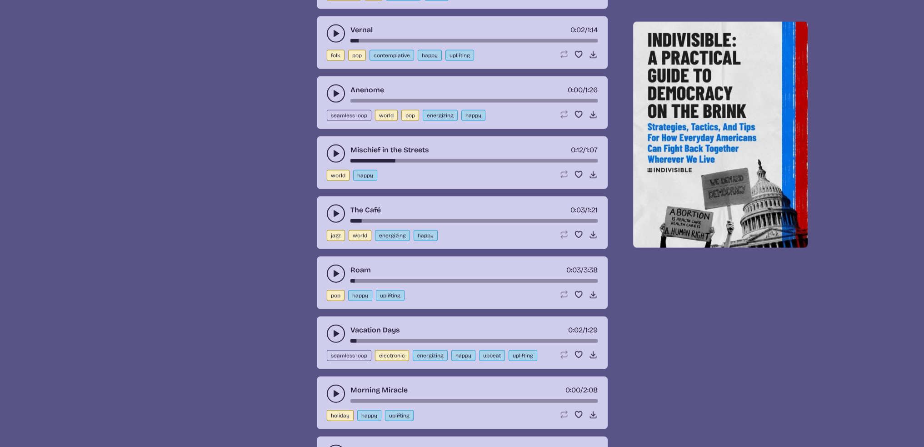
click at [339, 389] on icon "play-pause toggle" at bounding box center [335, 393] width 9 height 9
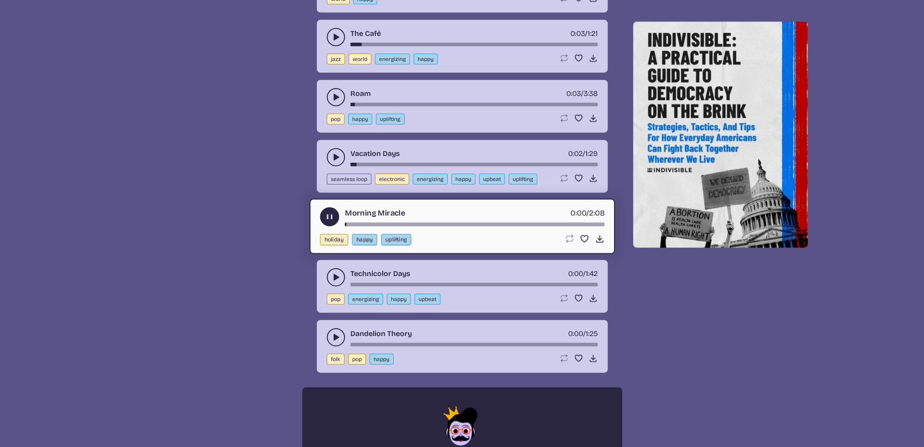
scroll to position [2863, 0]
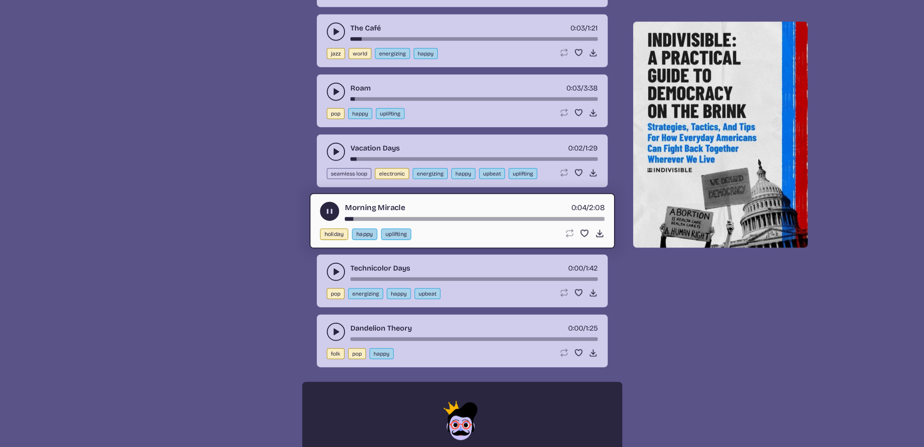
click at [329, 206] on use "play-pause toggle" at bounding box center [330, 211] width 10 height 10
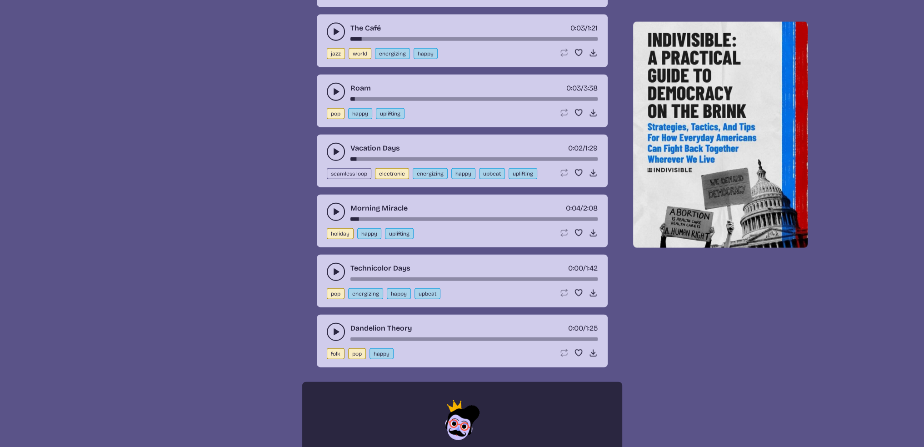
click at [337, 267] on icon "play-pause toggle" at bounding box center [335, 271] width 9 height 9
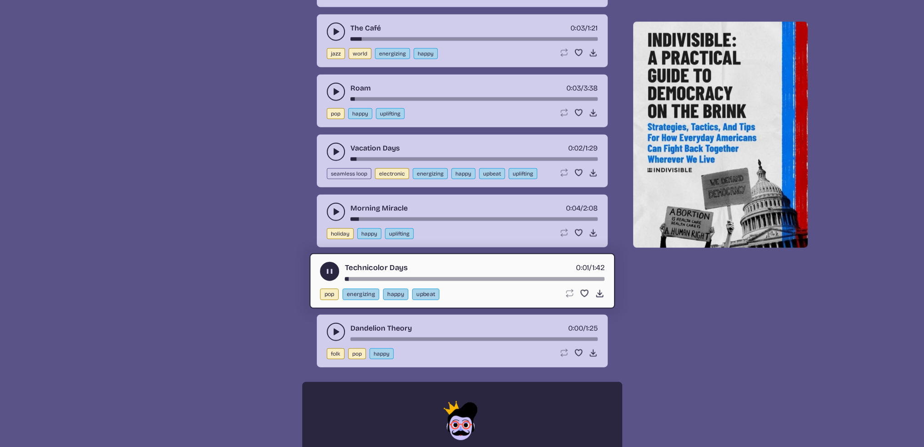
click at [329, 266] on icon "play-pause toggle" at bounding box center [330, 271] width 10 height 10
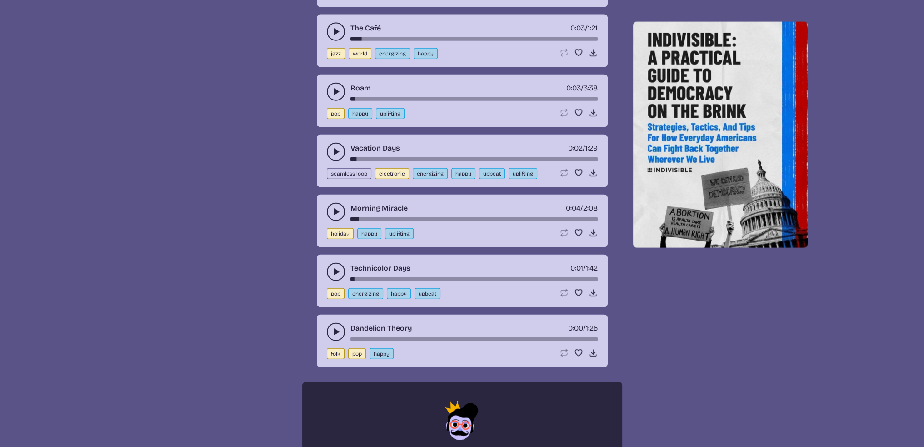
click at [335, 327] on use "play-pause toggle" at bounding box center [335, 331] width 9 height 9
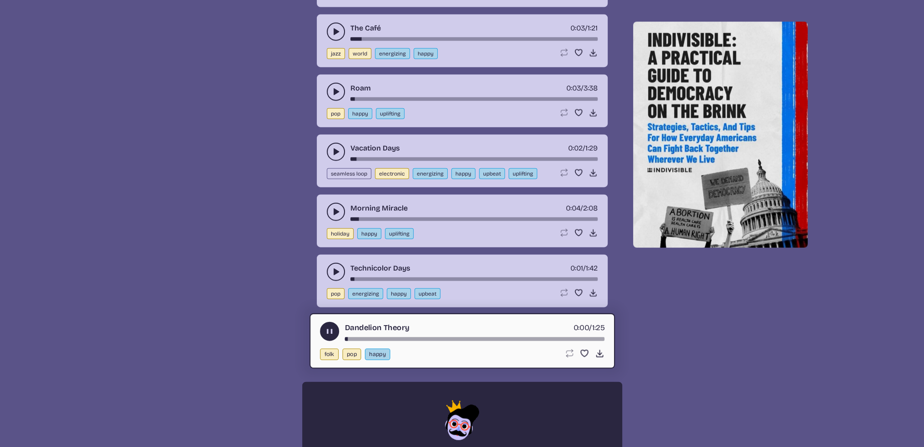
click at [330, 326] on use "play-pause toggle" at bounding box center [330, 331] width 10 height 10
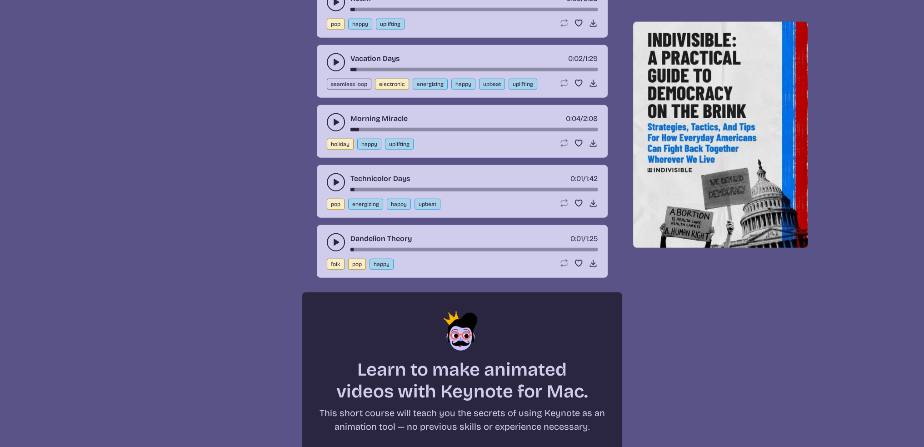
scroll to position [3182, 0]
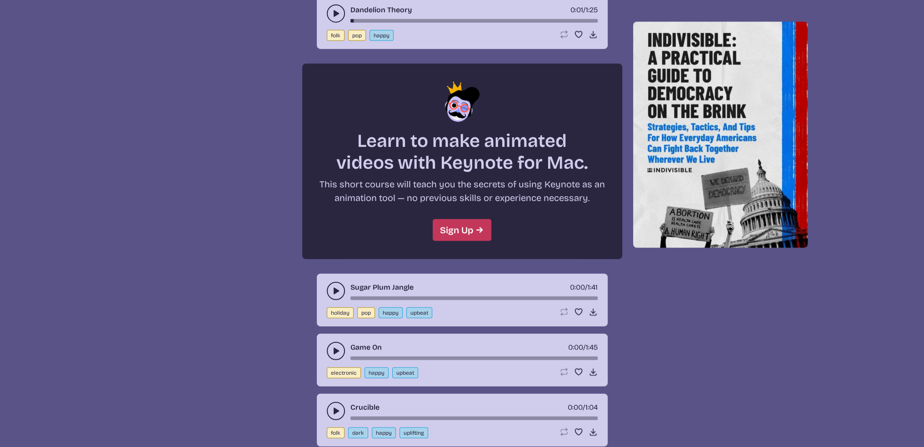
click at [331, 286] on icon "play-pause toggle" at bounding box center [335, 290] width 9 height 9
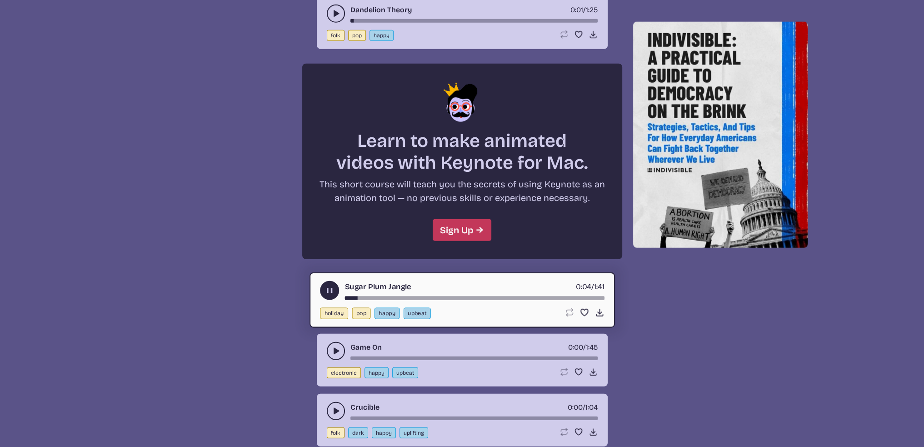
click at [334, 342] on button "play-pause toggle" at bounding box center [336, 351] width 18 height 18
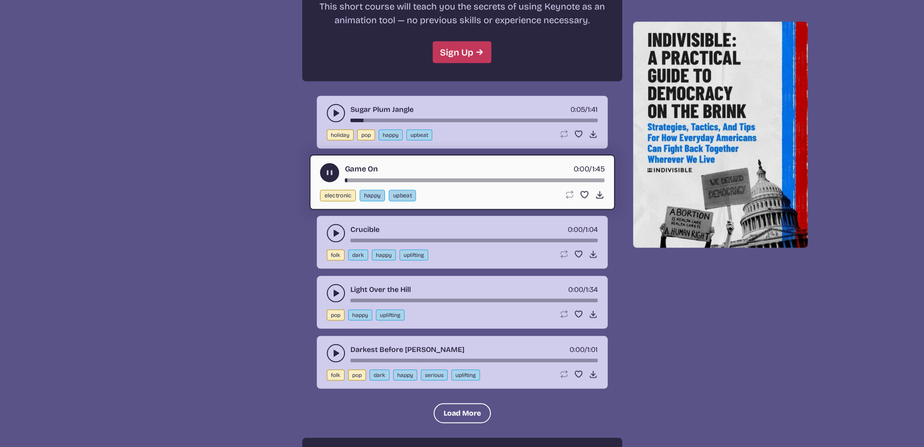
scroll to position [3363, 0]
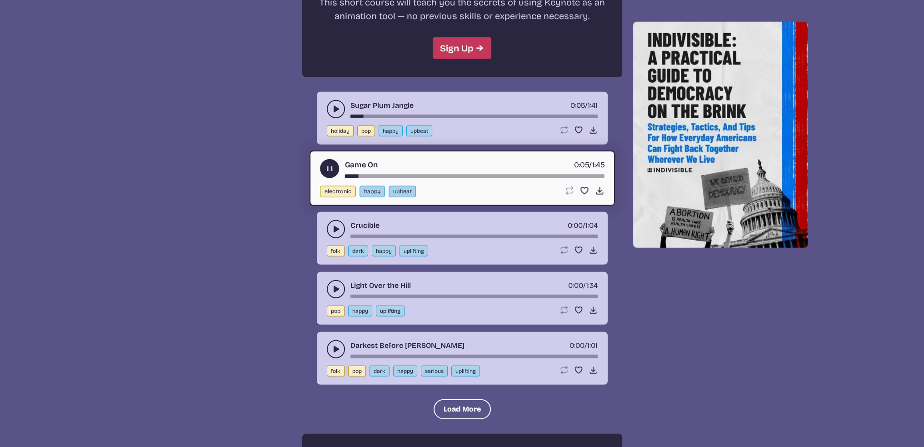
click at [335, 225] on use "play-pause toggle" at bounding box center [335, 229] width 9 height 9
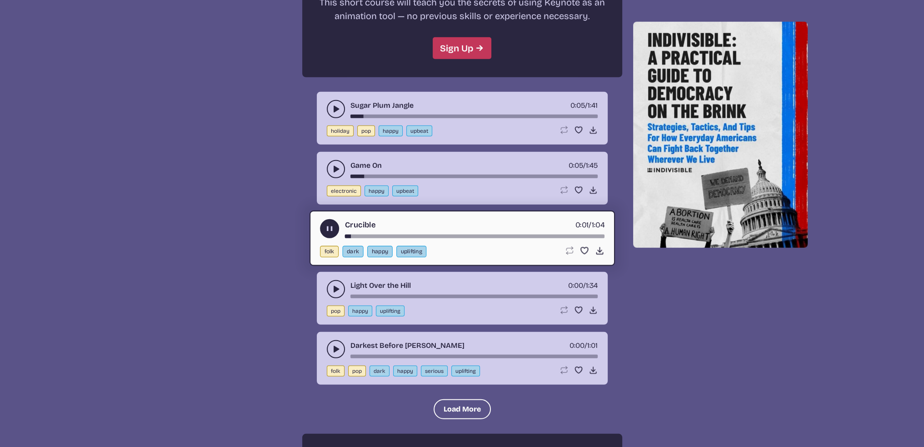
click at [337, 285] on icon "play-pause toggle" at bounding box center [335, 289] width 9 height 9
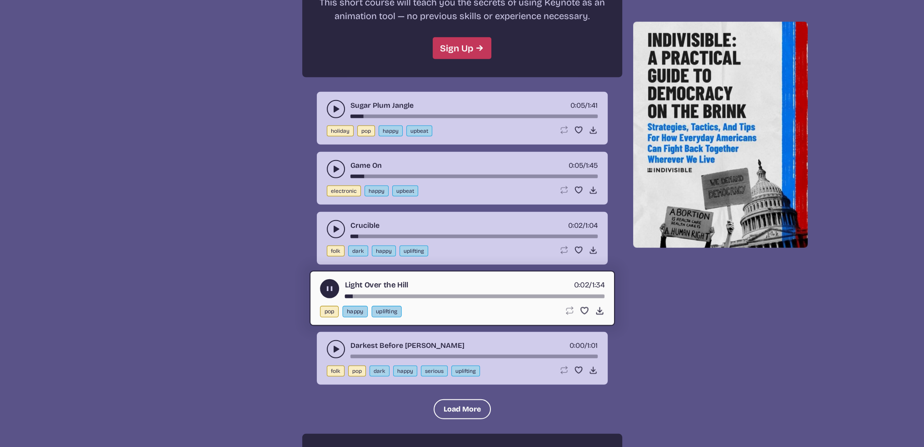
click at [339, 345] on icon "play-pause toggle" at bounding box center [335, 349] width 9 height 9
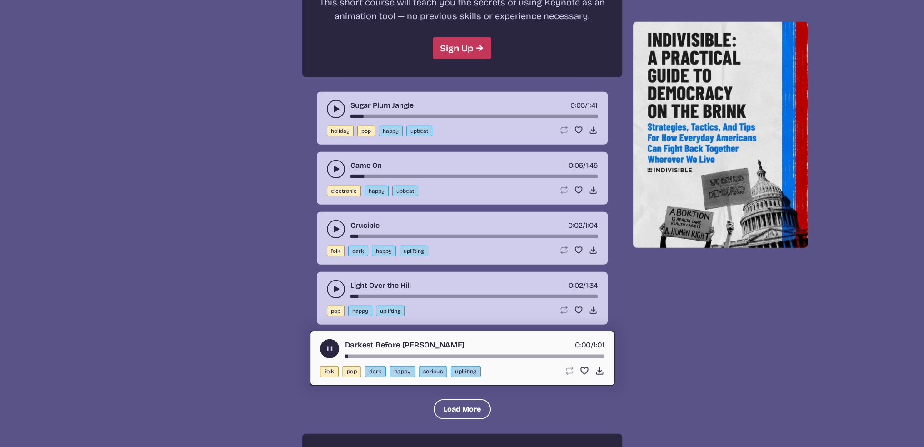
click at [338, 285] on icon "play-pause toggle" at bounding box center [335, 289] width 9 height 9
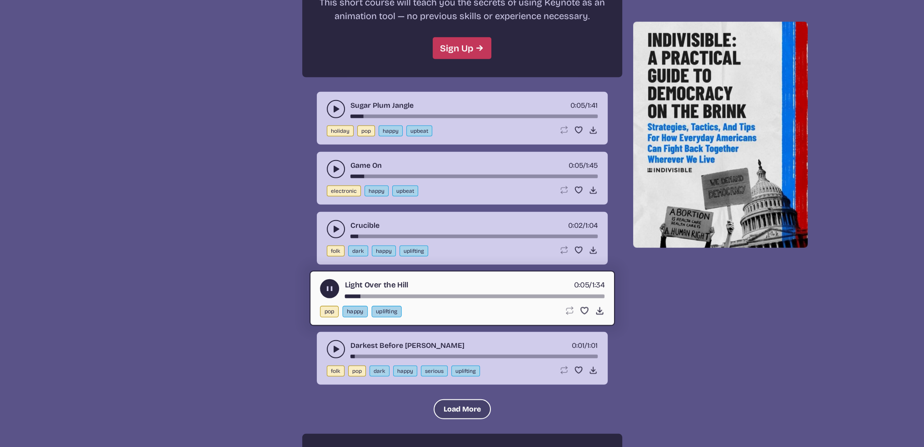
click at [464, 399] on button "Load More" at bounding box center [462, 409] width 57 height 20
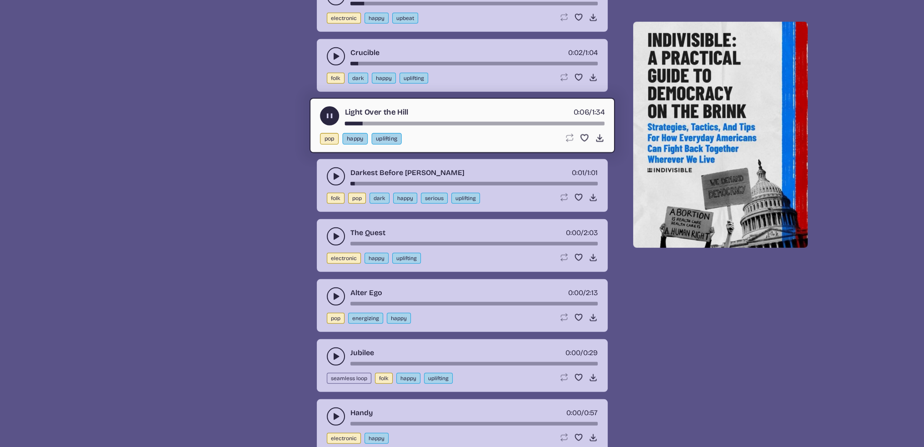
scroll to position [3591, 0]
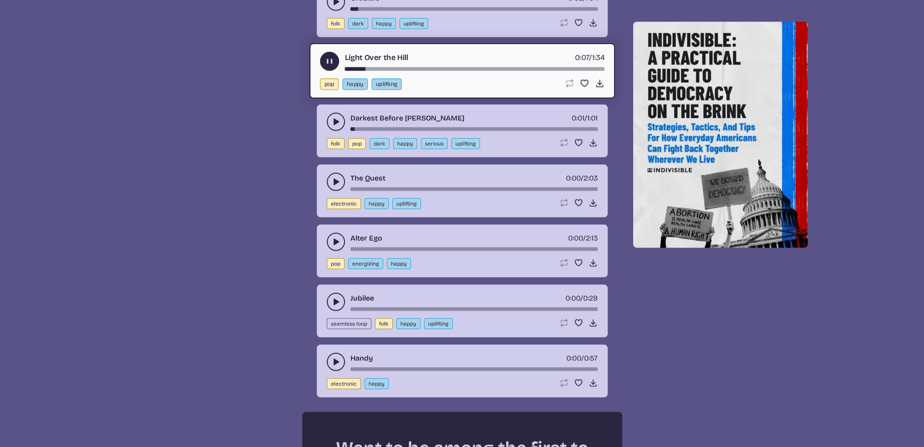
click at [338, 177] on icon "play-pause toggle" at bounding box center [335, 181] width 9 height 9
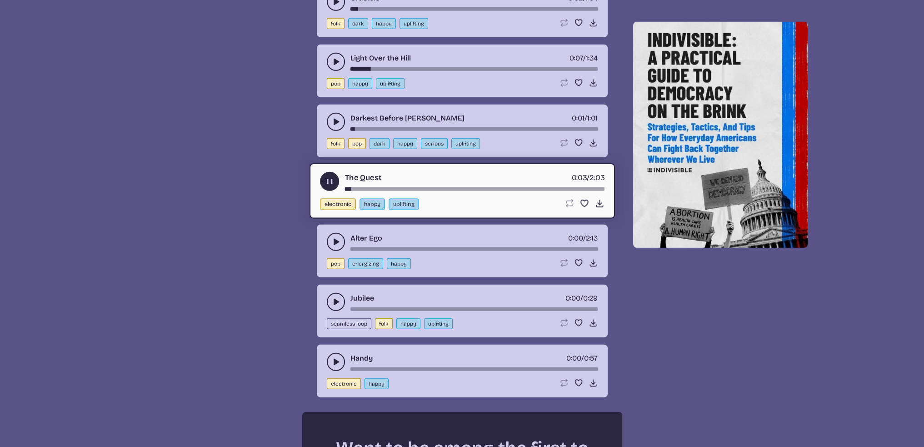
click at [336, 237] on icon "play-pause toggle" at bounding box center [335, 241] width 9 height 9
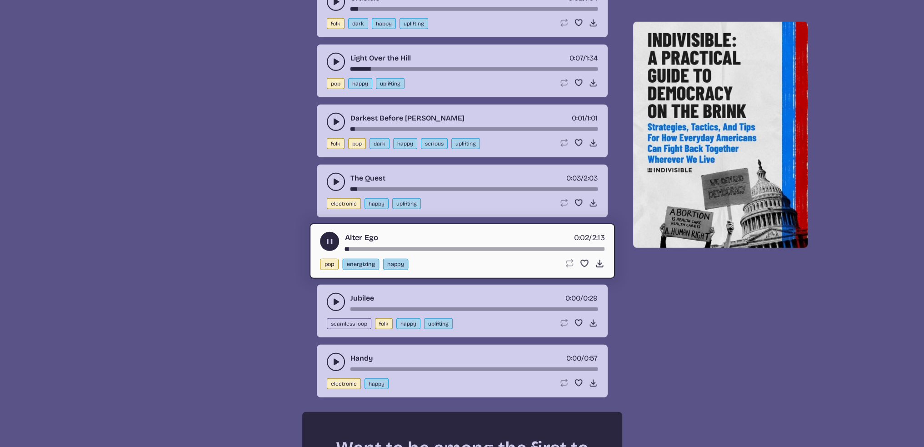
click at [335, 297] on use "play-pause toggle" at bounding box center [335, 301] width 9 height 9
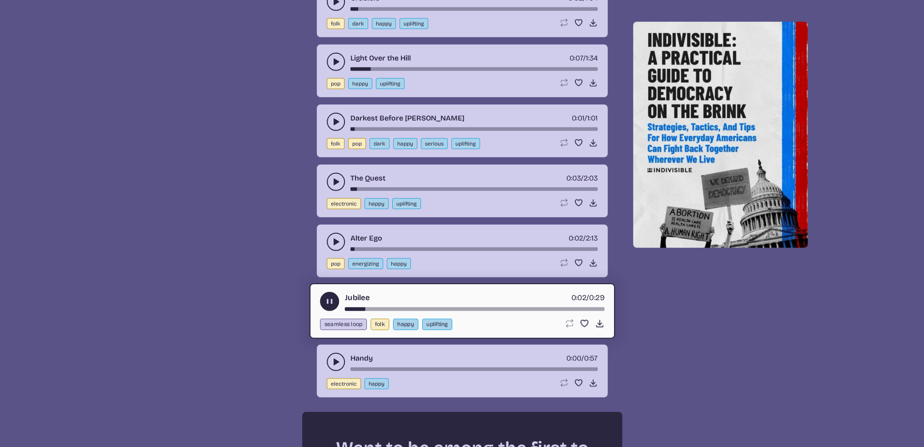
click at [335, 357] on use "play-pause toggle" at bounding box center [335, 361] width 9 height 9
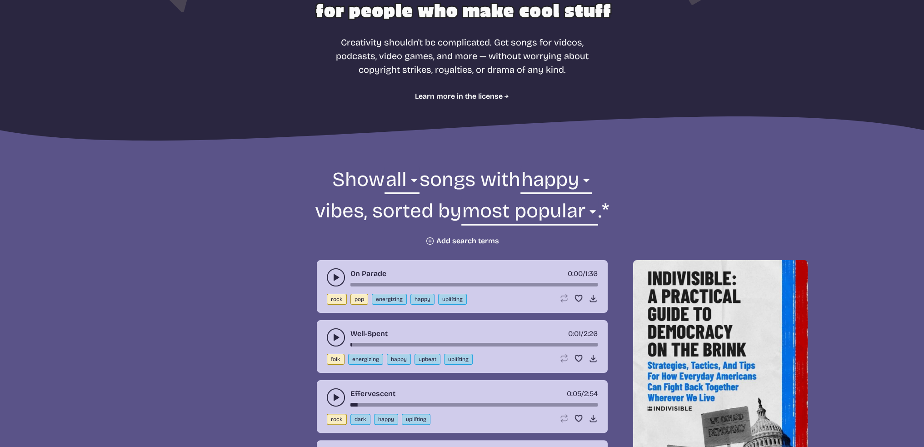
scroll to position [190, 0]
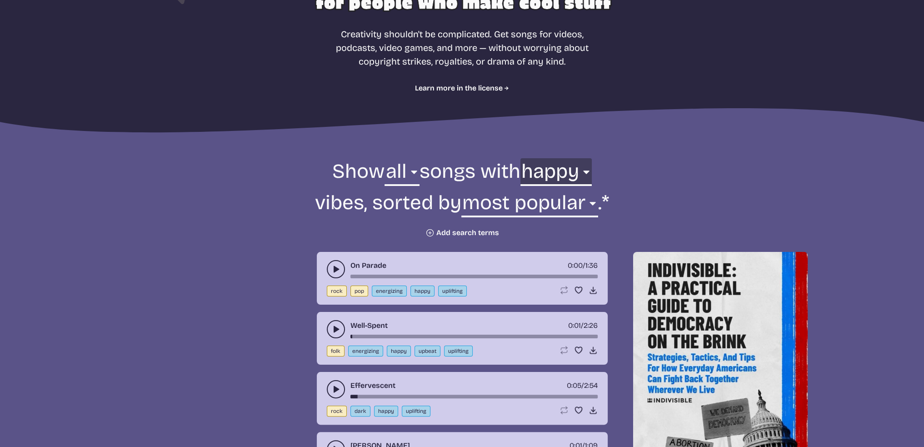
click at [575, 168] on select "any aggressive chill contemplative dark dramatic easygoing energizing happy ser…" at bounding box center [555, 173] width 71 height 31
select select "serious"
click at [522, 158] on select "any aggressive chill contemplative dark dramatic easygoing energizing happy ser…" at bounding box center [555, 173] width 71 height 31
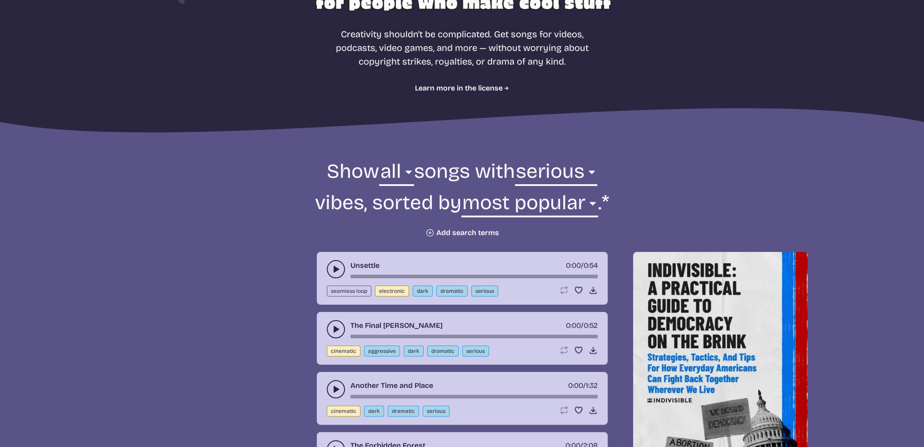
click at [333, 268] on use "play-pause toggle" at bounding box center [335, 269] width 9 height 9
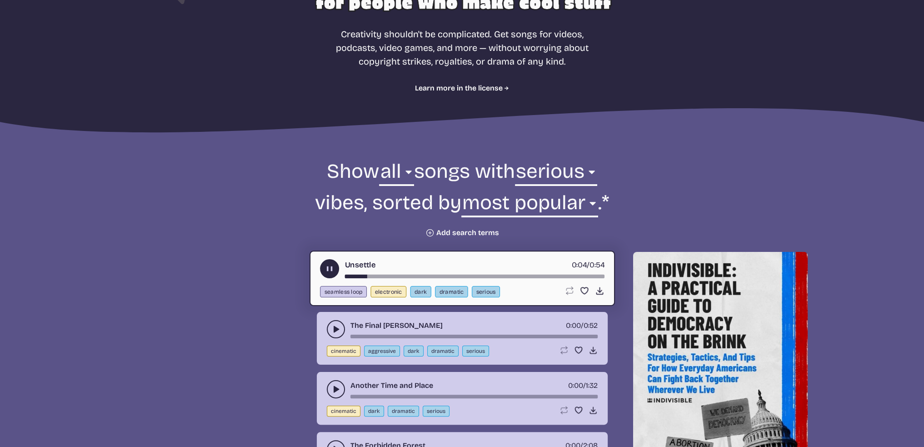
click at [330, 269] on use "play-pause toggle" at bounding box center [330, 269] width 10 height 10
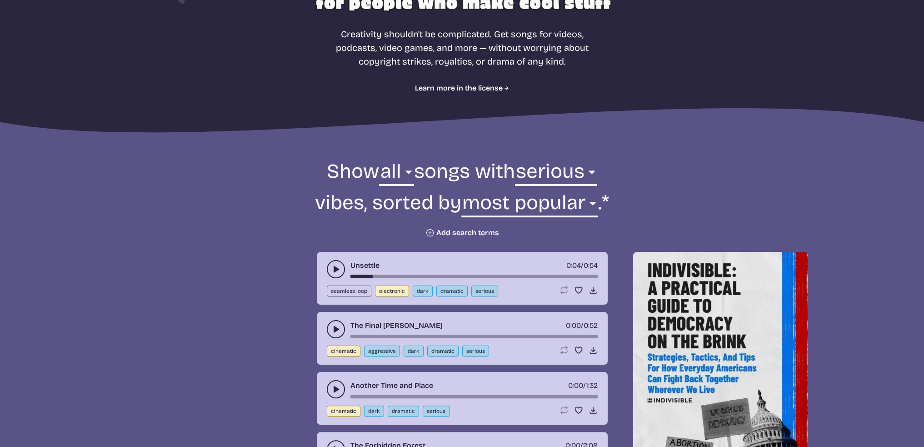
click at [334, 328] on use "play-pause toggle" at bounding box center [335, 329] width 9 height 9
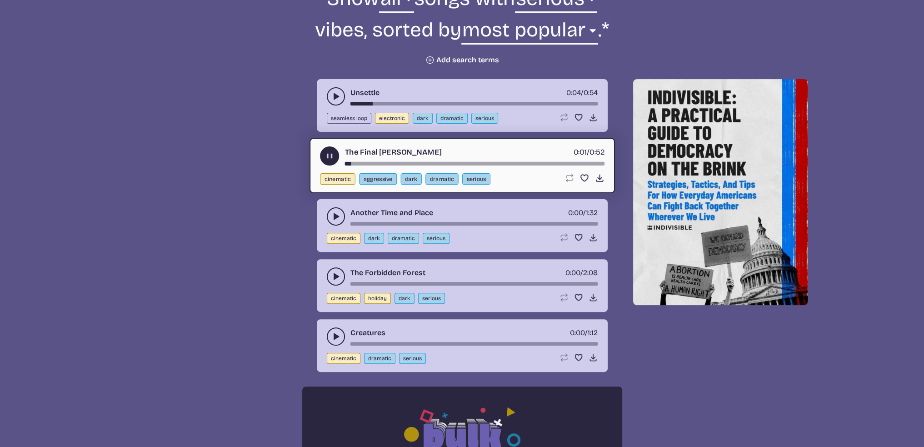
scroll to position [371, 0]
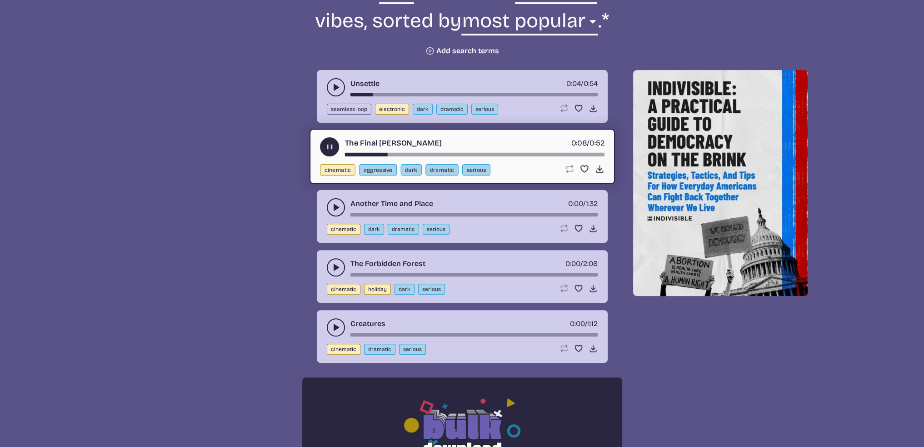
click at [335, 323] on icon "play-pause toggle" at bounding box center [335, 327] width 9 height 9
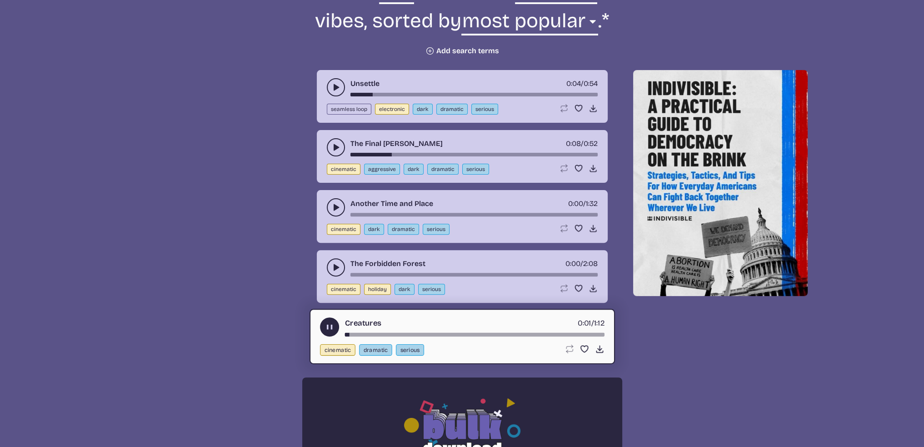
drag, startPoint x: 330, startPoint y: 323, endPoint x: 335, endPoint y: 276, distance: 47.5
click at [330, 322] on use "play-pause toggle" at bounding box center [330, 327] width 10 height 10
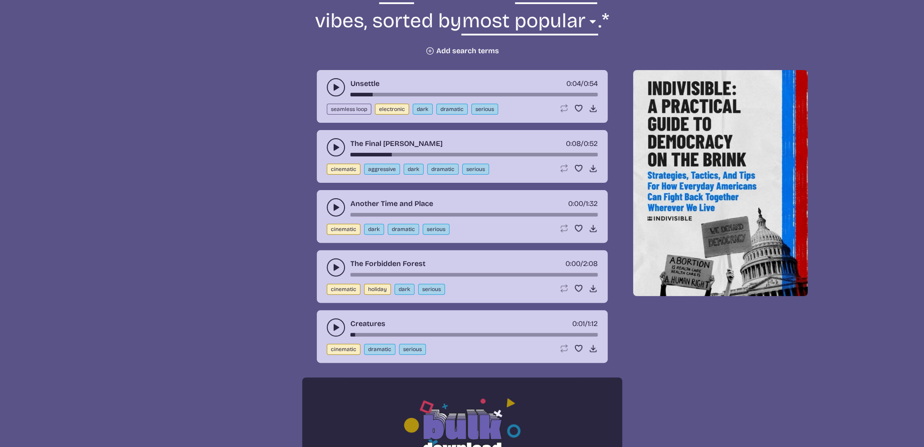
click at [338, 268] on icon "play-pause toggle" at bounding box center [335, 267] width 9 height 9
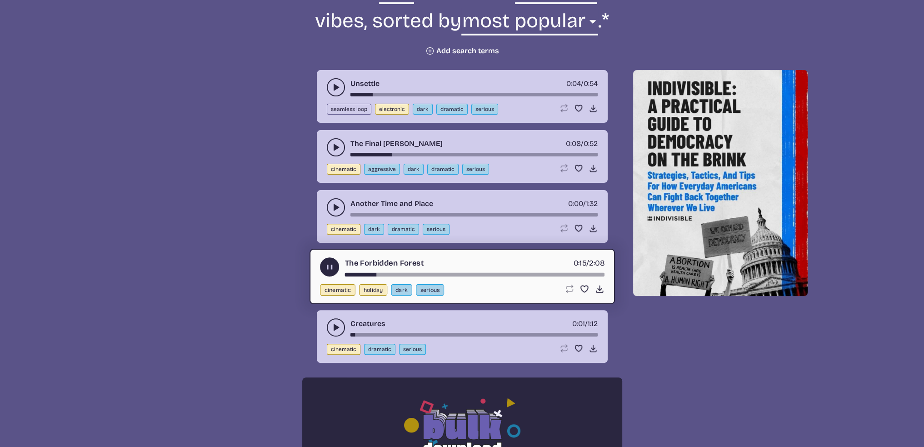
click at [329, 265] on use "play-pause toggle" at bounding box center [330, 267] width 10 height 10
